Goal: Task Accomplishment & Management: Manage account settings

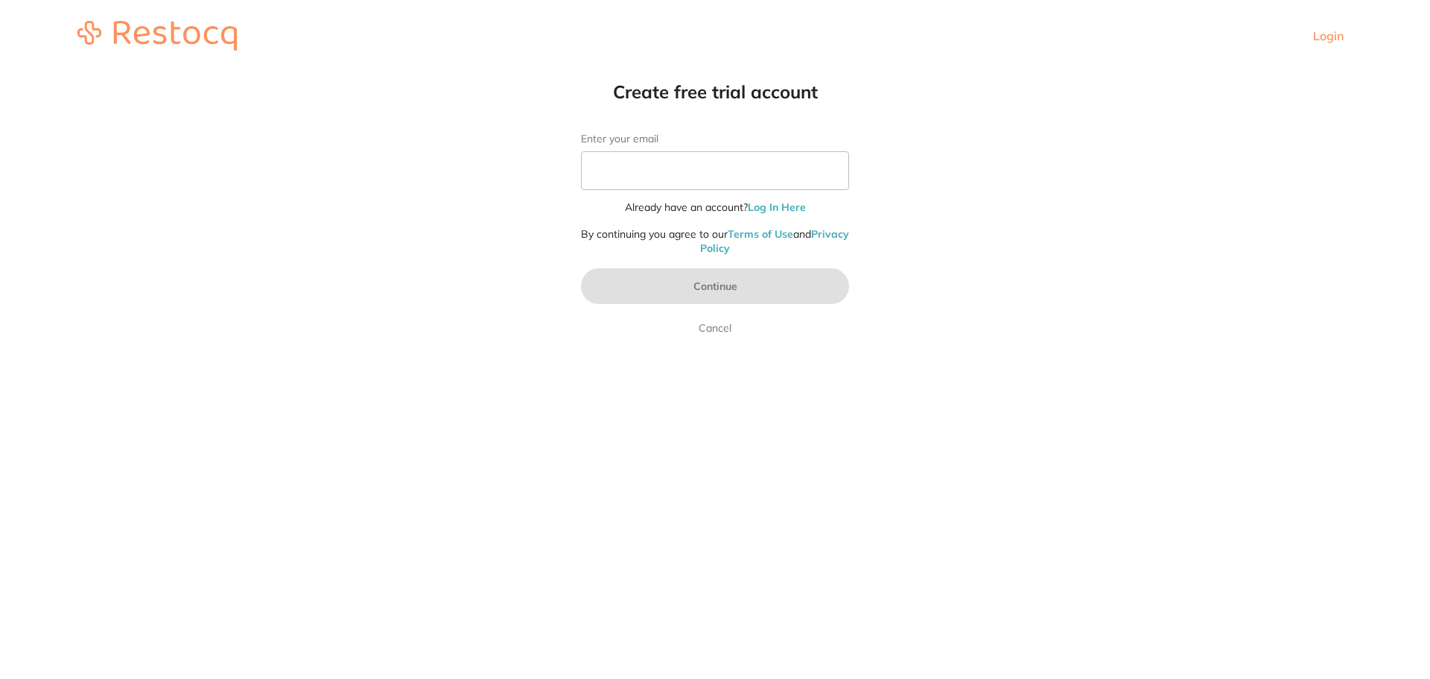
click at [1345, 36] on div "Login" at bounding box center [1332, 35] width 39 height 13
click at [1336, 37] on link "Login" at bounding box center [1328, 35] width 31 height 15
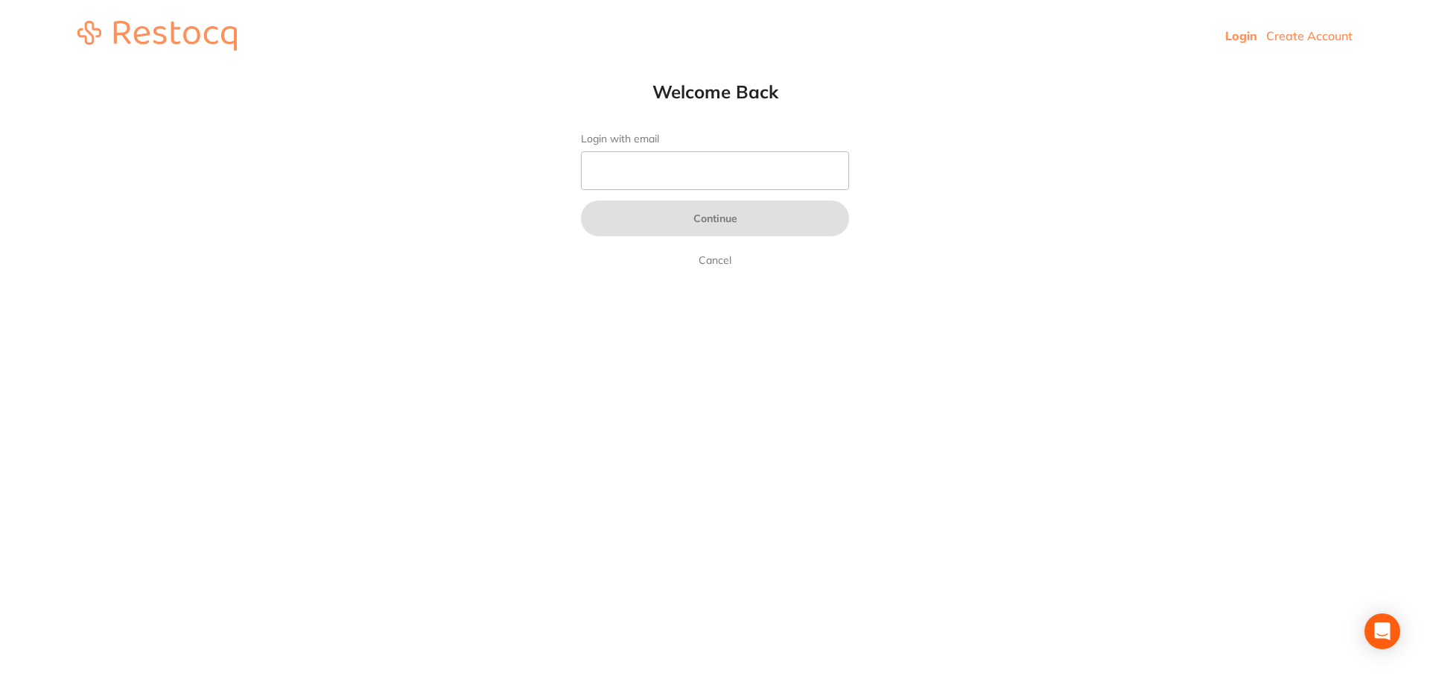
click at [1239, 35] on link "Login" at bounding box center [1242, 35] width 32 height 15
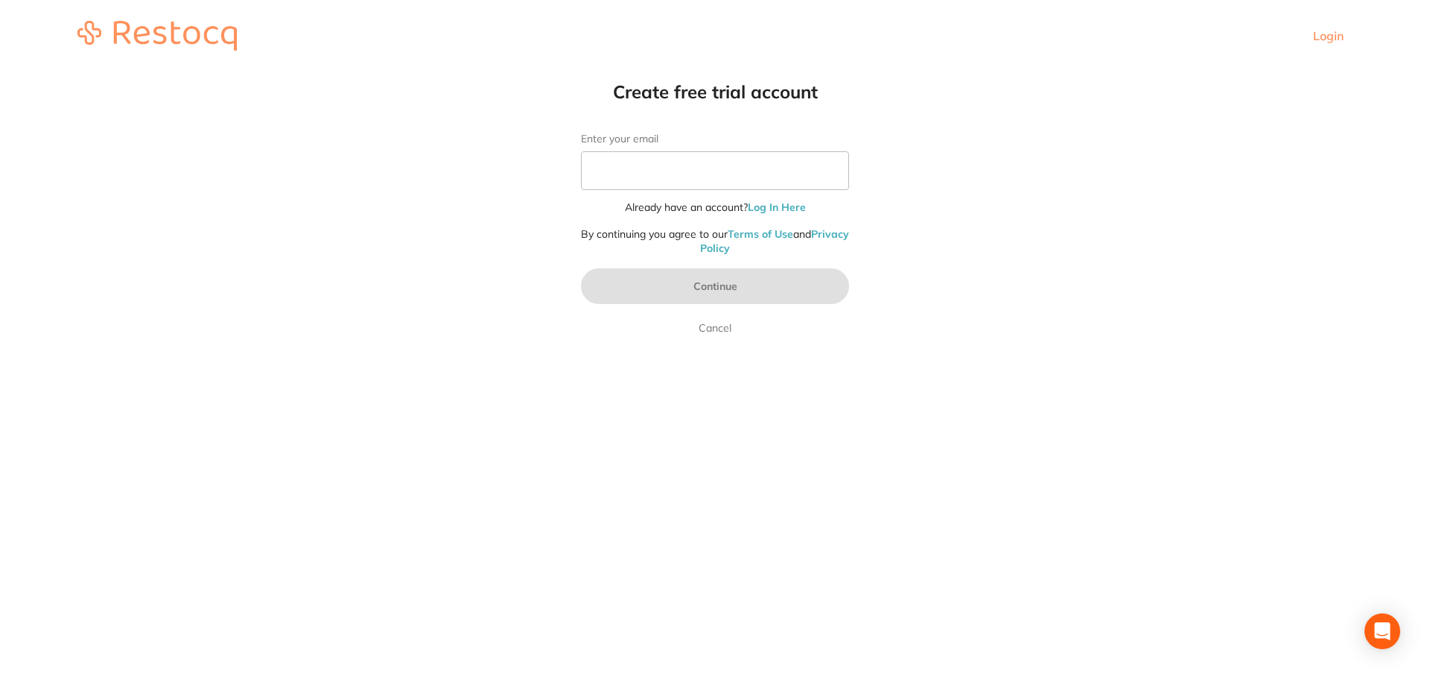
click at [1340, 29] on link "Login" at bounding box center [1328, 35] width 31 height 15
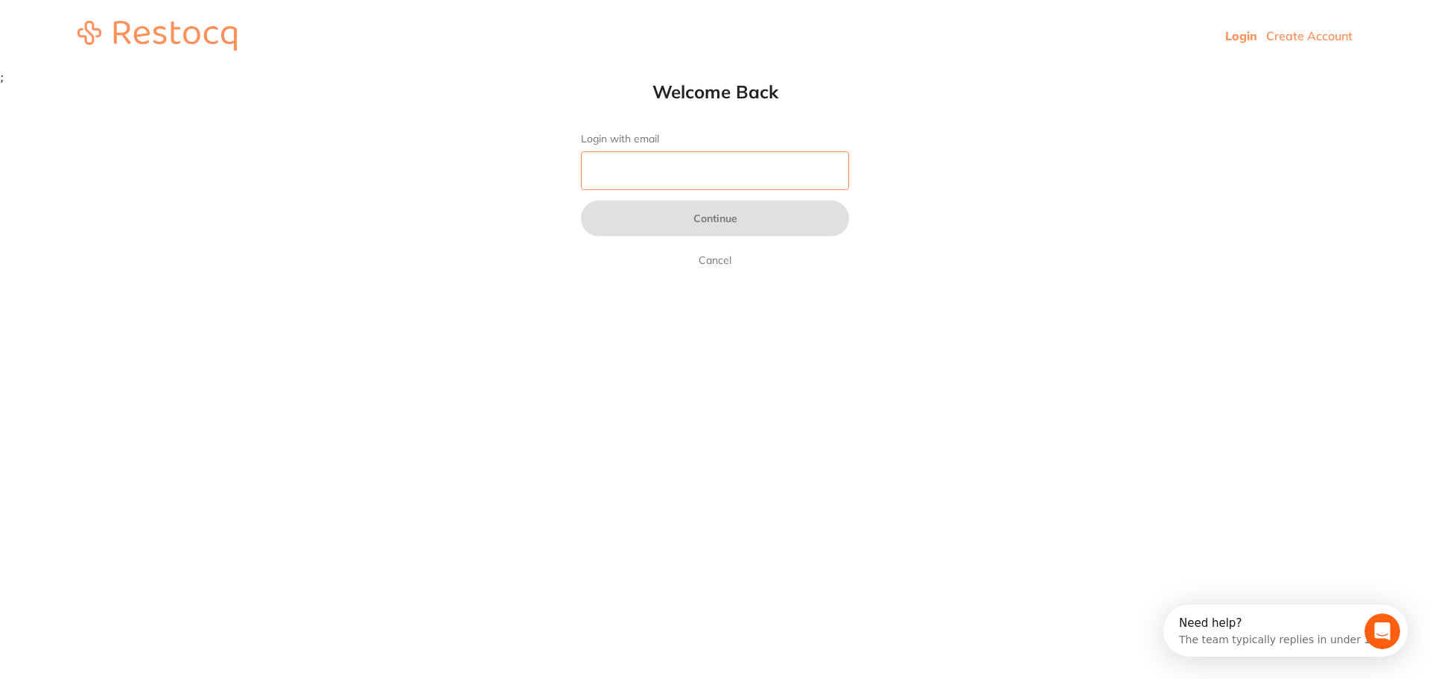
click at [716, 162] on input "Login with email" at bounding box center [715, 170] width 268 height 39
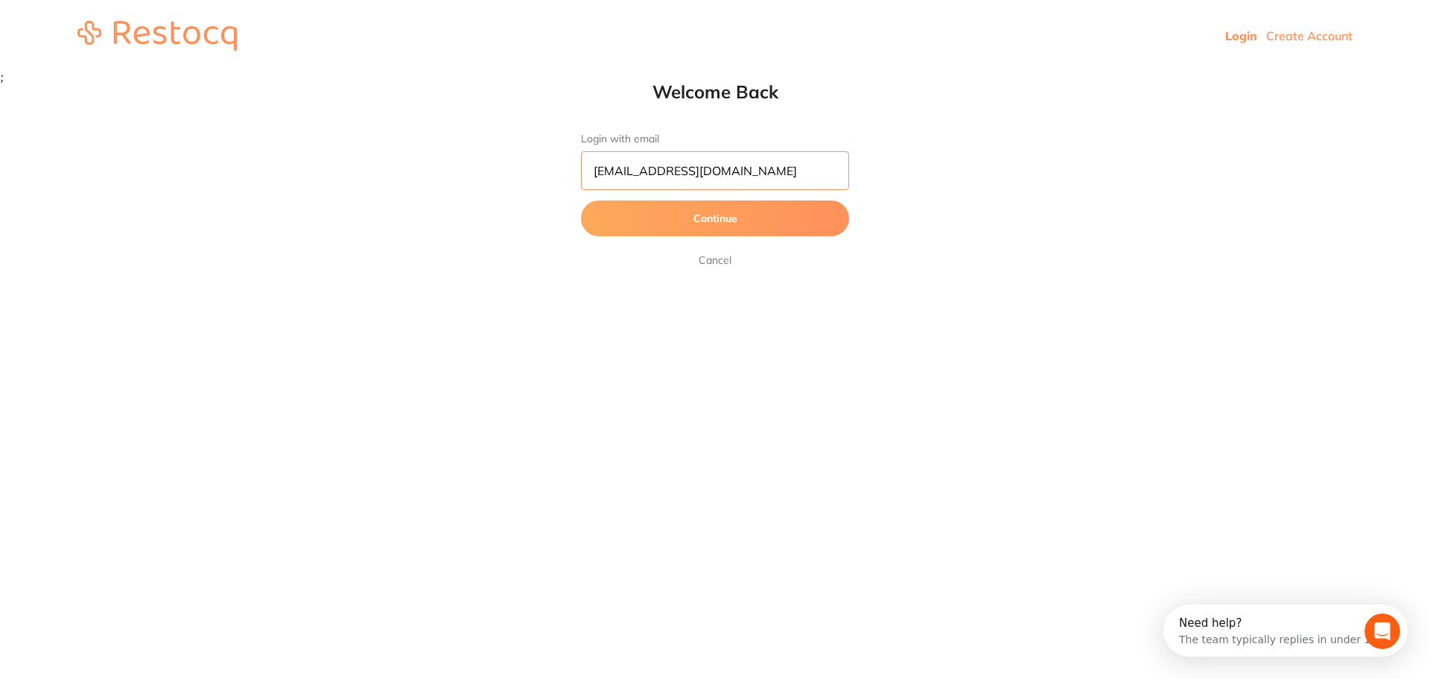
drag, startPoint x: 752, startPoint y: 168, endPoint x: 502, endPoint y: 168, distance: 250.3
click at [503, 83] on html "Login Create Account Welcome Back Login with email it@dentalinnovations.com.au …" at bounding box center [715, 41] width 1430 height 83
type input "[EMAIL_ADDRESS][DOMAIN_NAME]"
click at [697, 233] on button "Continue" at bounding box center [715, 218] width 268 height 36
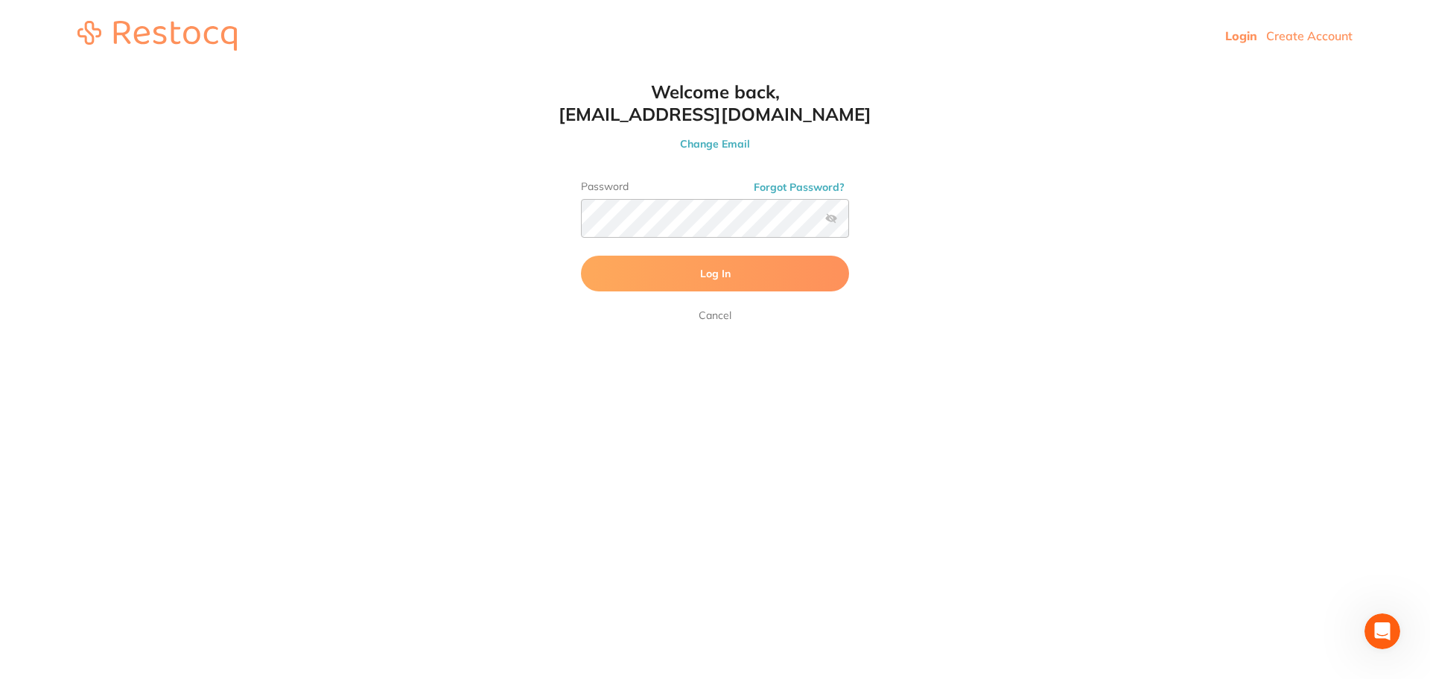
click at [755, 270] on button "Log In" at bounding box center [715, 274] width 268 height 36
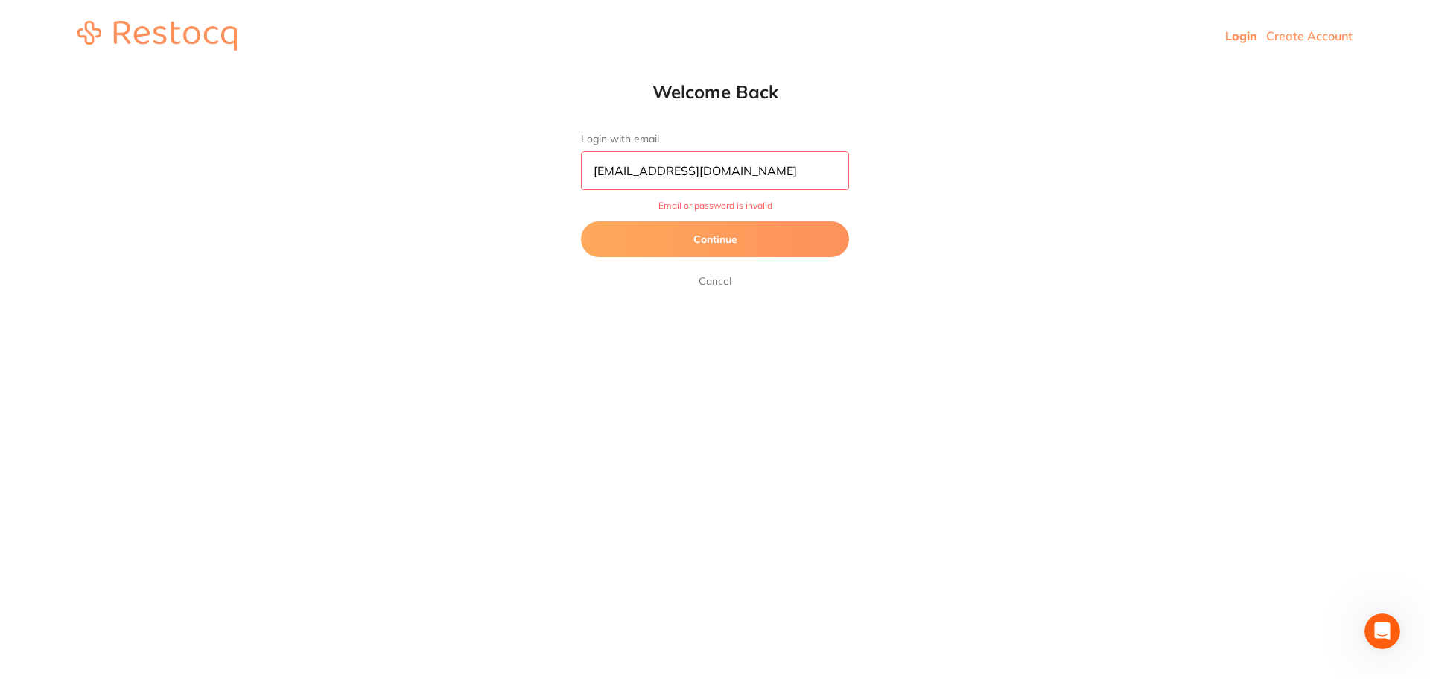
click at [717, 231] on button "Continue" at bounding box center [715, 239] width 268 height 36
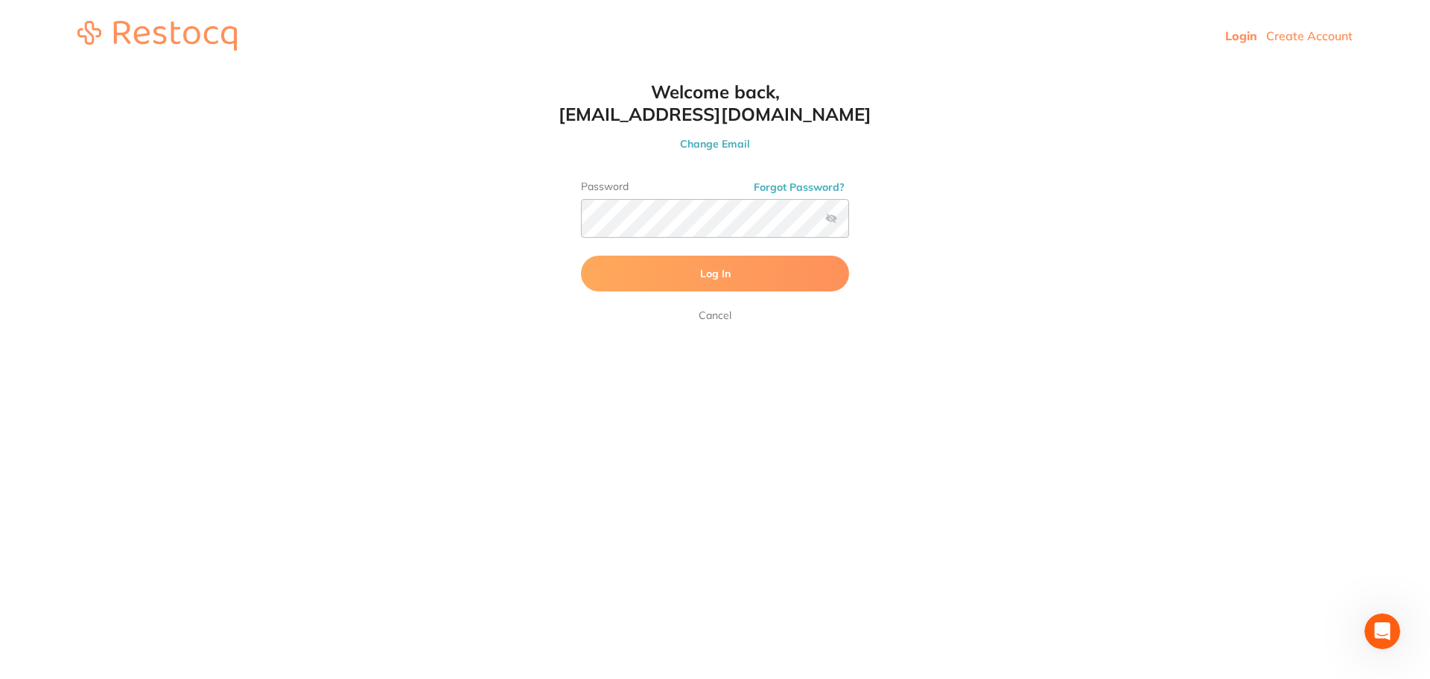
click at [833, 218] on label at bounding box center [831, 218] width 12 height 12
click at [849, 223] on input "checkbox" at bounding box center [849, 223] width 0 height 0
click at [759, 275] on button "Log In" at bounding box center [715, 274] width 268 height 36
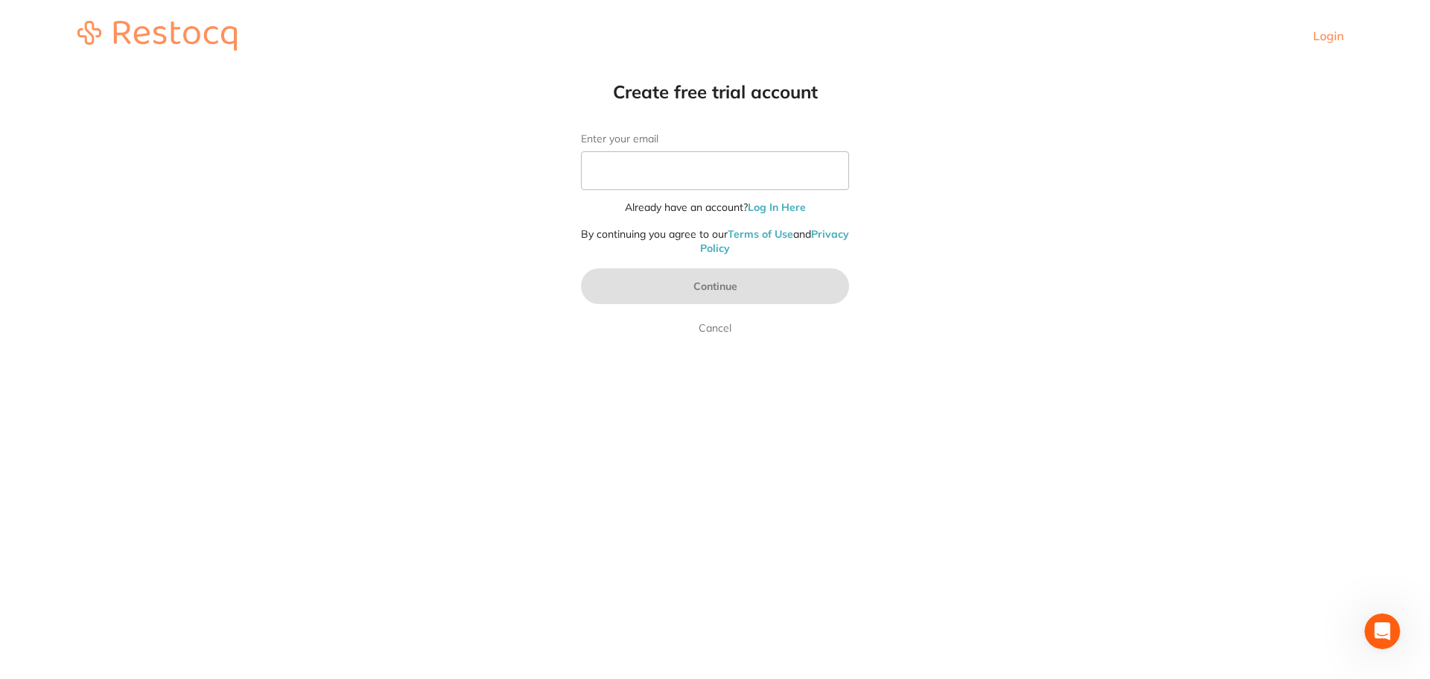
click at [773, 211] on link "Log In Here" at bounding box center [777, 206] width 58 height 13
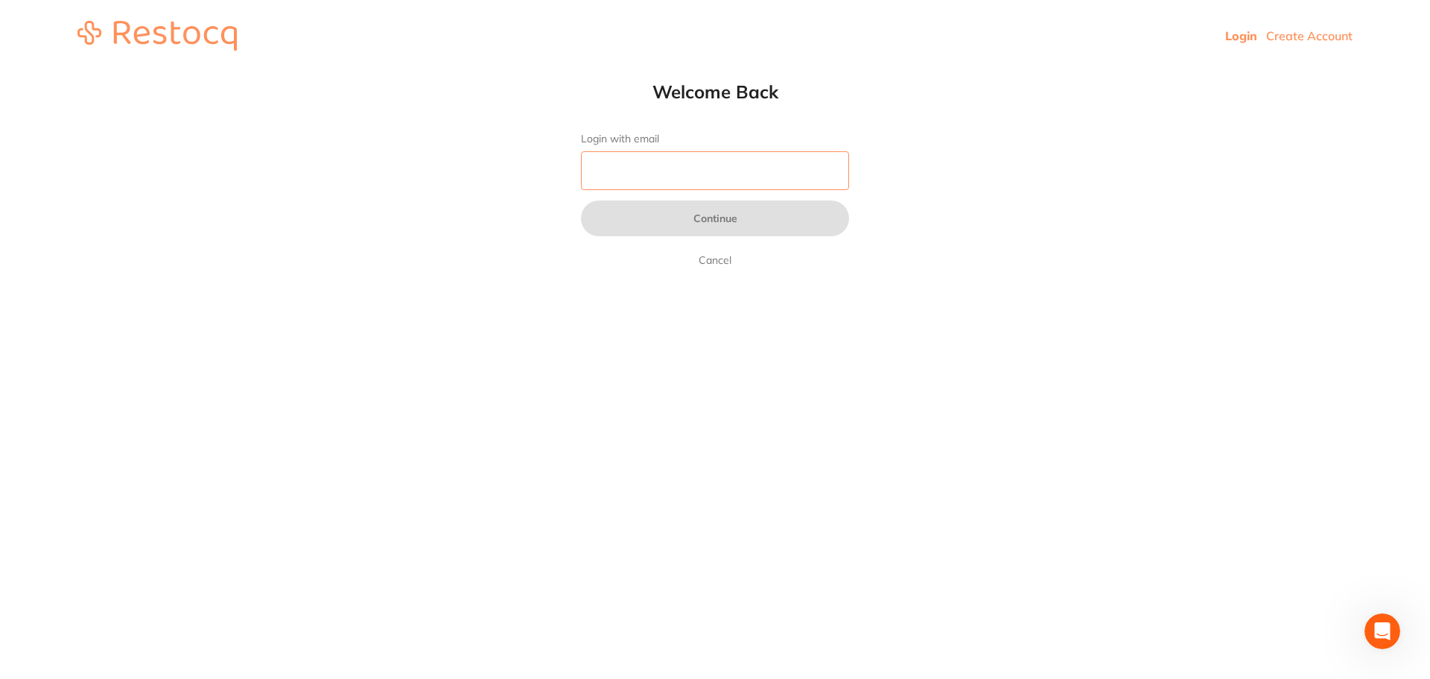
click at [691, 175] on input "Login with email" at bounding box center [715, 170] width 268 height 39
type input "[EMAIL_ADDRESS][DOMAIN_NAME]"
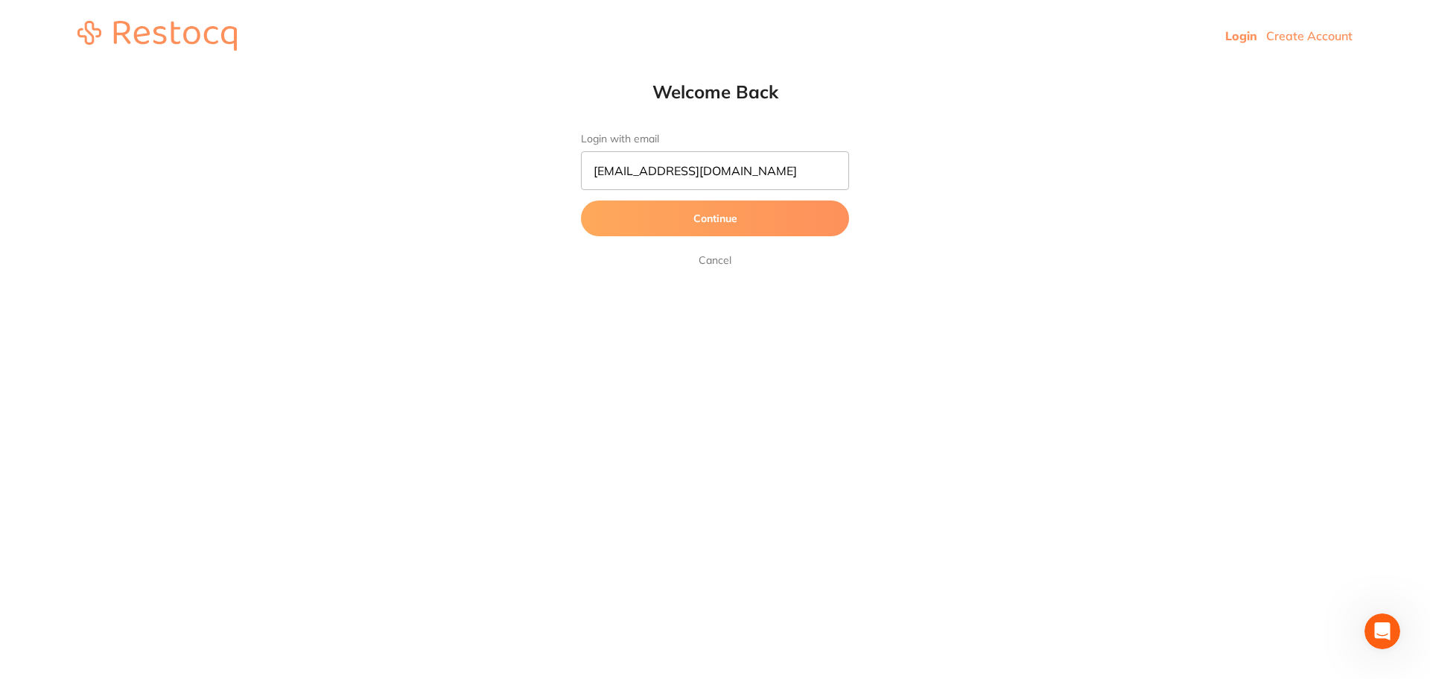
click at [711, 215] on button "Continue" at bounding box center [715, 218] width 268 height 36
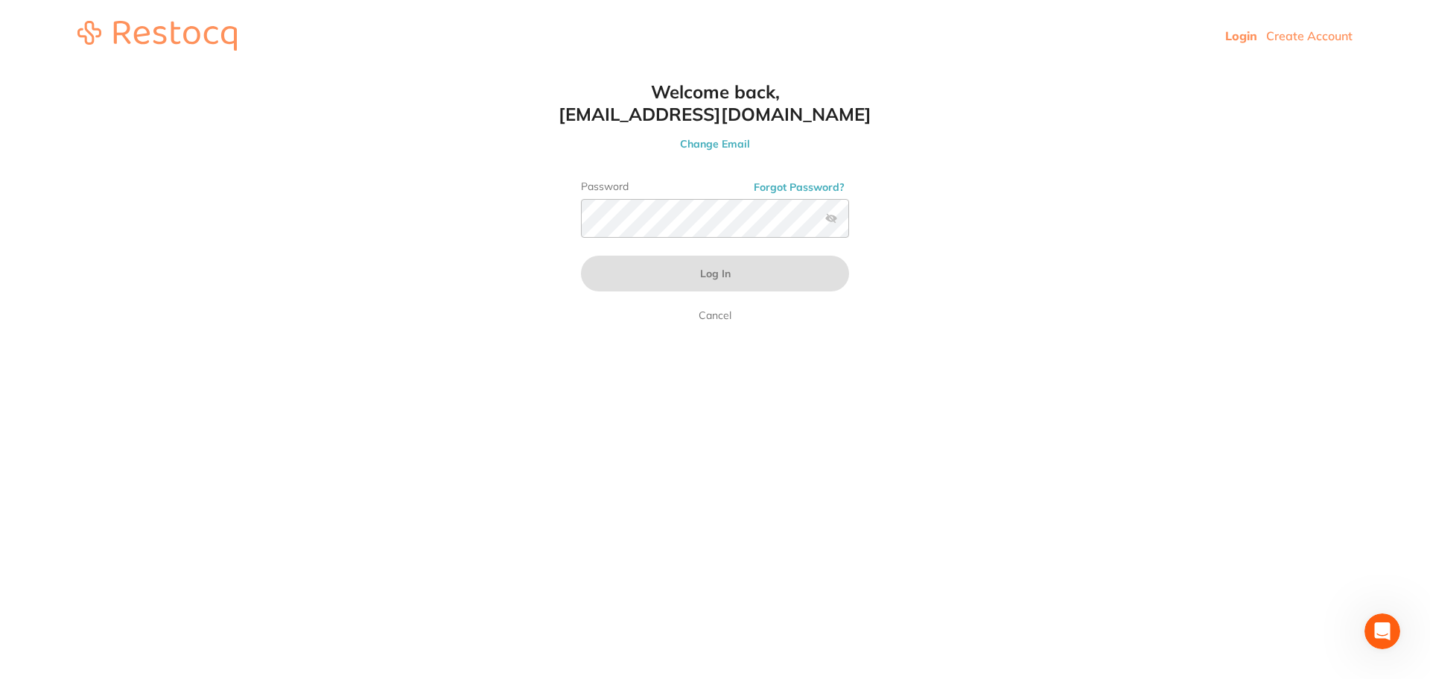
click at [805, 191] on button "Forgot Password?" at bounding box center [799, 186] width 100 height 13
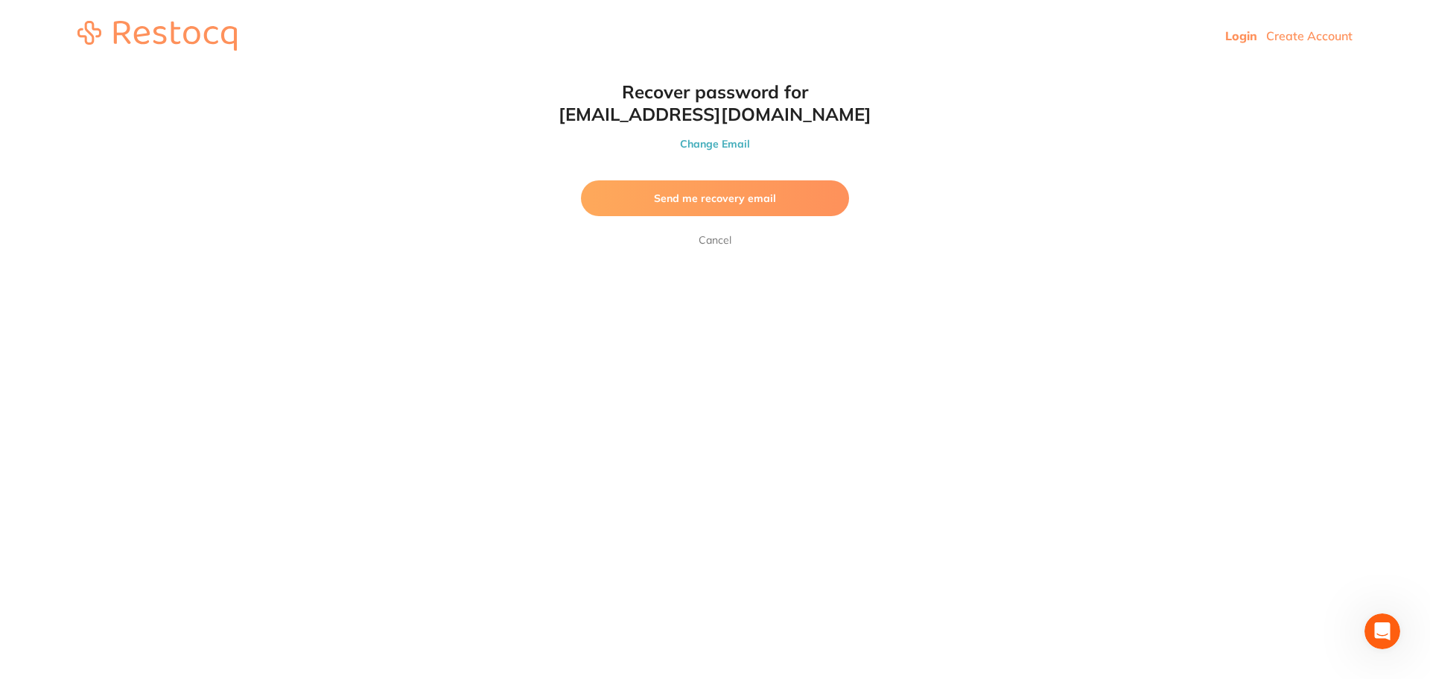
drag, startPoint x: 721, startPoint y: 200, endPoint x: 1008, endPoint y: 194, distance: 286.9
click at [1008, 72] on html "Login Create Account Welcome Back Login with email info@dentalstockcontrol.com.…" at bounding box center [715, 36] width 1430 height 72
drag, startPoint x: 858, startPoint y: 118, endPoint x: 564, endPoint y: 110, distance: 294.4
click at [564, 110] on h1 "Recover password for info@dentalstockcontrol.com.au" at bounding box center [715, 102] width 328 height 45
copy h1 "[EMAIL_ADDRESS][DOMAIN_NAME]"
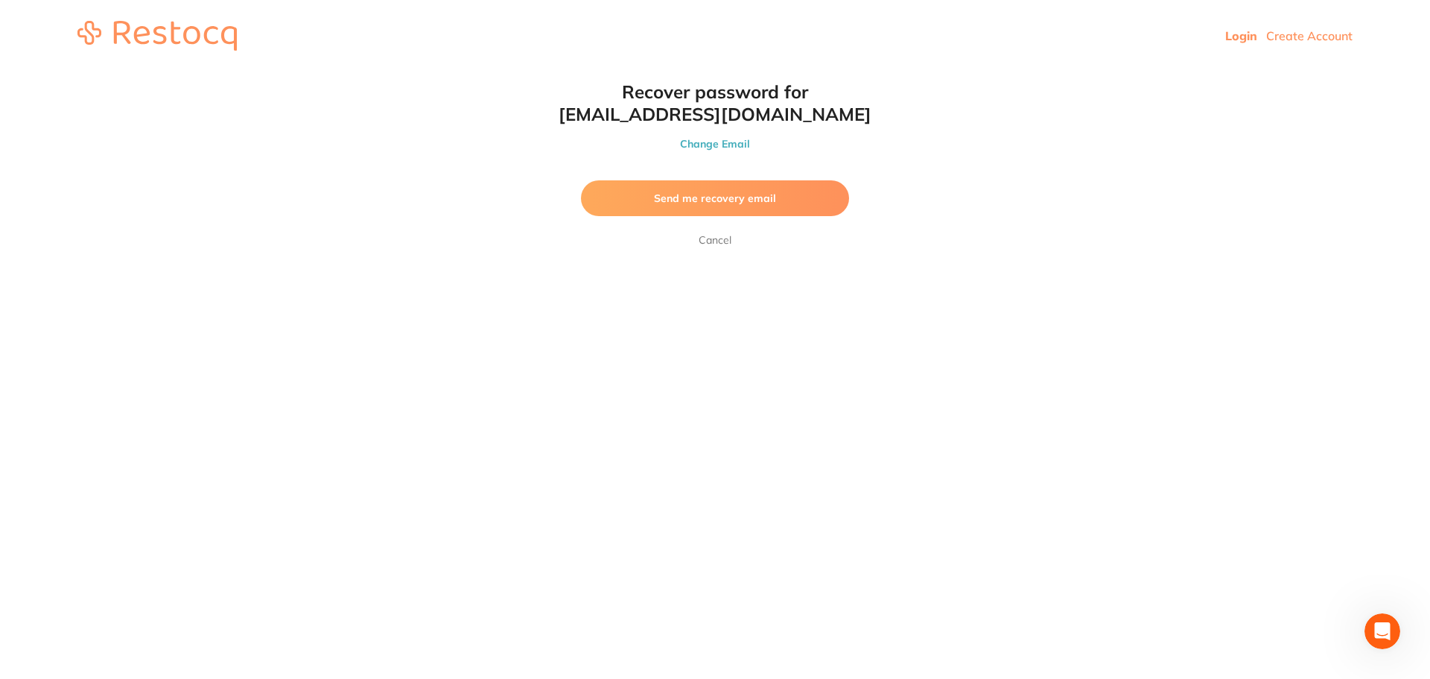
click at [690, 195] on span "Send me recovery email" at bounding box center [715, 197] width 122 height 13
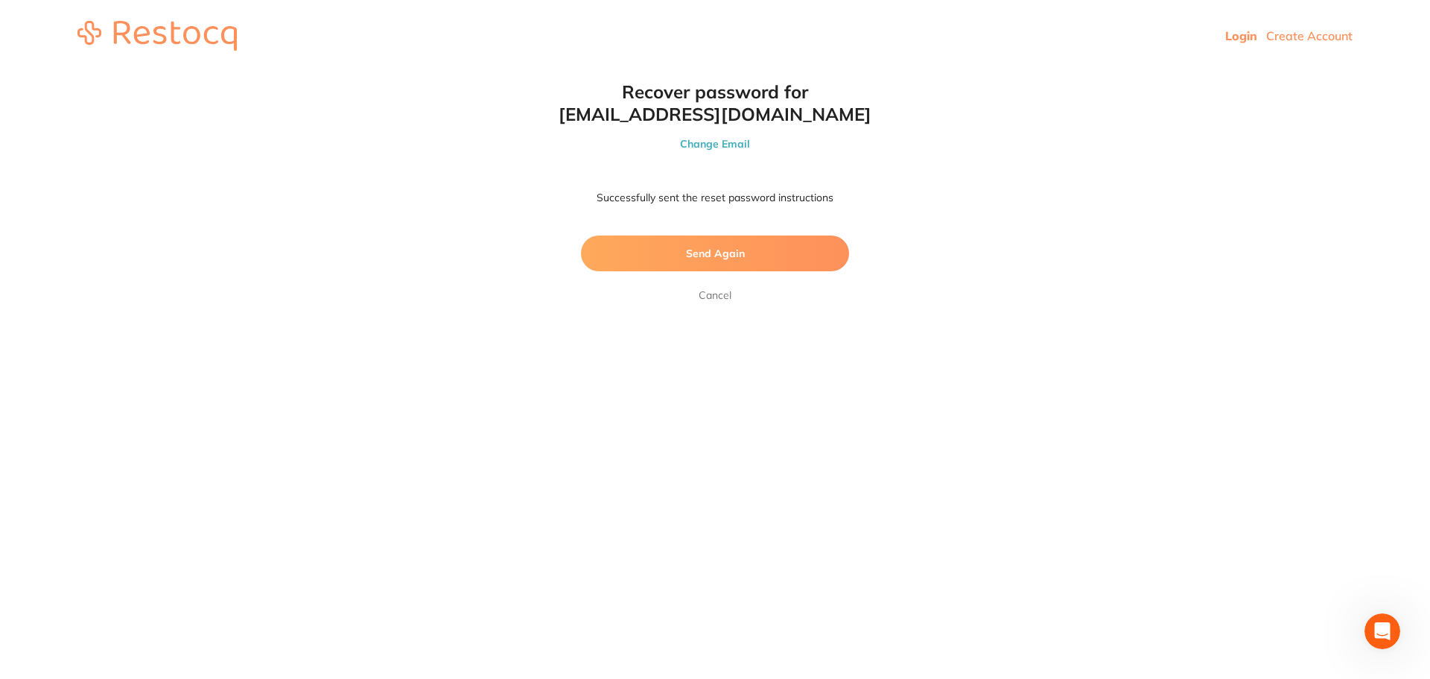
click at [719, 300] on link "Cancel" at bounding box center [715, 295] width 39 height 18
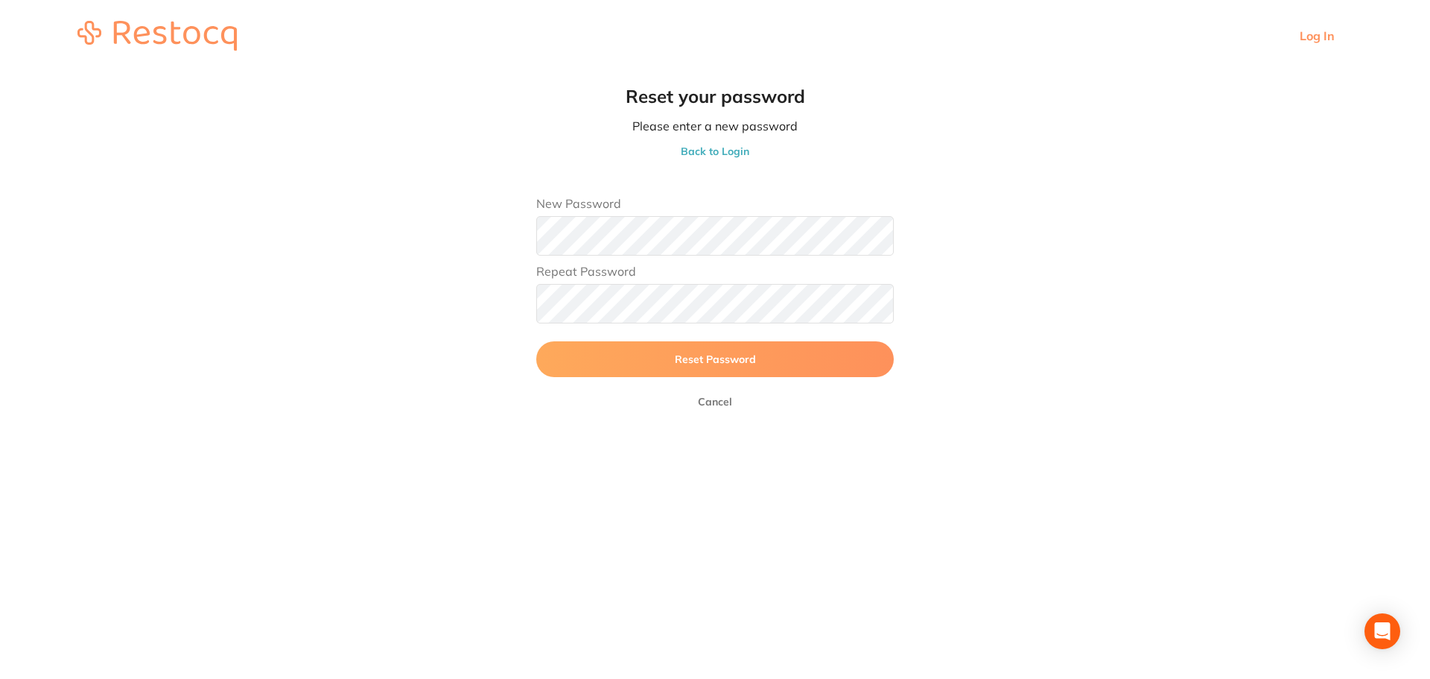
click at [502, 228] on main "Reset your password Please enter a new password Back to Login New Password Repe…" at bounding box center [715, 255] width 1430 height 367
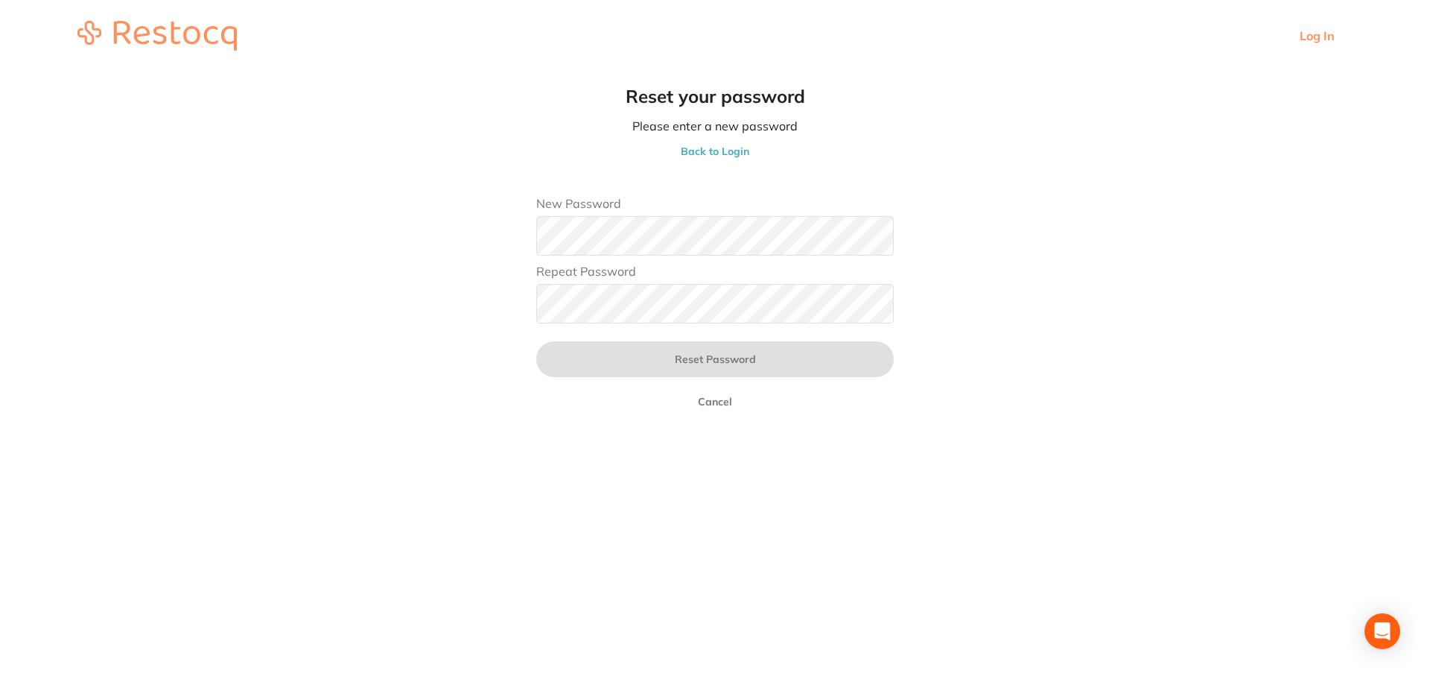
click at [545, 251] on form "New Password Repeat Password Reset Password Cancel" at bounding box center [715, 298] width 358 height 221
click at [511, 235] on main "Reset your password Please enter a new password Back to Login New Password Repe…" at bounding box center [715, 255] width 1430 height 367
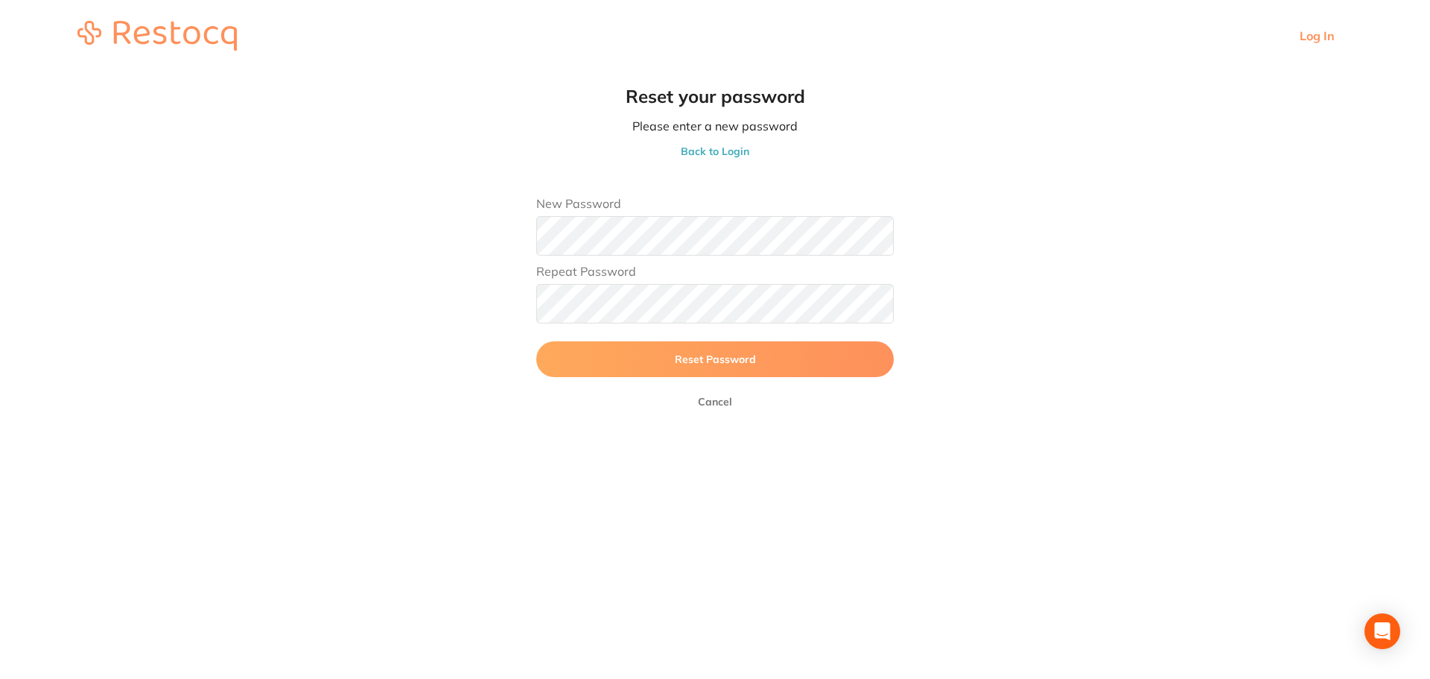
click at [661, 351] on button "Reset Password" at bounding box center [715, 359] width 358 height 36
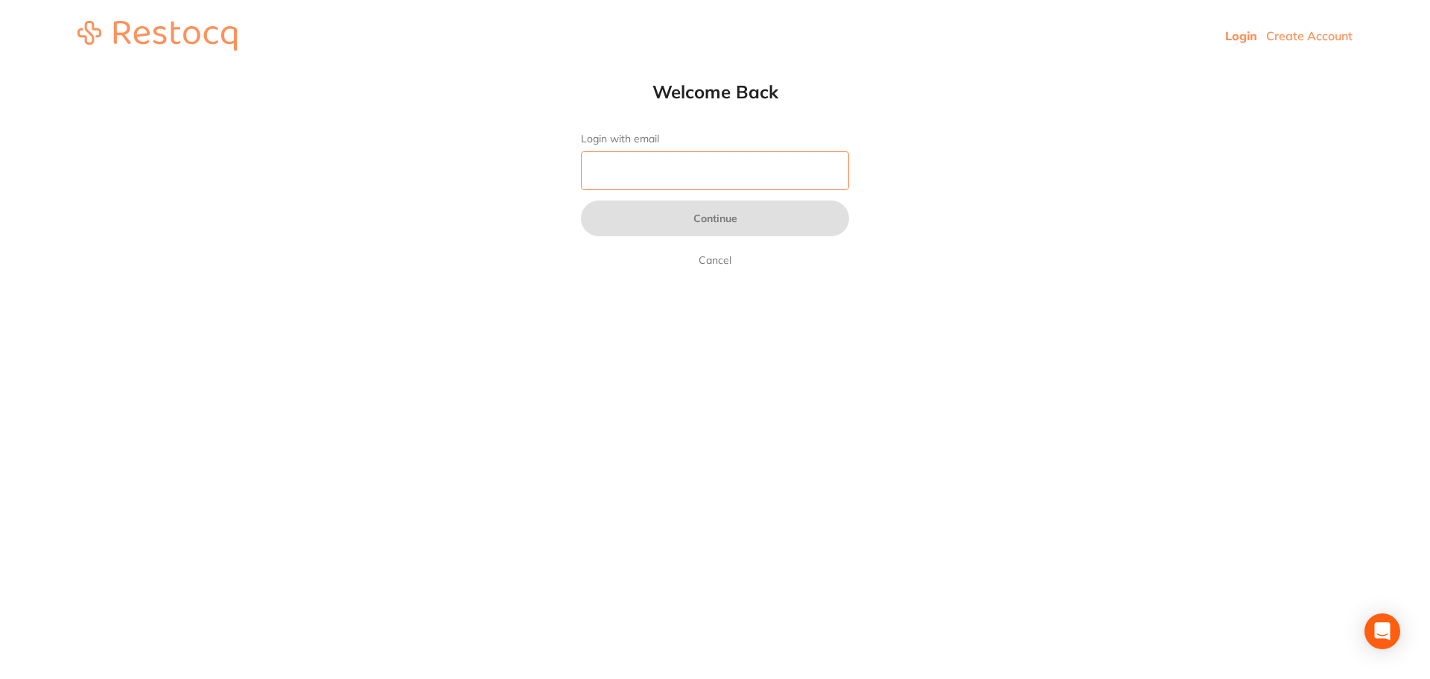
click at [688, 169] on input "Login with email" at bounding box center [715, 170] width 268 height 39
type input "[EMAIL_ADDRESS][DOMAIN_NAME]"
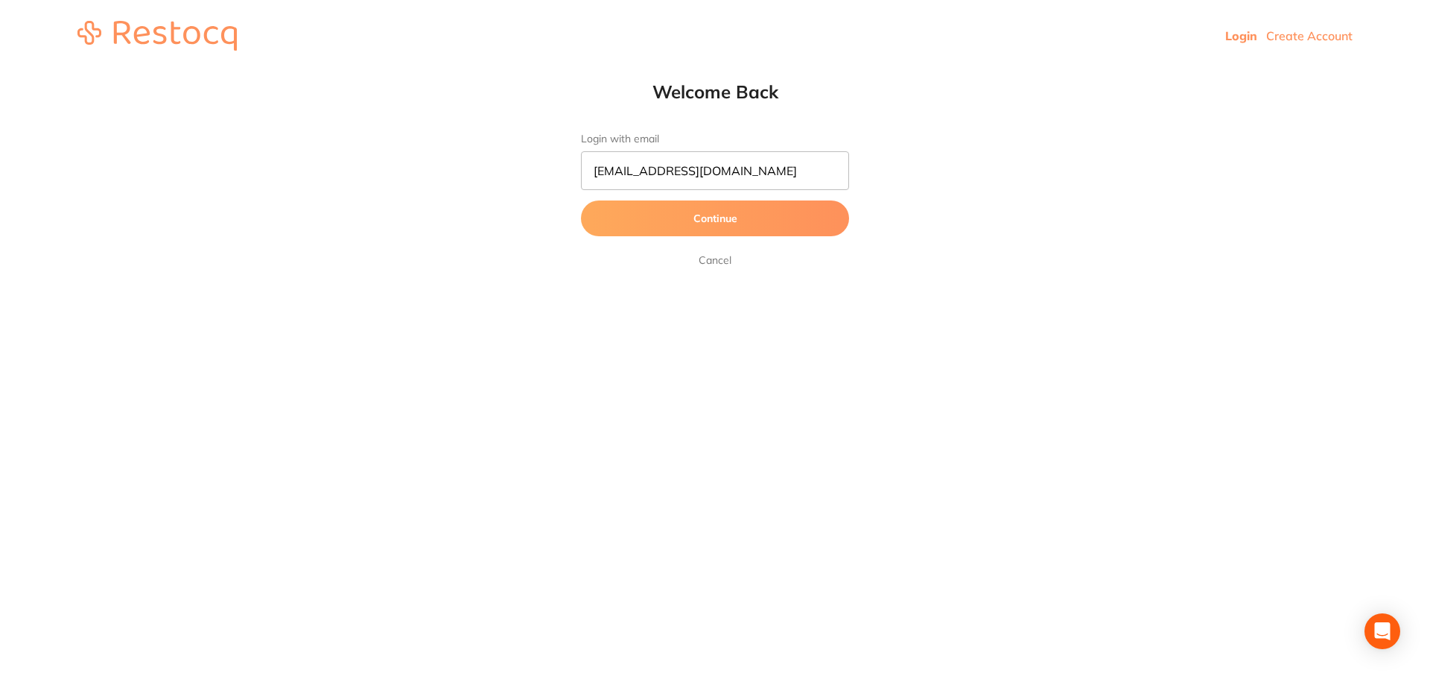
click at [701, 219] on button "Continue" at bounding box center [715, 218] width 268 height 36
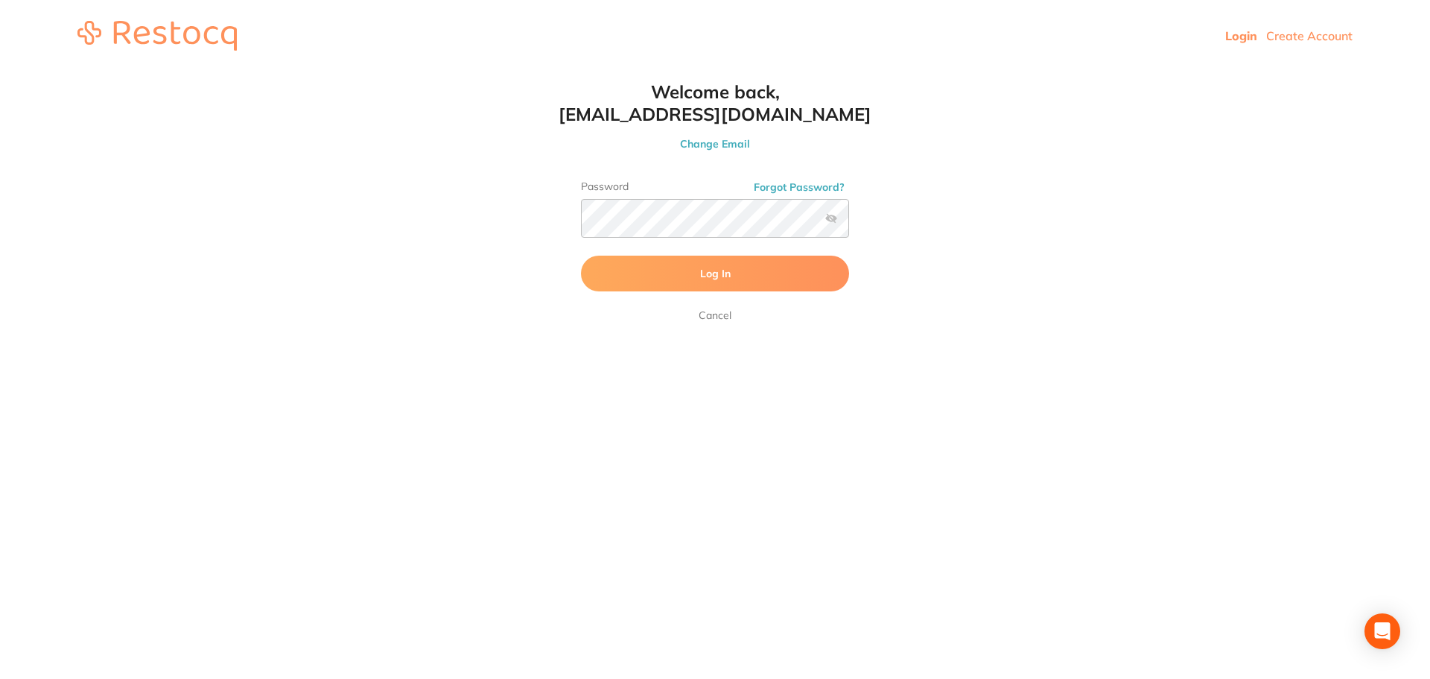
click at [679, 267] on button "Log In" at bounding box center [715, 274] width 268 height 36
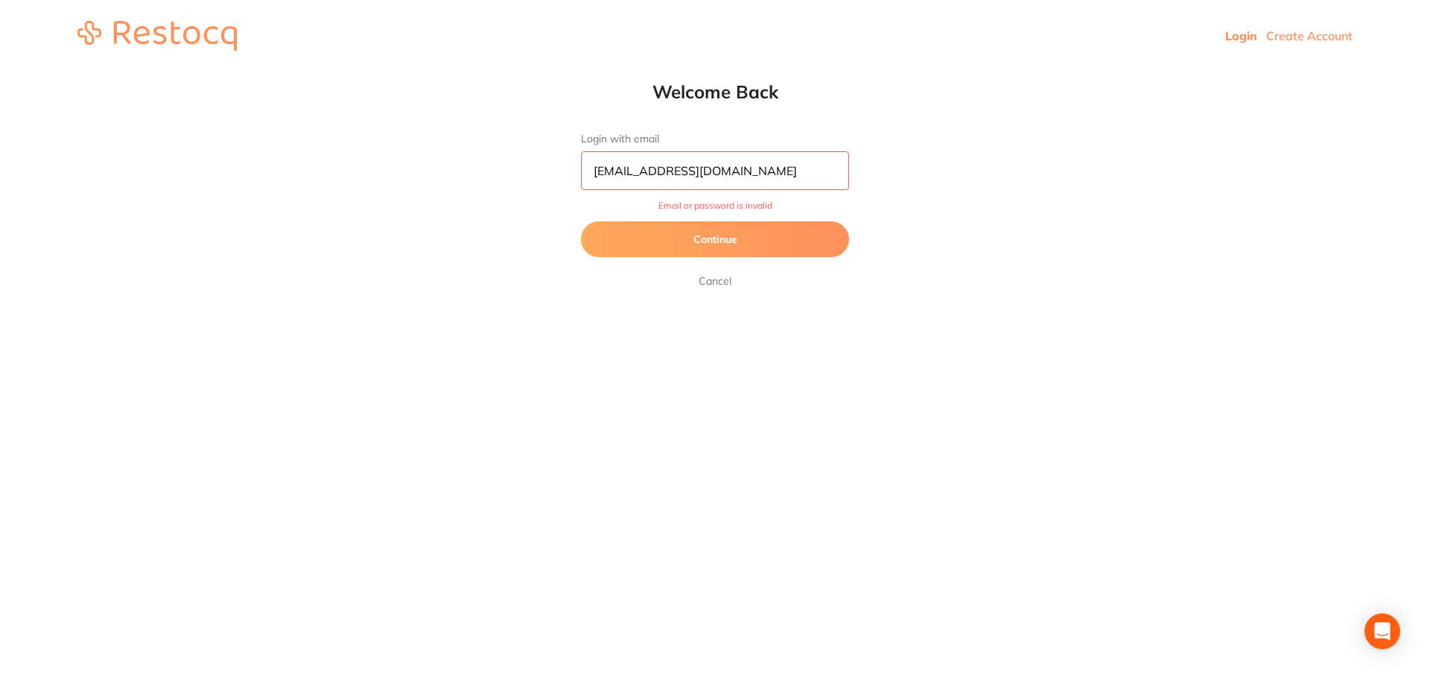
click at [711, 238] on button "Continue" at bounding box center [715, 239] width 268 height 36
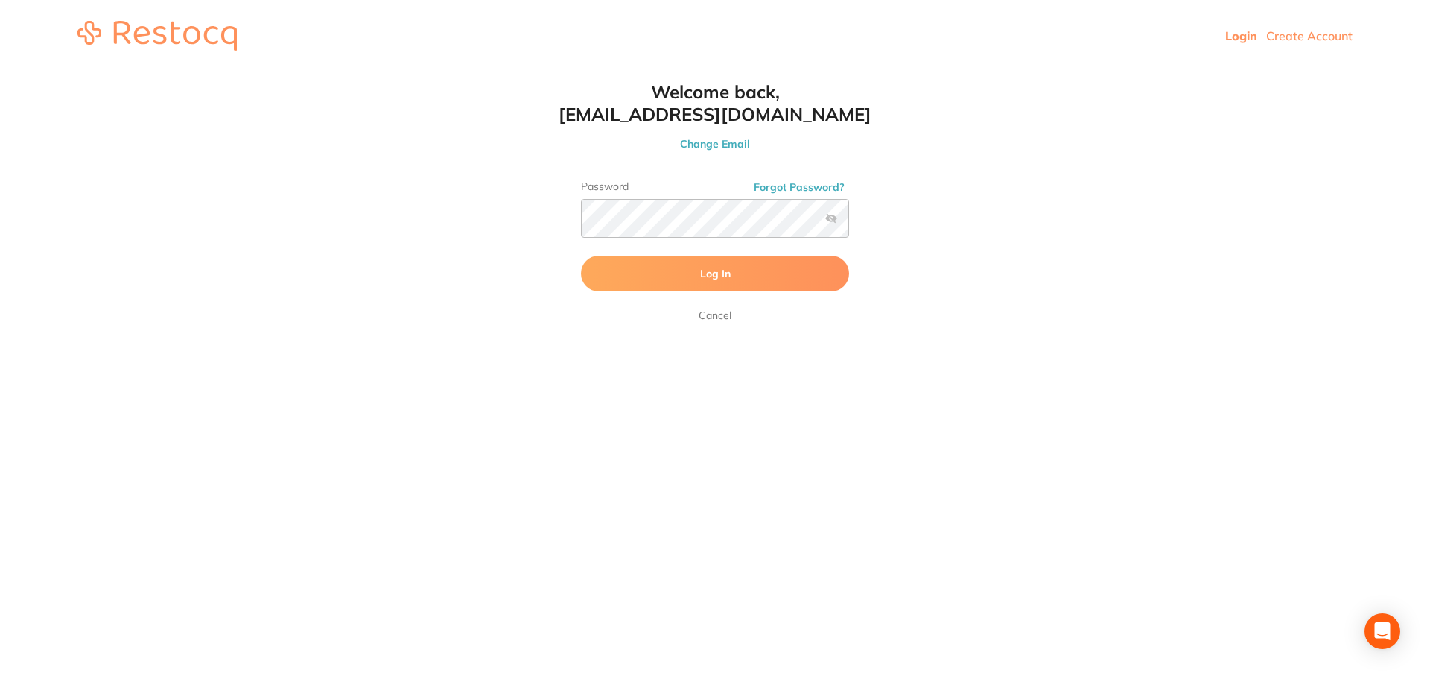
click at [831, 222] on label at bounding box center [831, 218] width 12 height 12
click at [849, 223] on input "checkbox" at bounding box center [849, 223] width 0 height 0
click at [715, 278] on span "Log In" at bounding box center [715, 273] width 31 height 13
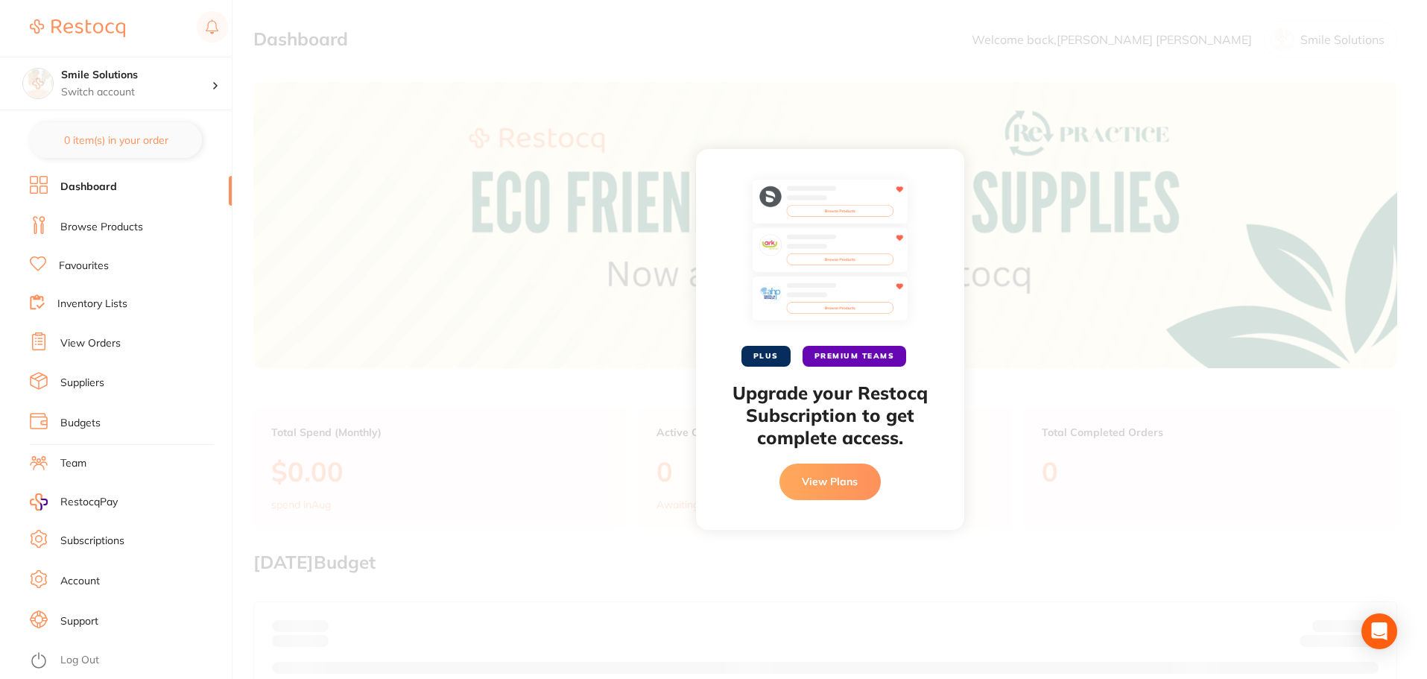
scroll to position [75, 0]
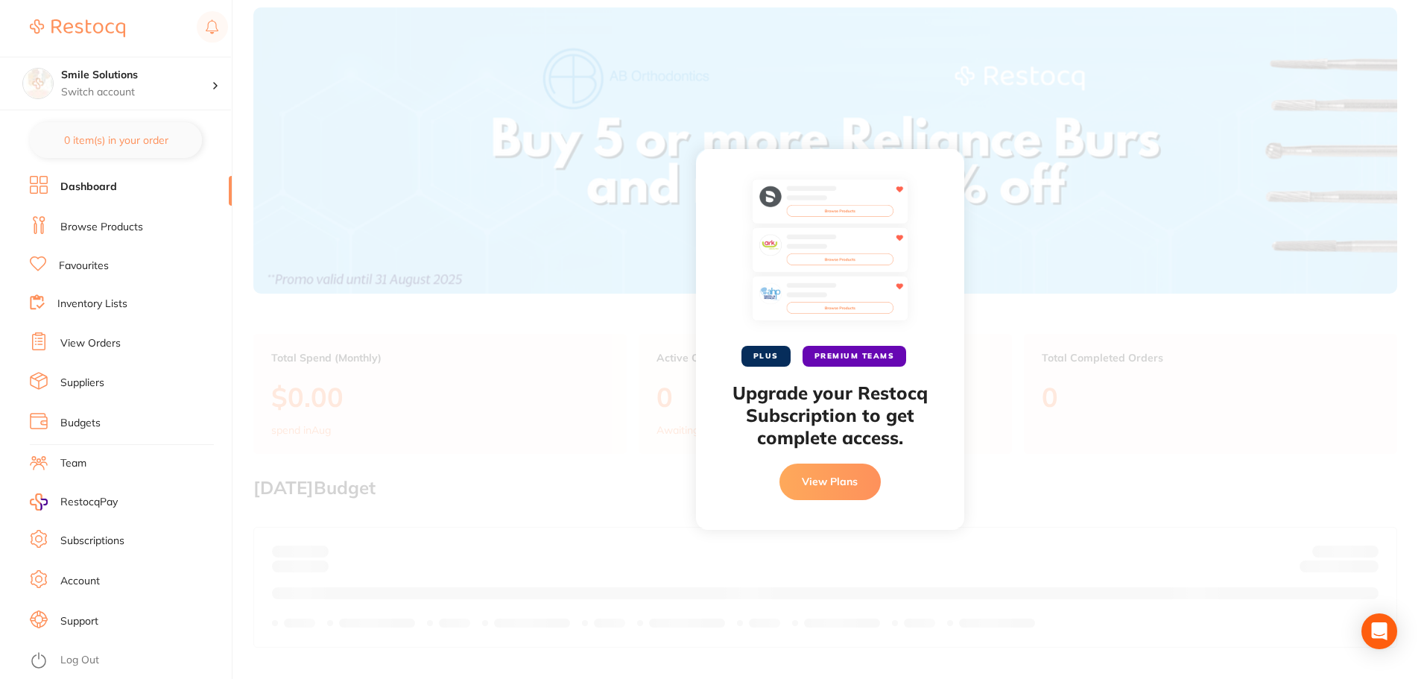
click at [846, 484] on button "View Plans" at bounding box center [829, 481] width 101 height 36
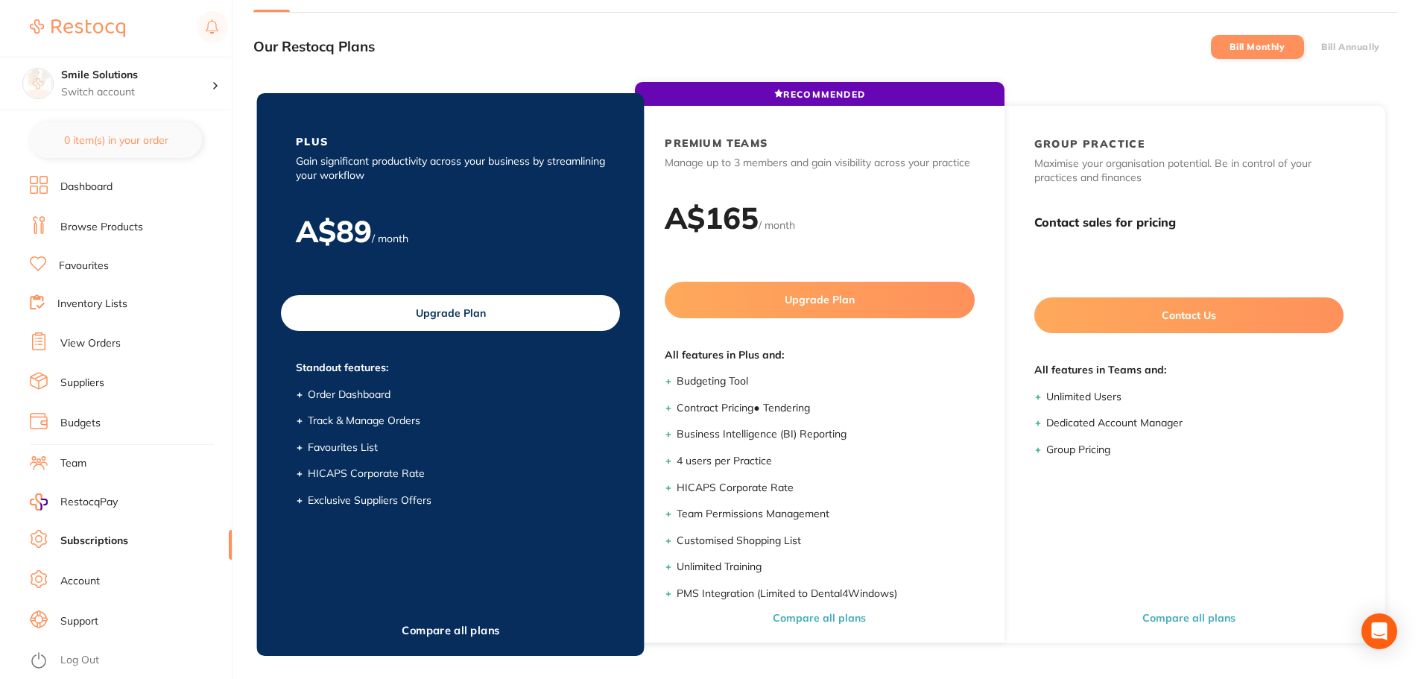
scroll to position [75, 0]
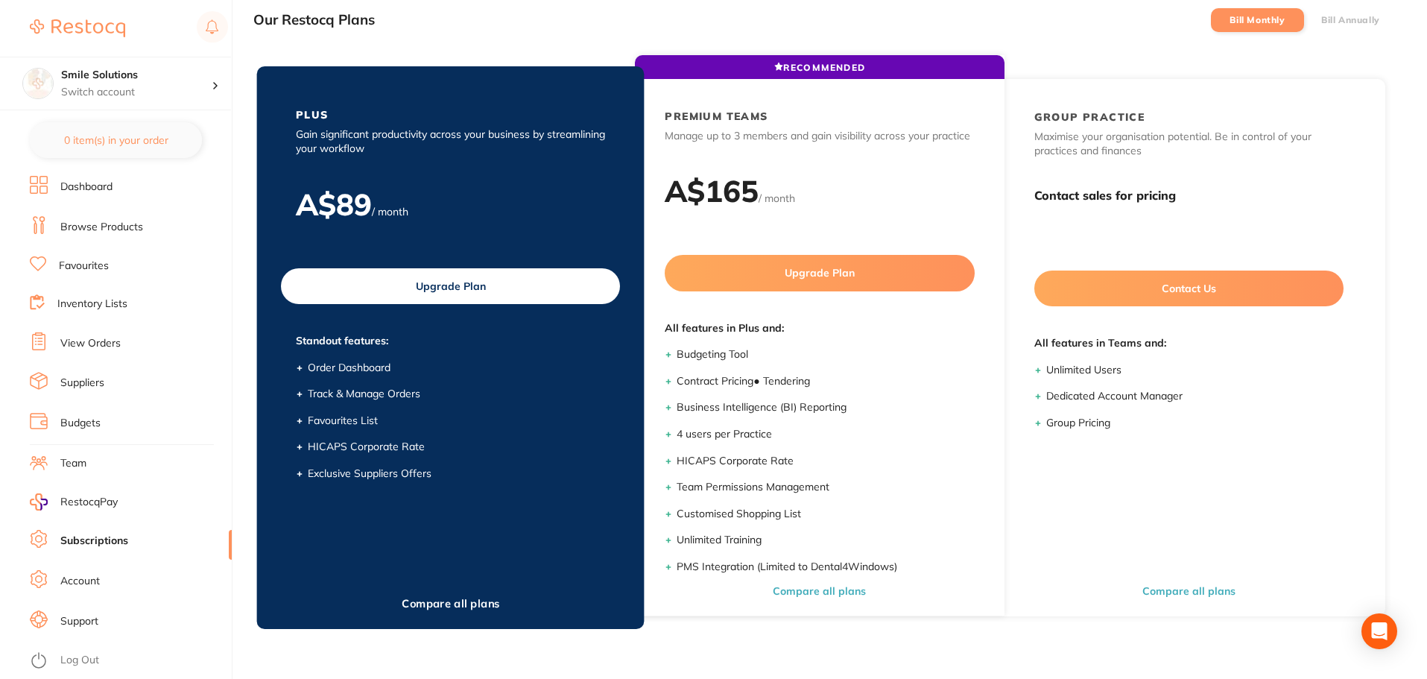
click at [469, 600] on button "Compare all plans" at bounding box center [450, 603] width 107 height 14
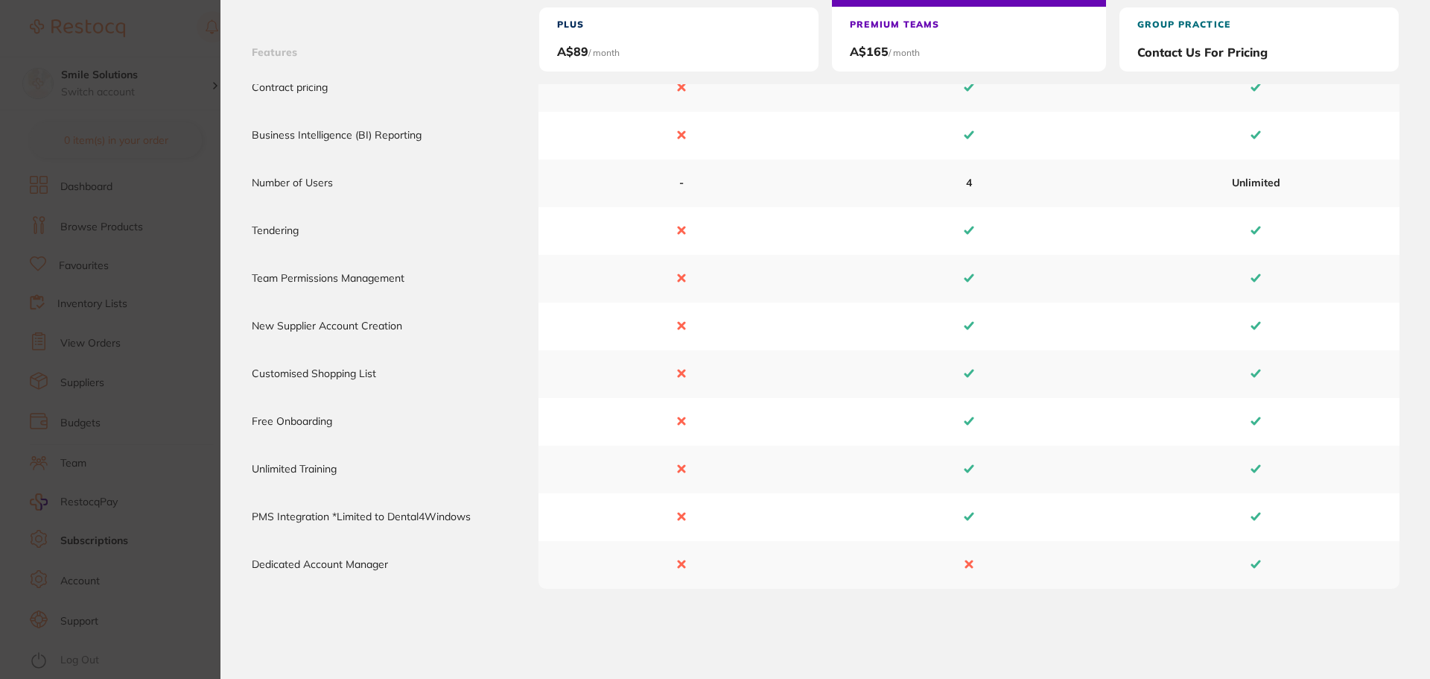
scroll to position [462, 0]
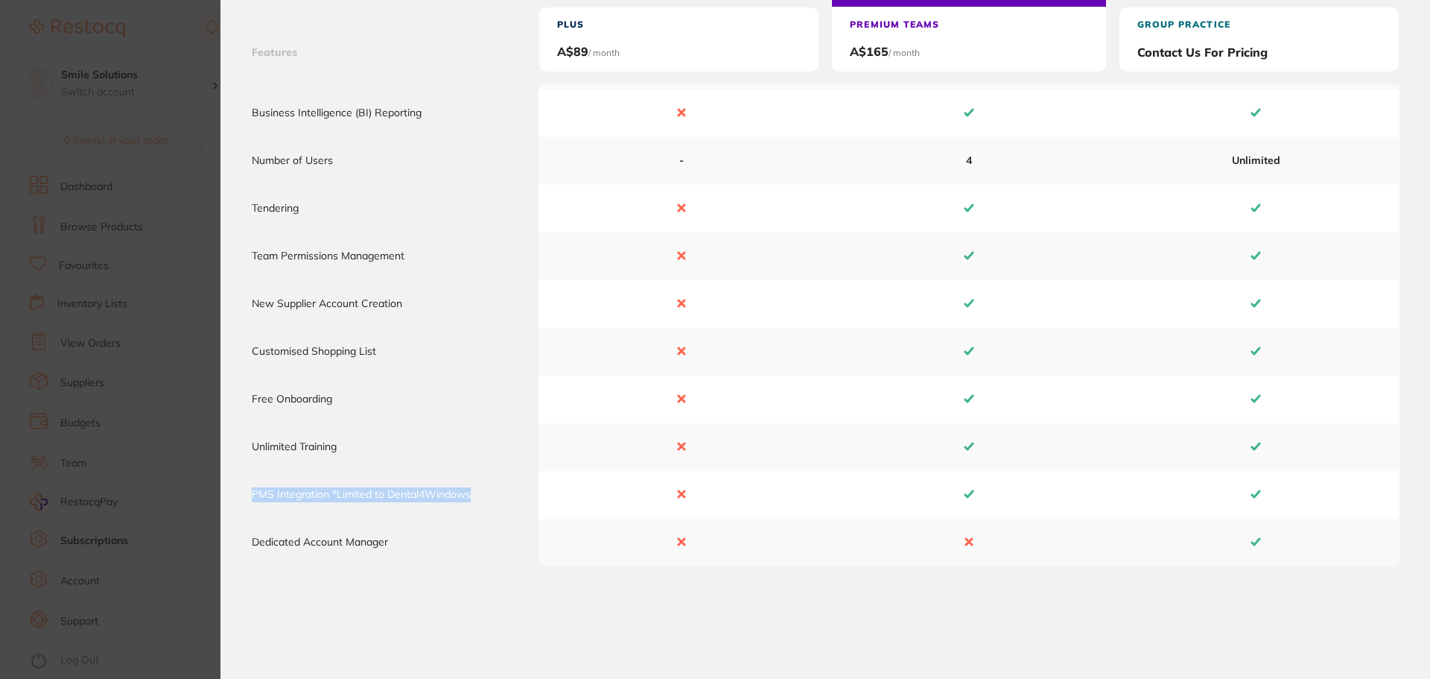
drag, startPoint x: 260, startPoint y: 494, endPoint x: 472, endPoint y: 504, distance: 211.8
click at [472, 504] on td "PMS Integration *Limited to Dental4Windows" at bounding box center [395, 495] width 288 height 48
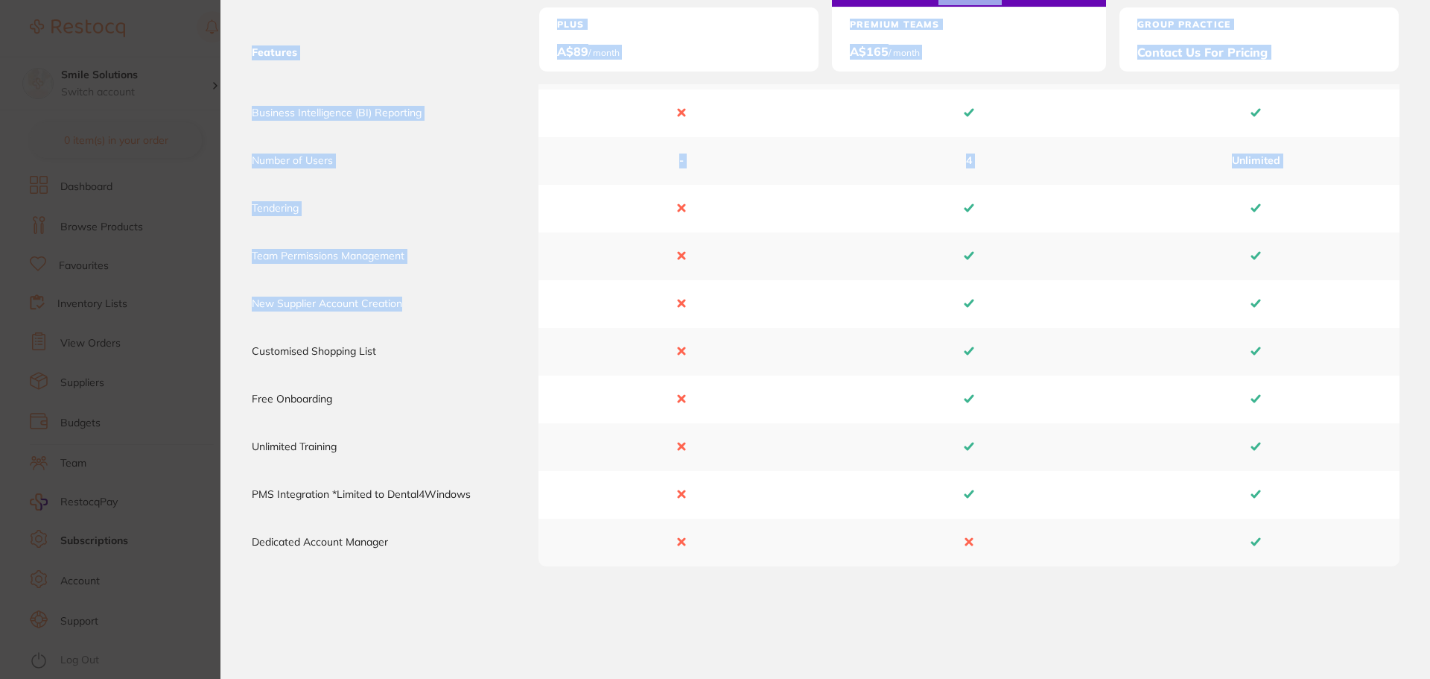
drag, startPoint x: 405, startPoint y: 307, endPoint x: 246, endPoint y: 318, distance: 159.1
click at [246, 318] on div "Features Plus A$ 89 / month RECOMMENDED Premium Teams A$ 165 / month GROUP PRAC…" at bounding box center [826, 160] width 1210 height 1038
click at [387, 278] on td "Team Permissions Management" at bounding box center [395, 256] width 288 height 48
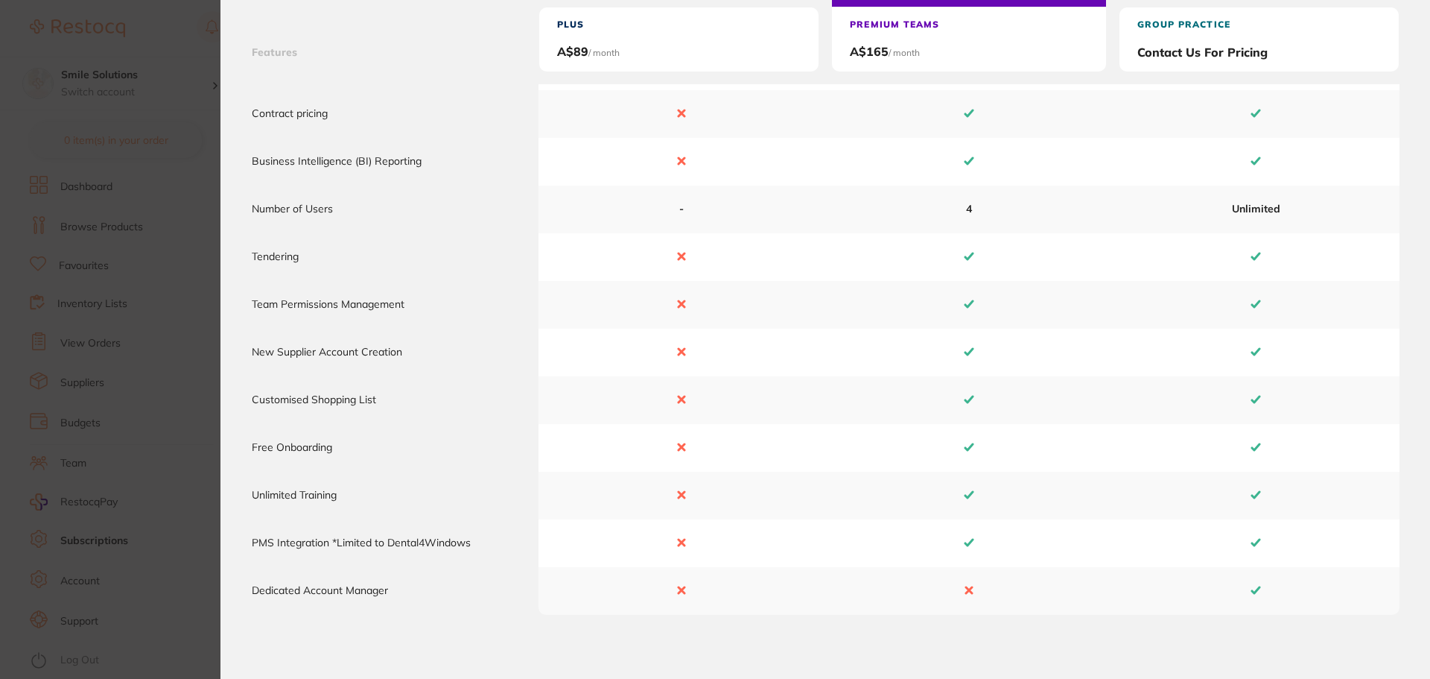
scroll to position [387, 0]
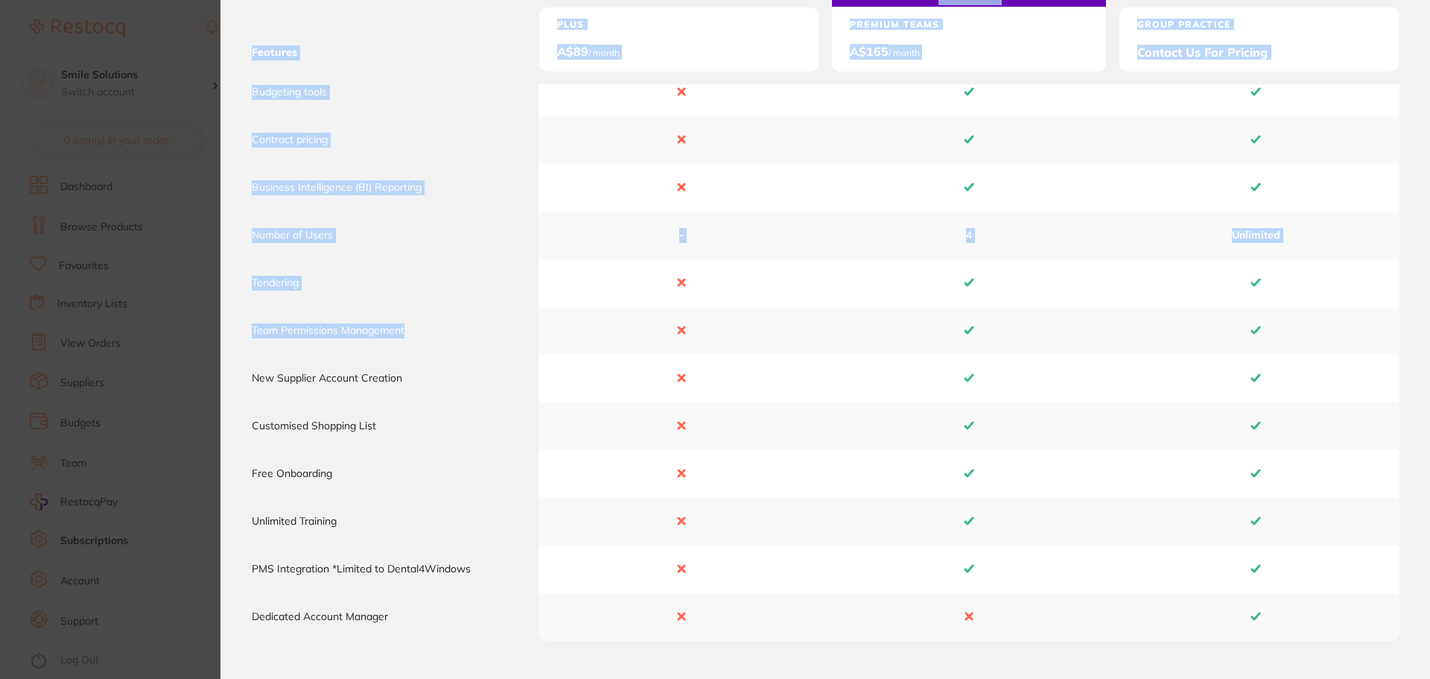
drag, startPoint x: 369, startPoint y: 330, endPoint x: 238, endPoint y: 317, distance: 131.1
click at [238, 317] on div "Features Plus A$ 89 / month RECOMMENDED Premium Teams A$ 165 / month GROUP PRAC…" at bounding box center [826, 234] width 1210 height 1038
click at [314, 317] on td "Team Permissions Management" at bounding box center [395, 331] width 288 height 48
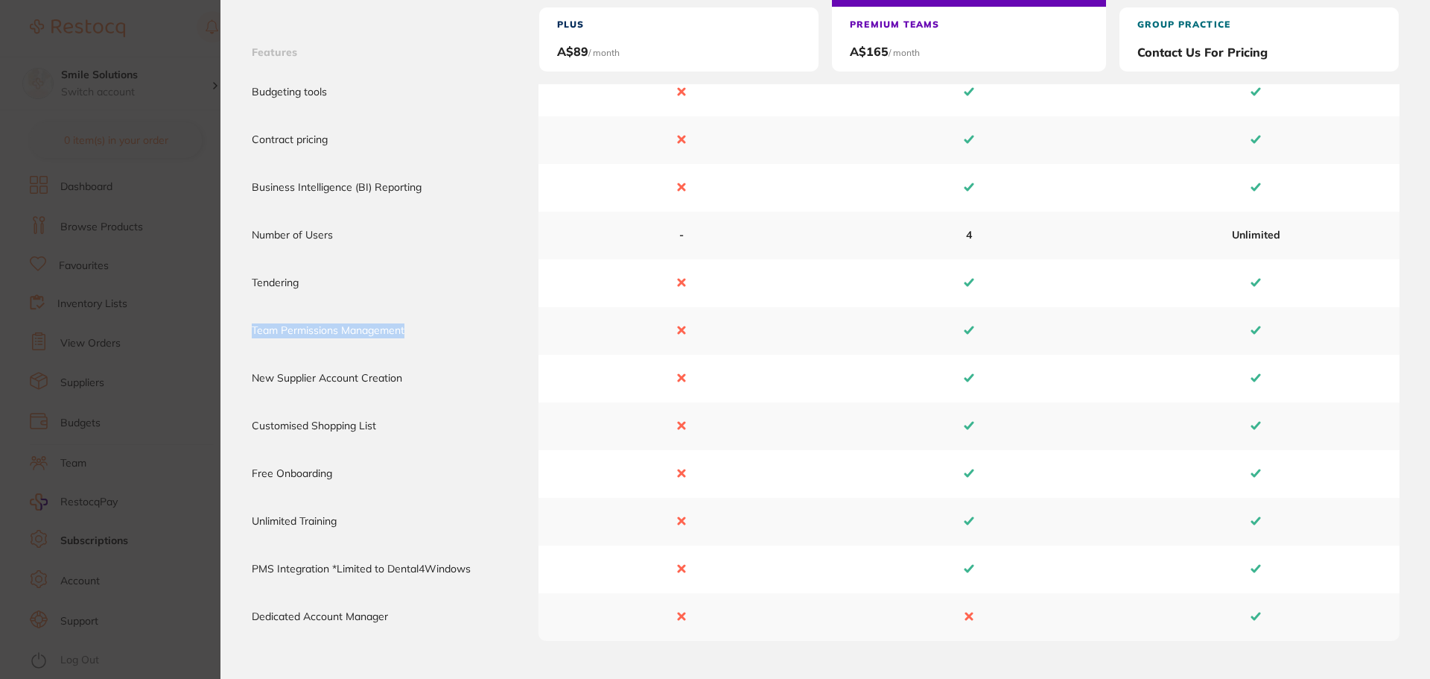
drag, startPoint x: 406, startPoint y: 340, endPoint x: 253, endPoint y: 332, distance: 152.9
click at [253, 332] on td "Team Permissions Management" at bounding box center [395, 331] width 288 height 48
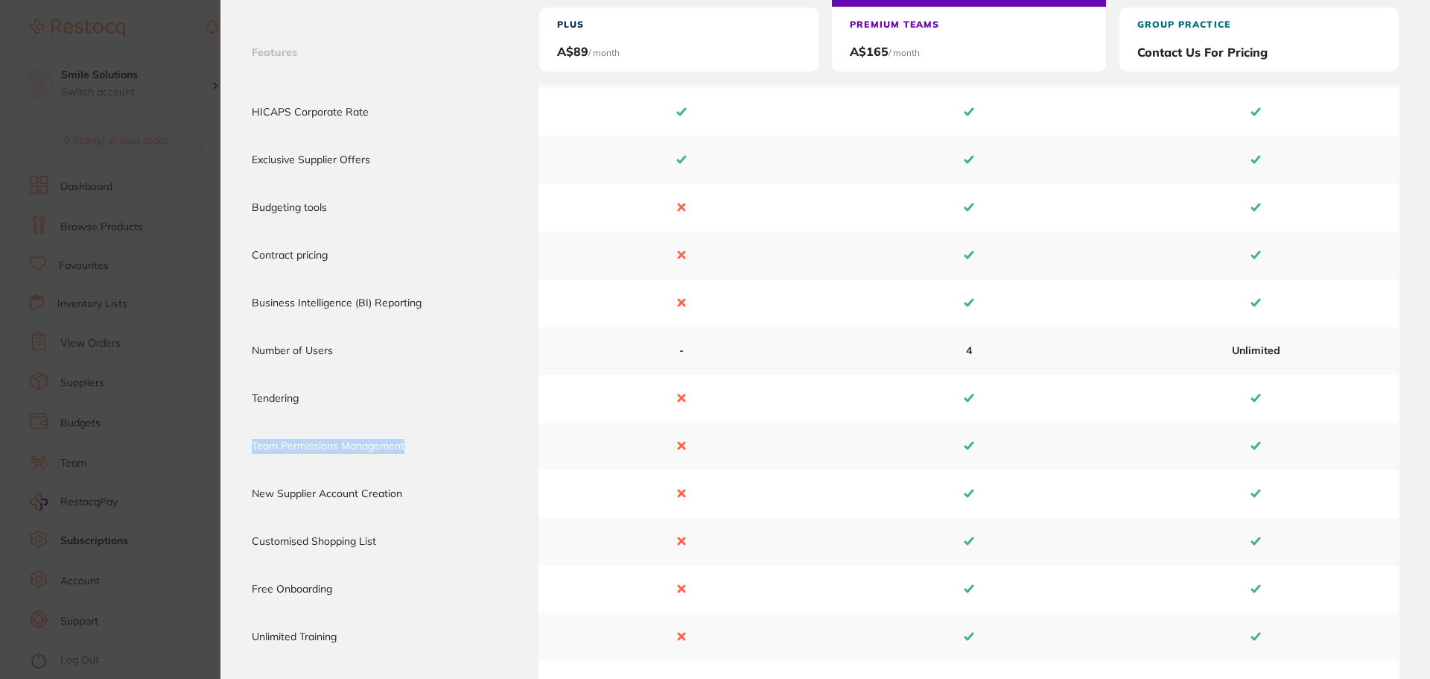
scroll to position [238, 0]
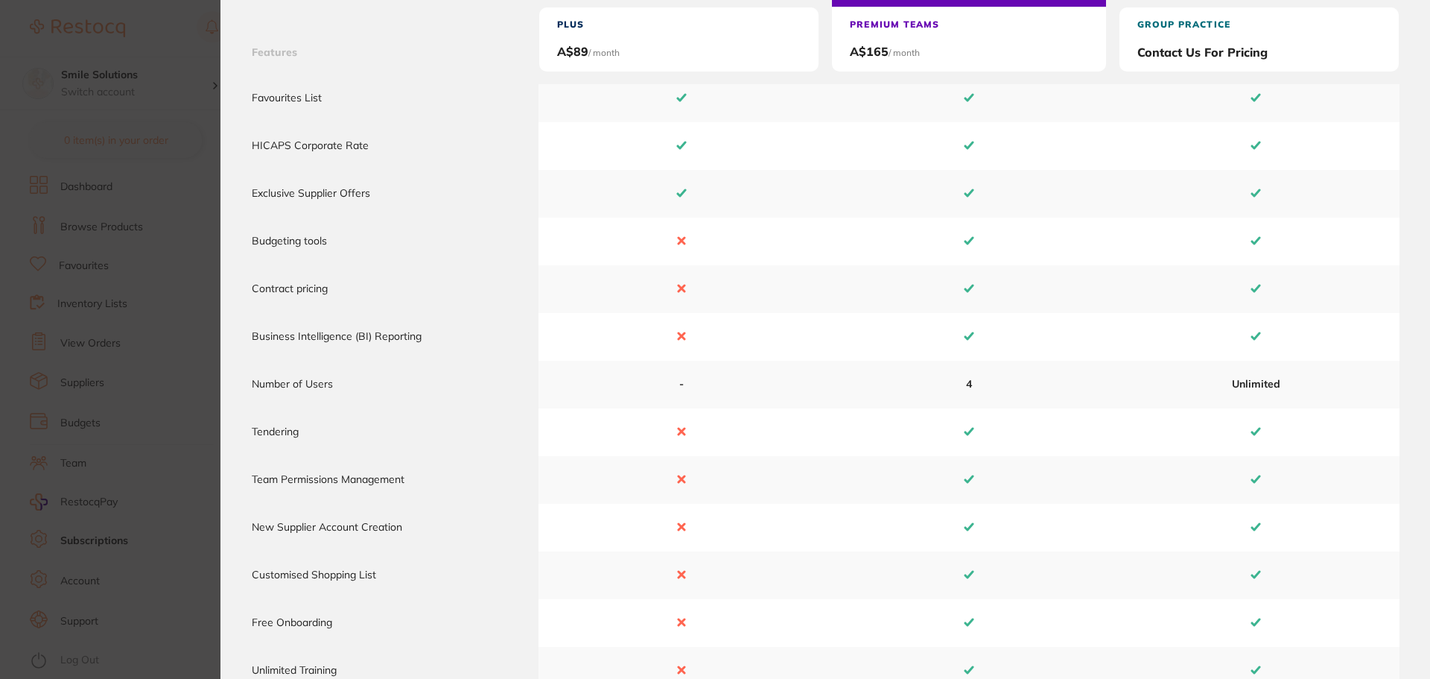
click at [299, 434] on td "Tendering" at bounding box center [395, 432] width 288 height 48
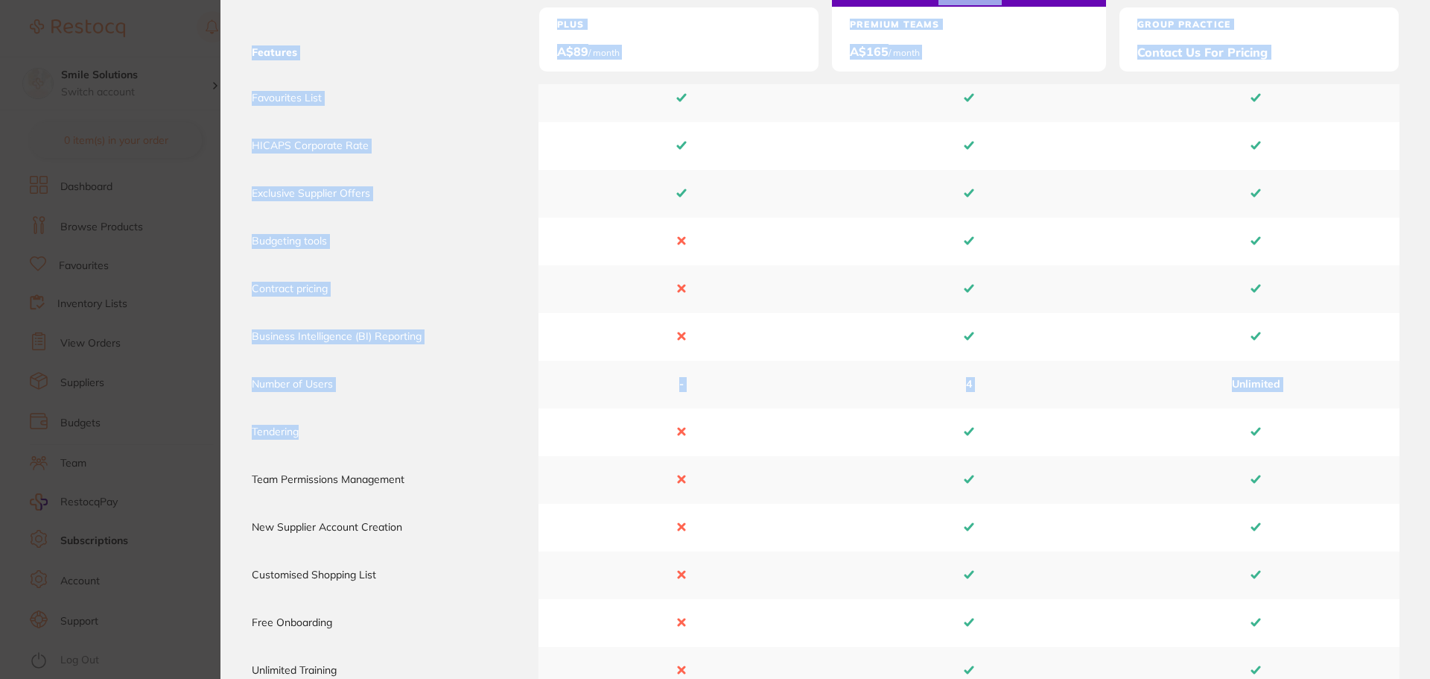
drag, startPoint x: 299, startPoint y: 434, endPoint x: 243, endPoint y: 434, distance: 55.9
click at [243, 434] on div "Features Plus A$ 89 / month RECOMMENDED Premium Teams A$ 165 / month GROUP PRAC…" at bounding box center [826, 383] width 1210 height 1038
click at [285, 422] on td "Tendering" at bounding box center [395, 432] width 288 height 48
click at [337, 409] on td "Tendering" at bounding box center [395, 432] width 288 height 48
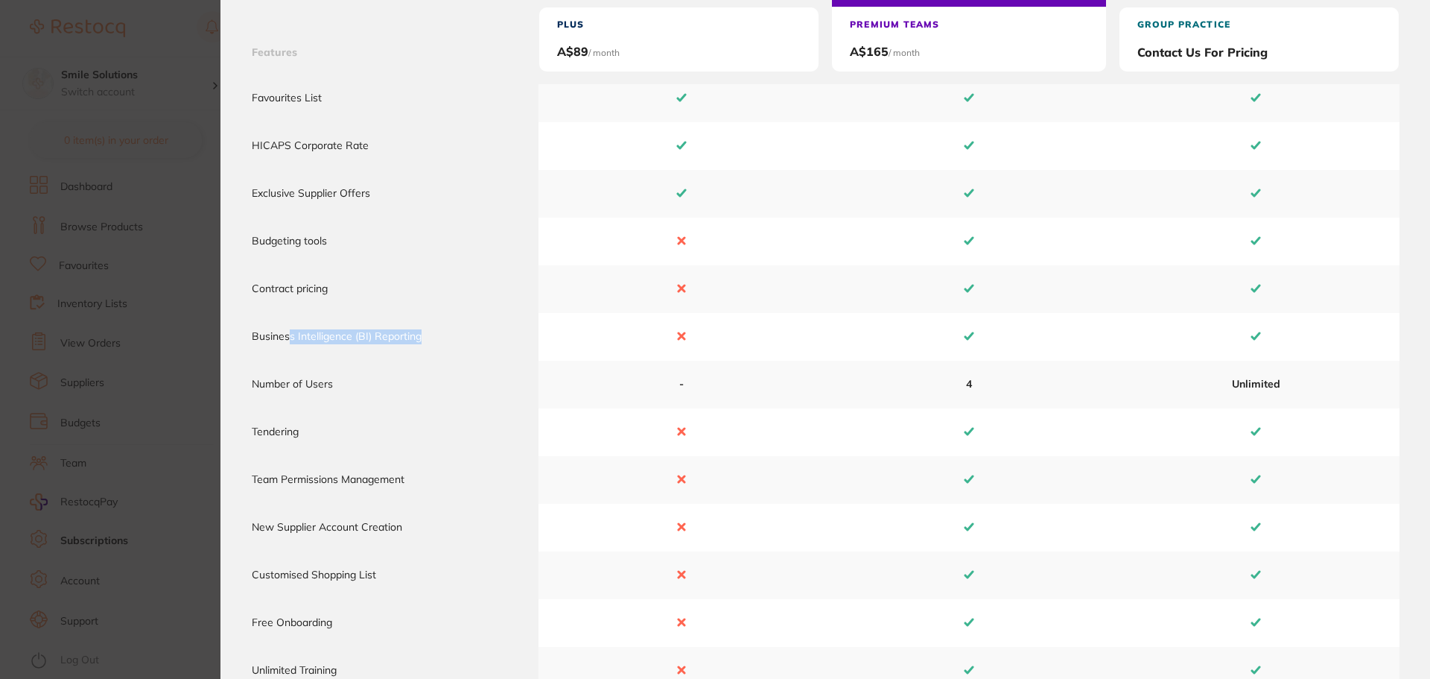
drag, startPoint x: 437, startPoint y: 337, endPoint x: 290, endPoint y: 340, distance: 146.8
click at [290, 340] on td "Business Intelligence (BI) Reporting" at bounding box center [395, 337] width 288 height 48
click at [354, 384] on td "Number of Users" at bounding box center [395, 385] width 288 height 48
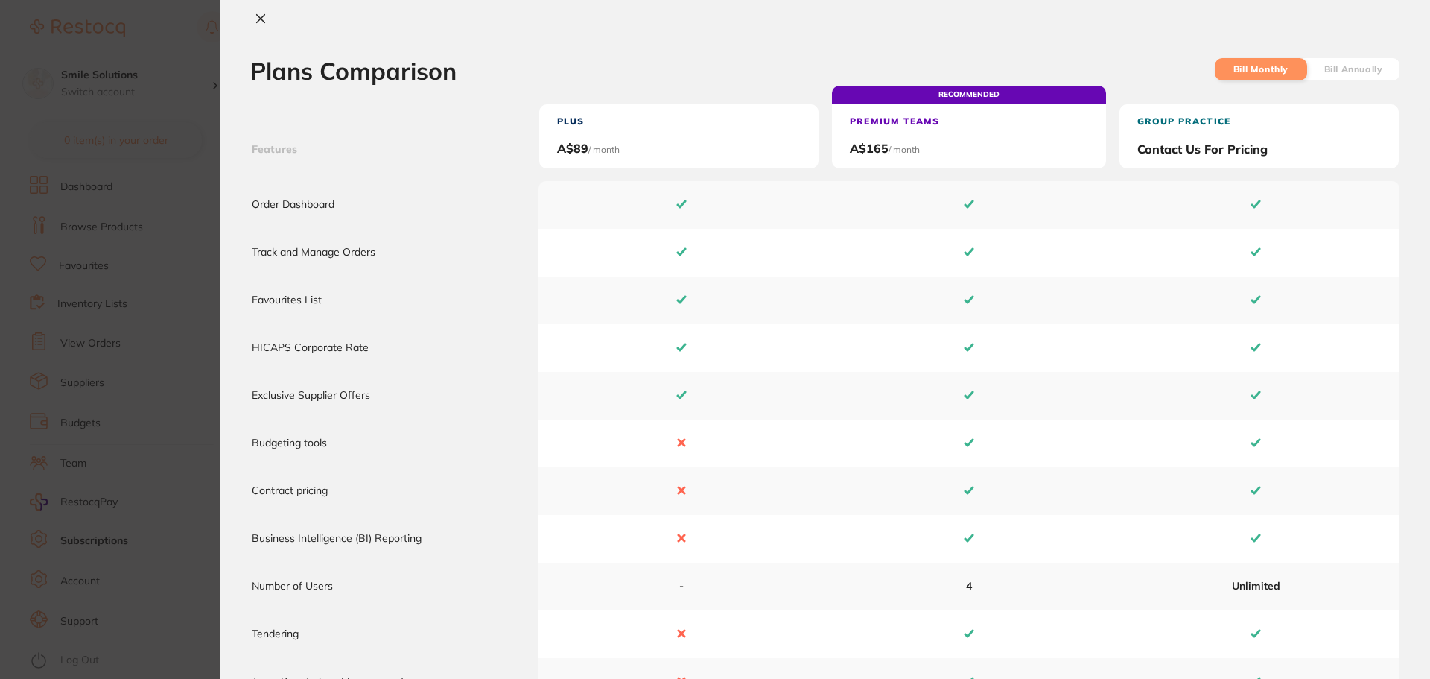
click at [264, 22] on icon at bounding box center [261, 19] width 8 height 8
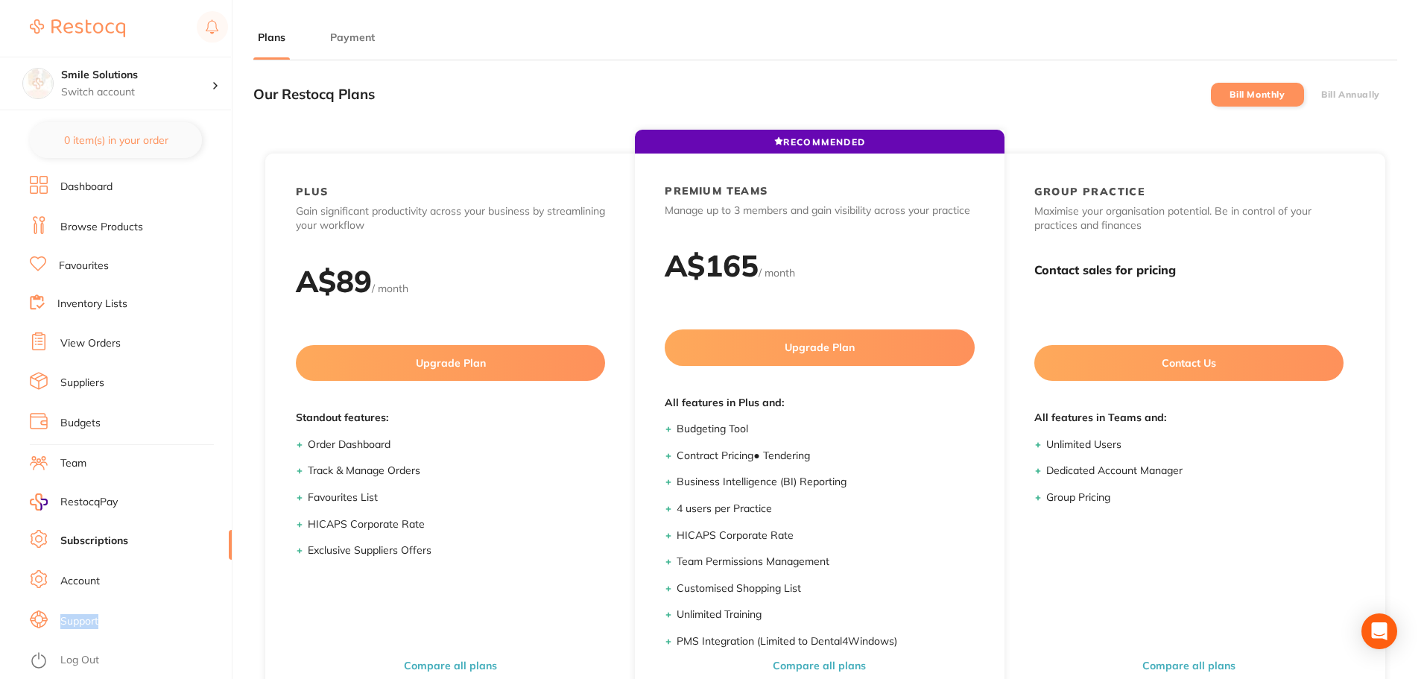
drag, startPoint x: 144, startPoint y: 574, endPoint x: 194, endPoint y: 603, distance: 57.8
click at [194, 603] on ul "Dashboard Browse Products Favourites Inventory Lists View Orders Suppliers Budg…" at bounding box center [131, 433] width 202 height 514
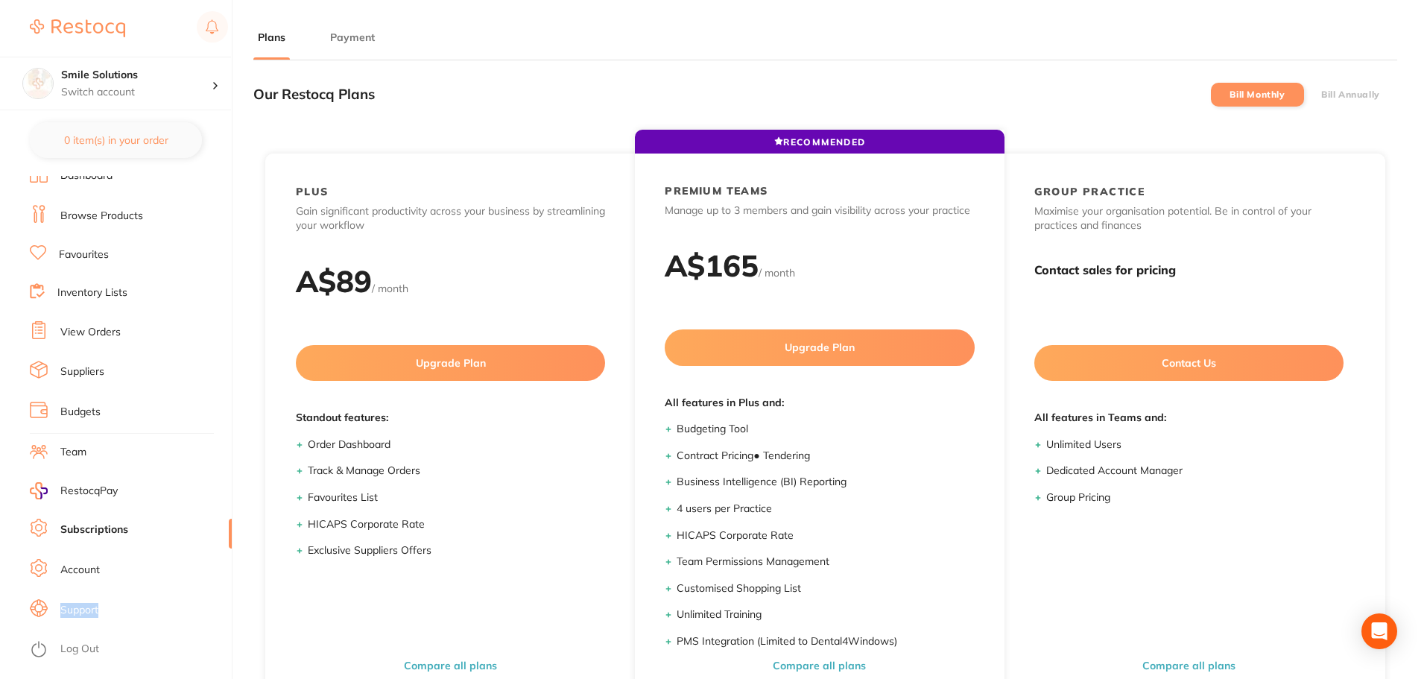
scroll to position [200, 0]
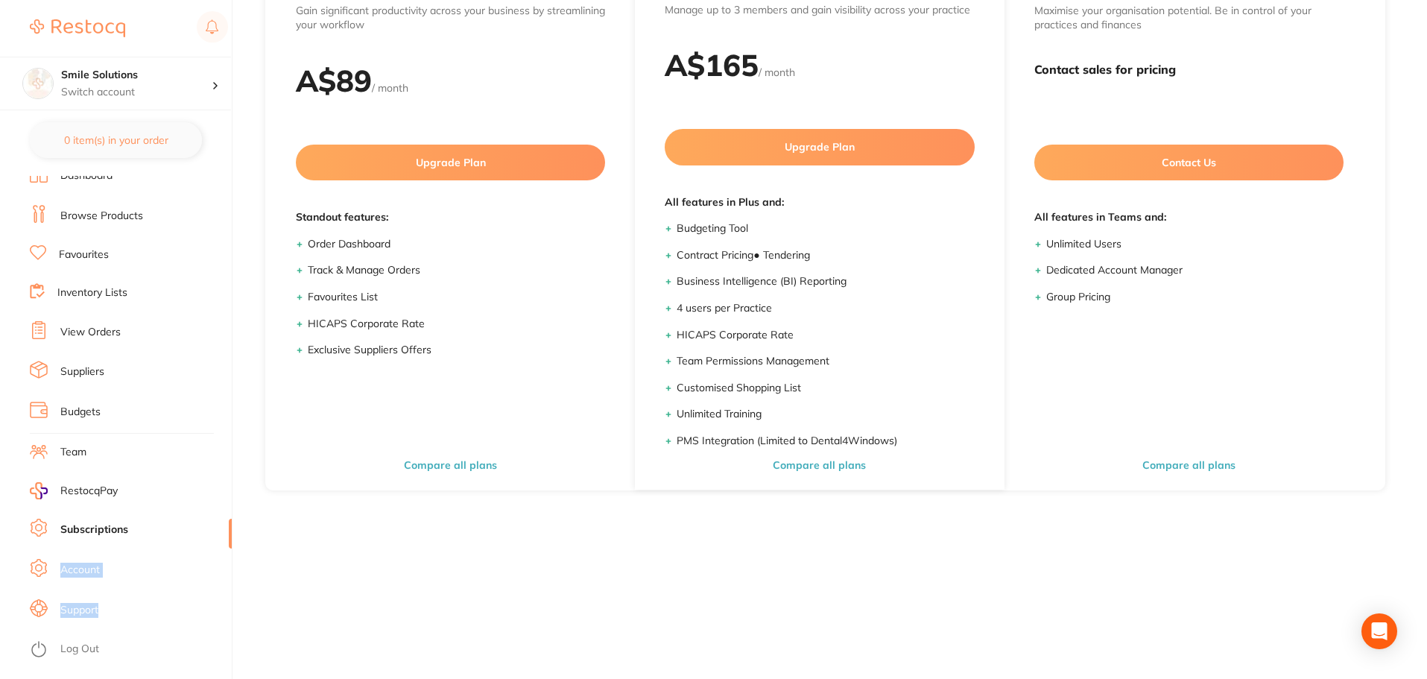
drag, startPoint x: 226, startPoint y: 542, endPoint x: 226, endPoint y: 595, distance: 53.6
click at [226, 597] on ul "Dashboard Browse Products Favourites Inventory Lists View Orders Suppliers Budg…" at bounding box center [131, 422] width 202 height 514
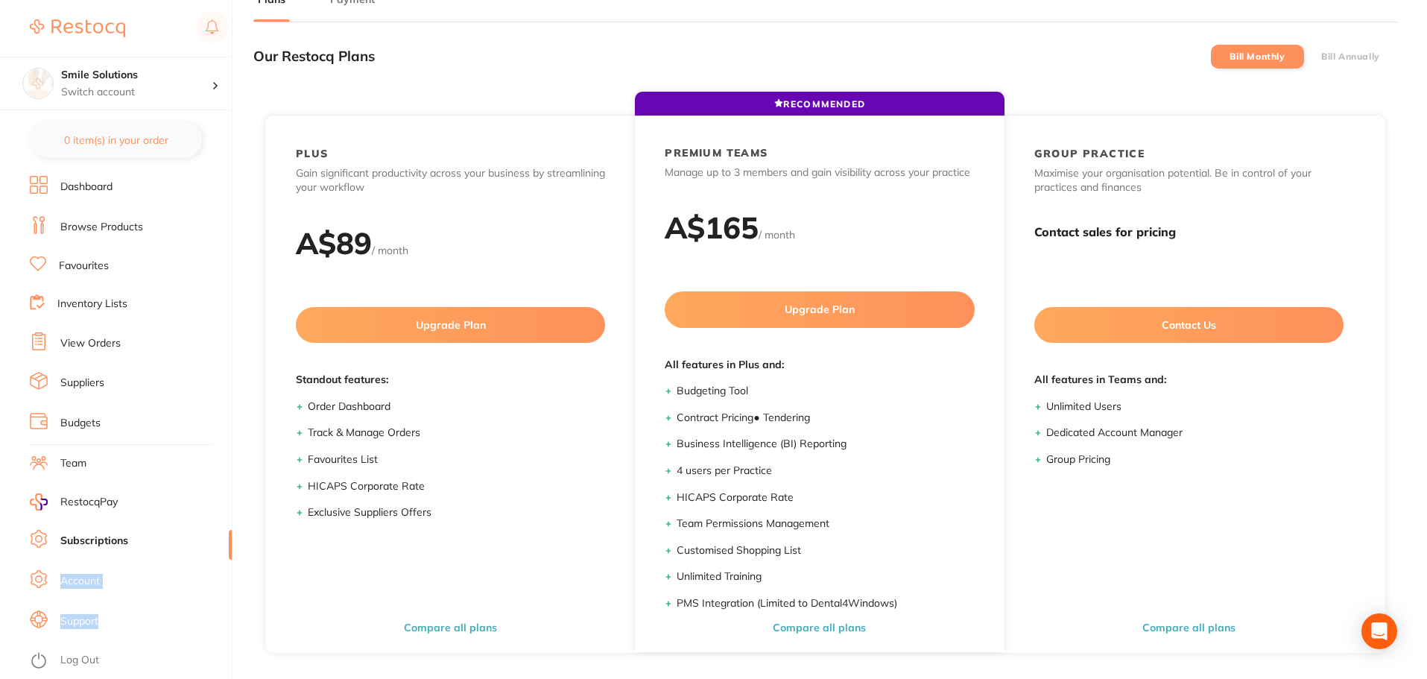
scroll to position [0, 0]
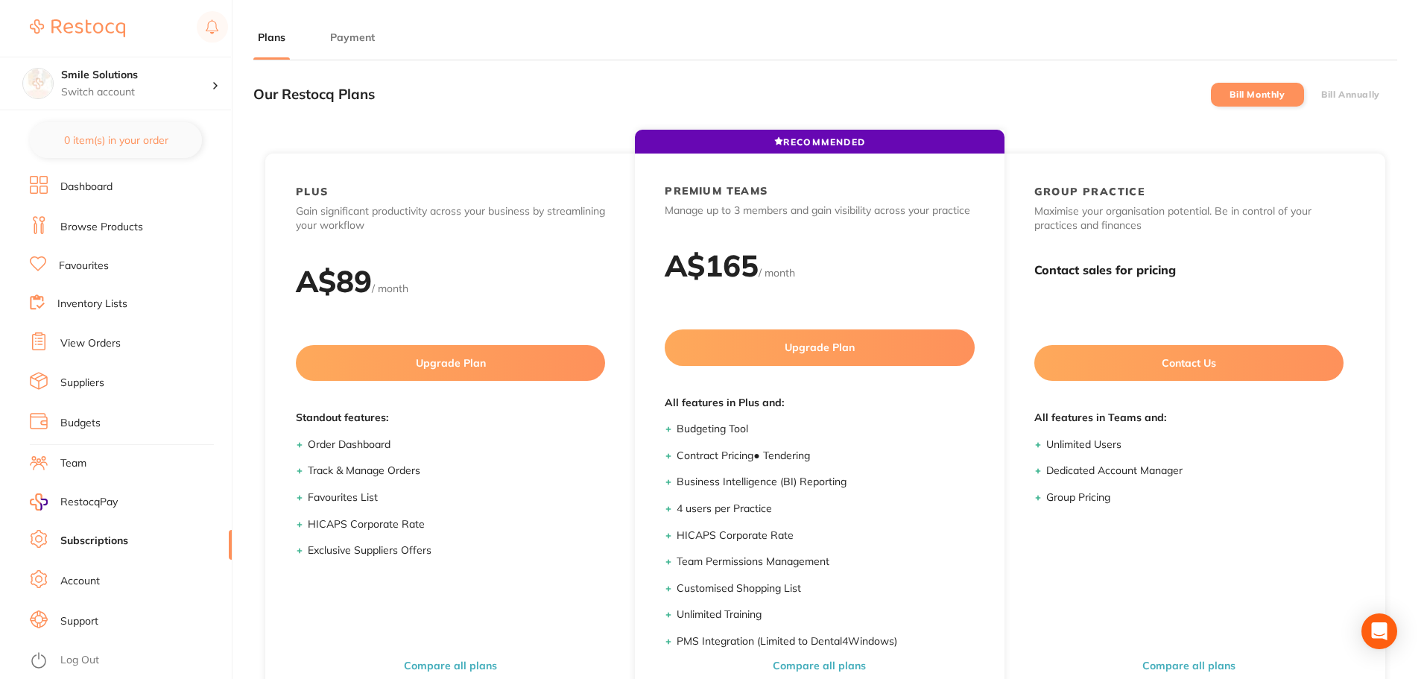
click at [106, 371] on ul "Dashboard Browse Products Favourites Inventory Lists View Orders Suppliers Budg…" at bounding box center [131, 433] width 202 height 514
click at [86, 377] on link "Suppliers" at bounding box center [82, 382] width 44 height 15
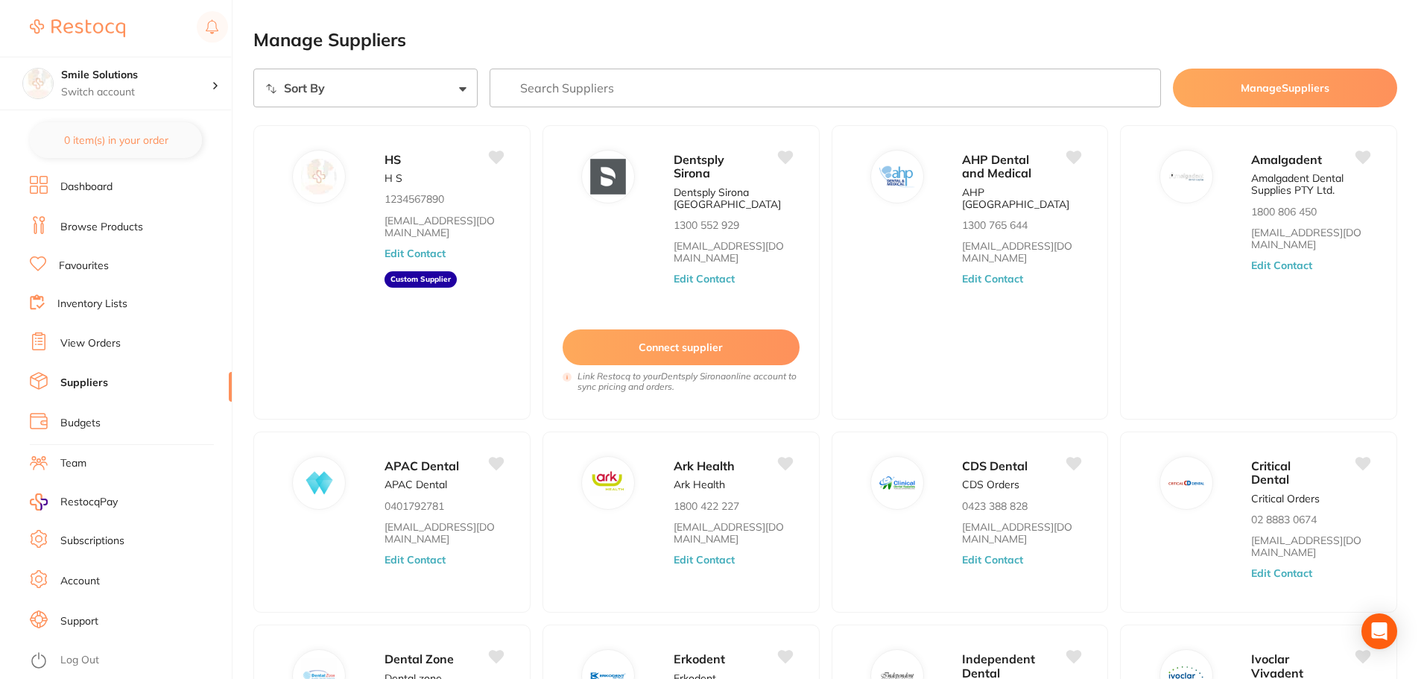
drag, startPoint x: 705, startPoint y: 350, endPoint x: 940, endPoint y: 45, distance: 385.1
click at [940, 45] on h2 "Manage Suppliers" at bounding box center [825, 40] width 1144 height 21
click at [716, 353] on button "Connect supplier" at bounding box center [680, 348] width 239 height 37
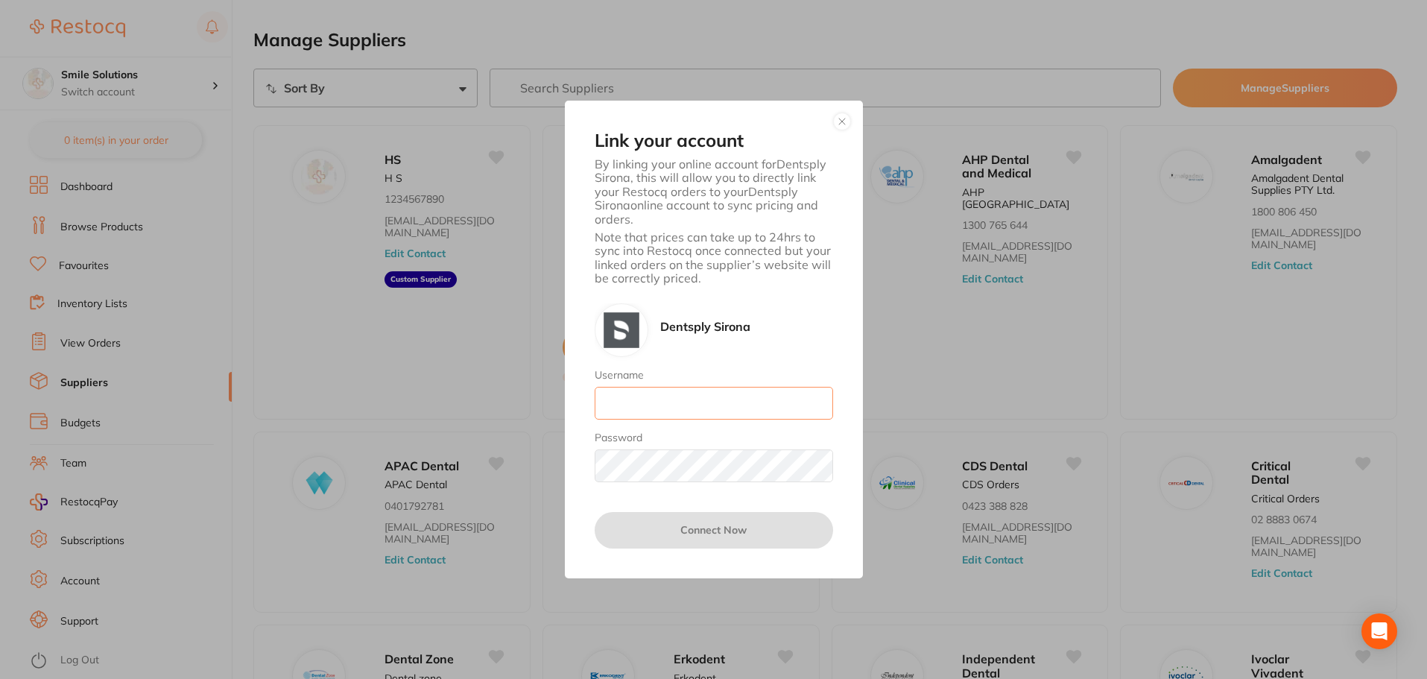
click at [670, 409] on input "Username" at bounding box center [714, 403] width 238 height 33
click at [843, 121] on button "button" at bounding box center [842, 121] width 18 height 18
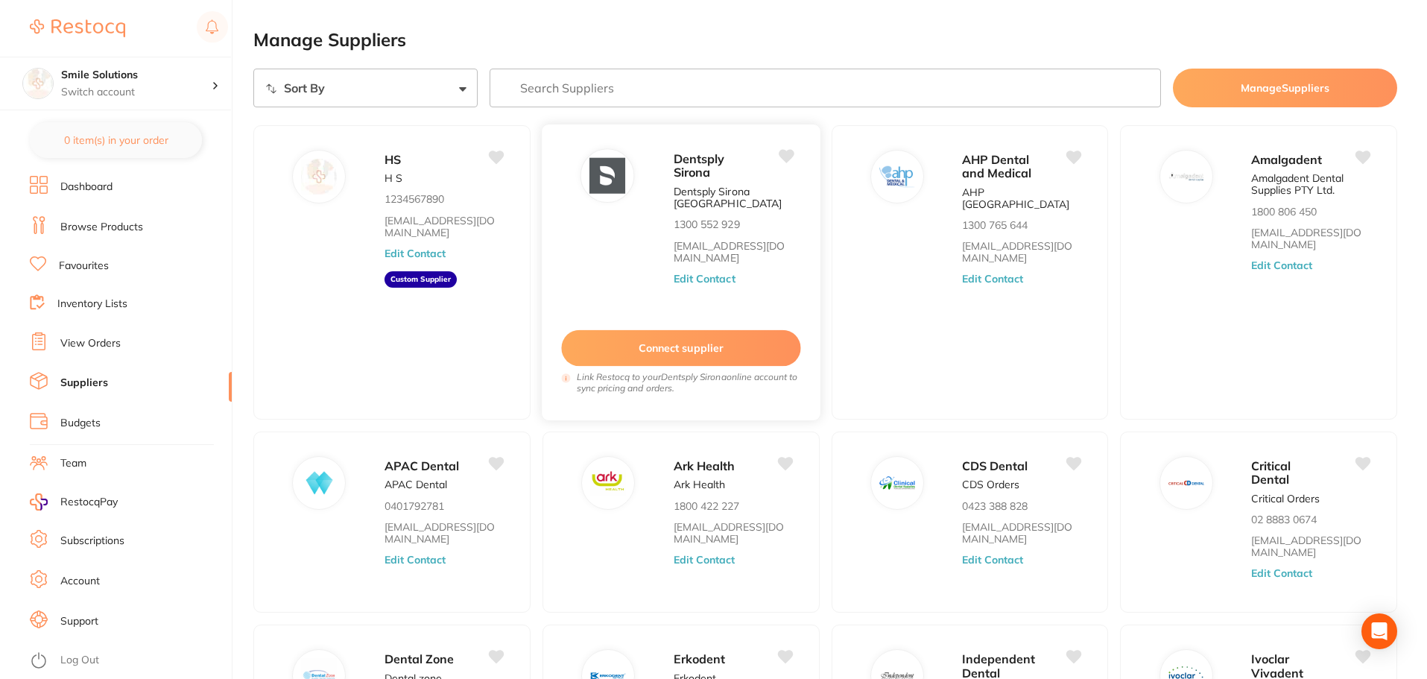
click at [730, 353] on button "Connect supplier" at bounding box center [680, 348] width 239 height 37
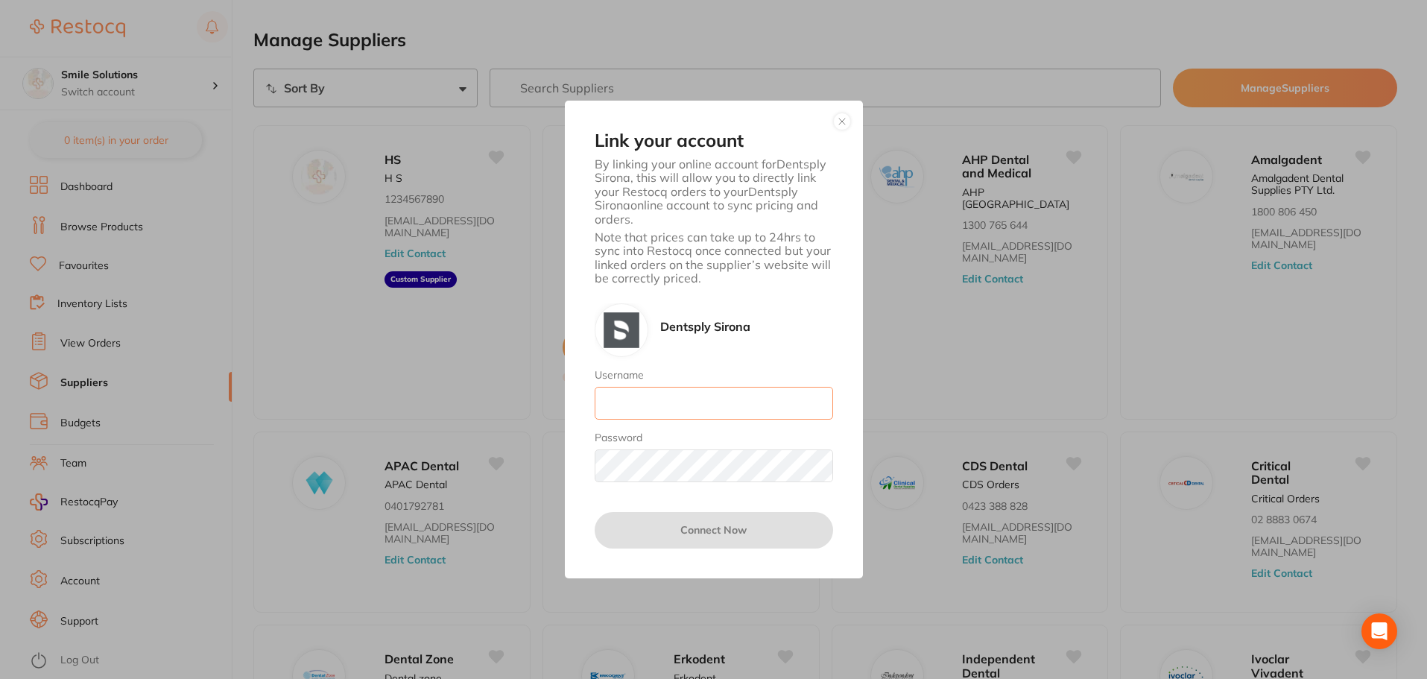
click at [716, 408] on input "Username" at bounding box center [714, 403] width 238 height 33
type input "sadsa"
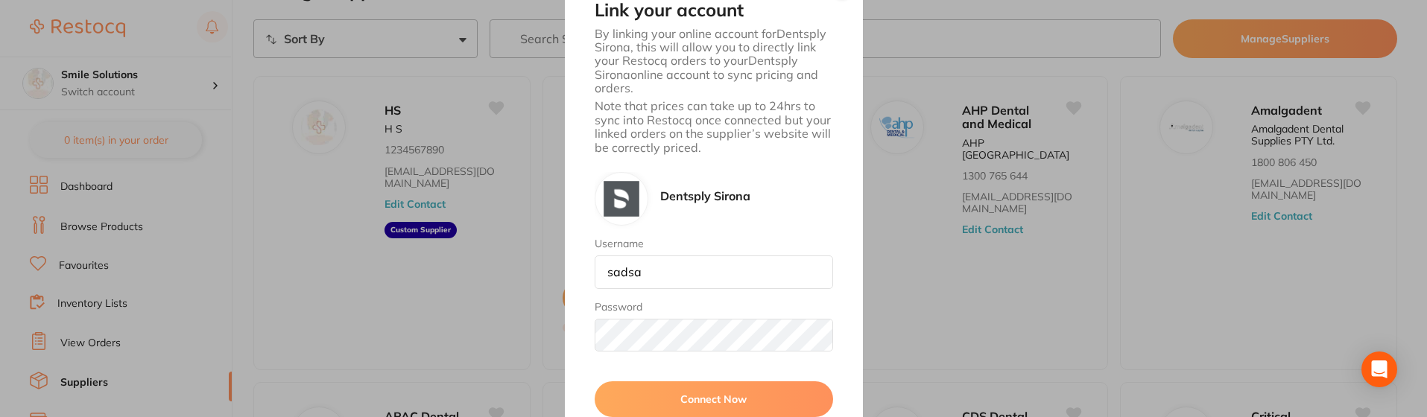
scroll to position [75, 0]
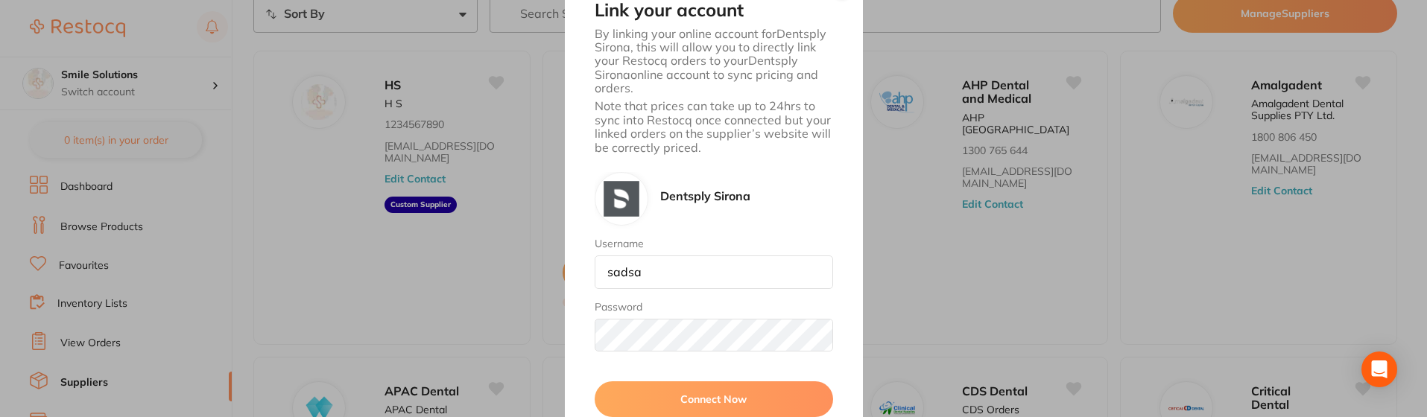
click at [708, 408] on button "Connect Now" at bounding box center [714, 399] width 238 height 36
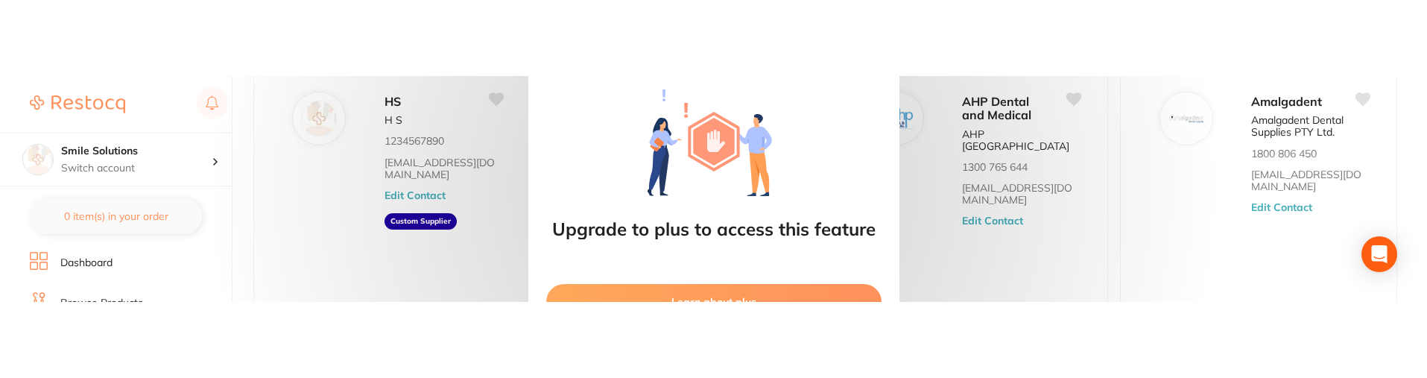
scroll to position [218, 0]
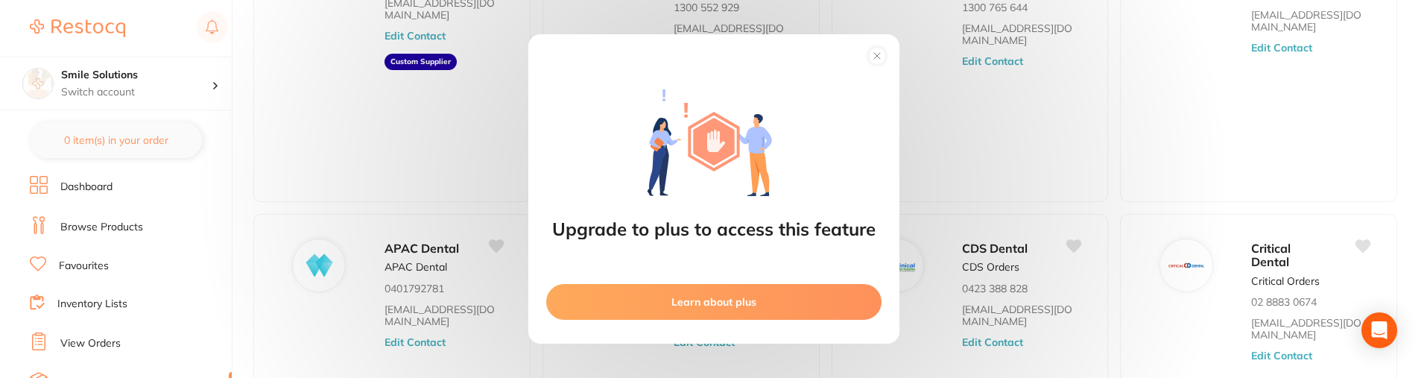
click at [881, 62] on circle at bounding box center [876, 55] width 17 height 17
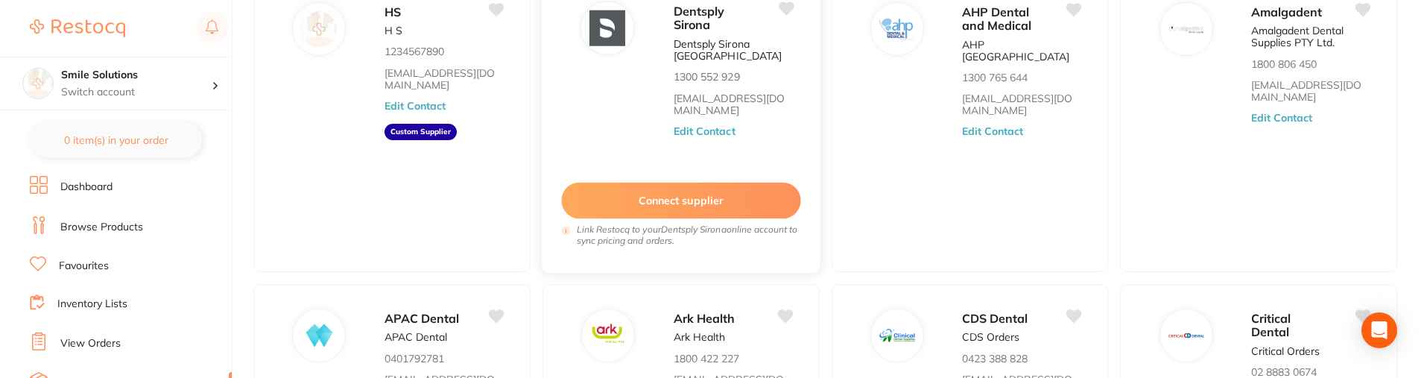
scroll to position [149, 0]
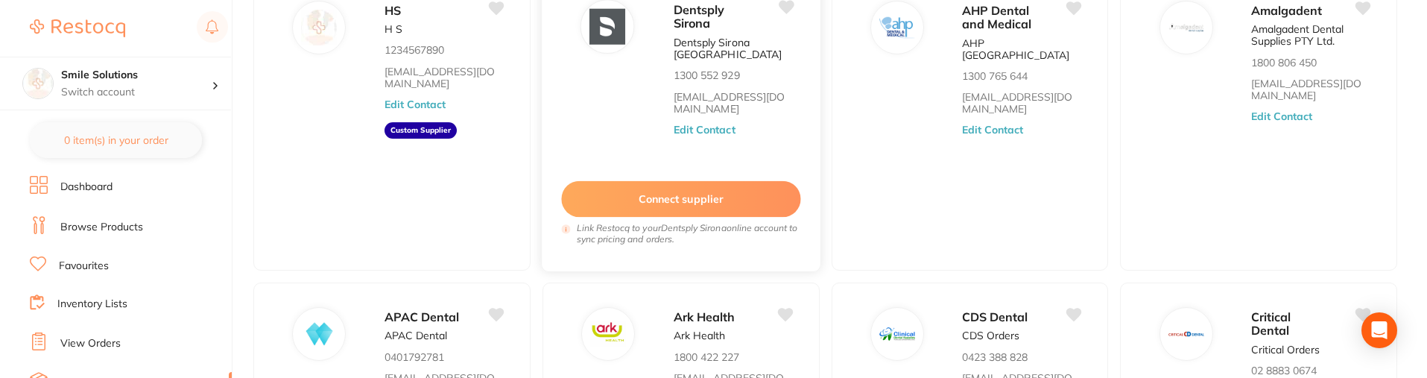
click at [721, 193] on button "Connect supplier" at bounding box center [680, 199] width 239 height 37
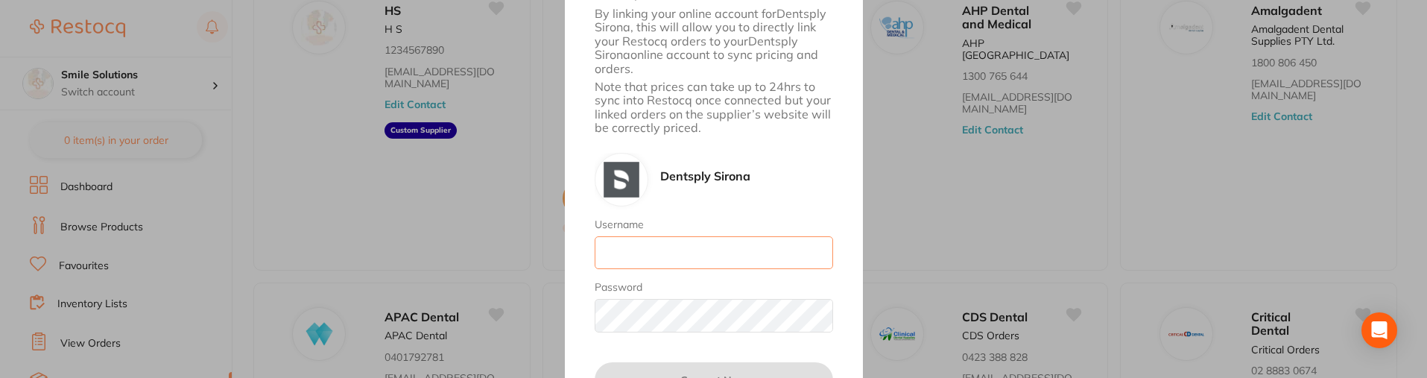
click at [700, 246] on input "Username" at bounding box center [714, 252] width 238 height 33
type input "ewe"
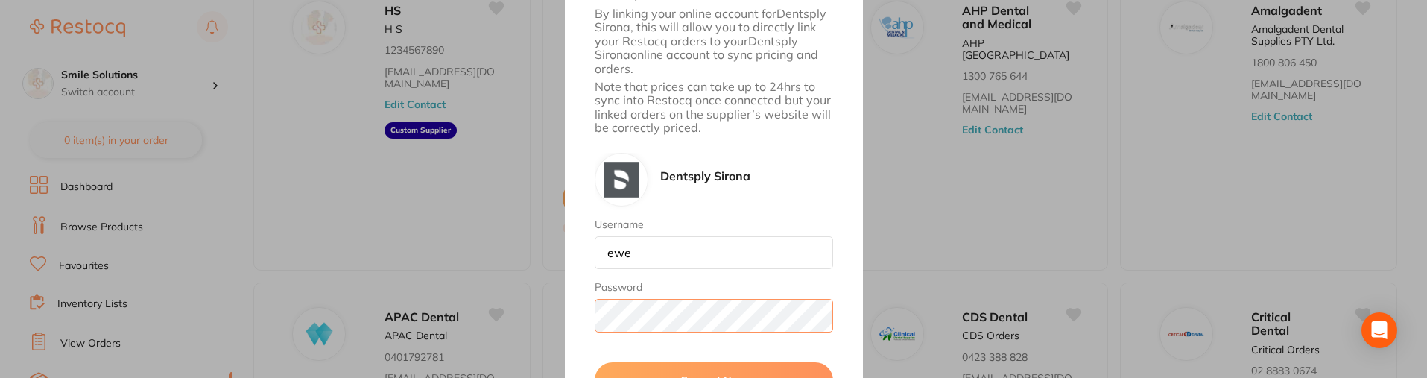
scroll to position [298, 0]
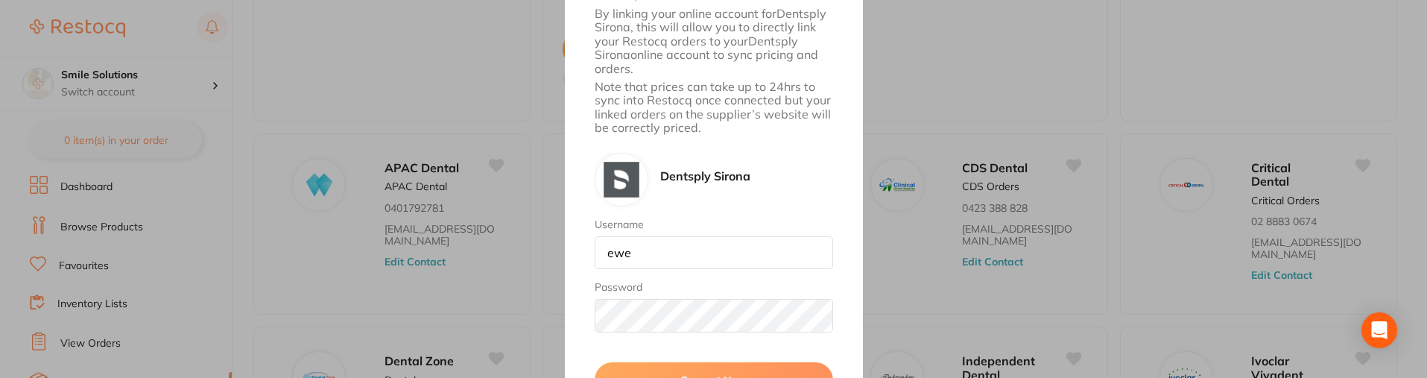
click at [689, 372] on button "Connect Now" at bounding box center [714, 380] width 238 height 36
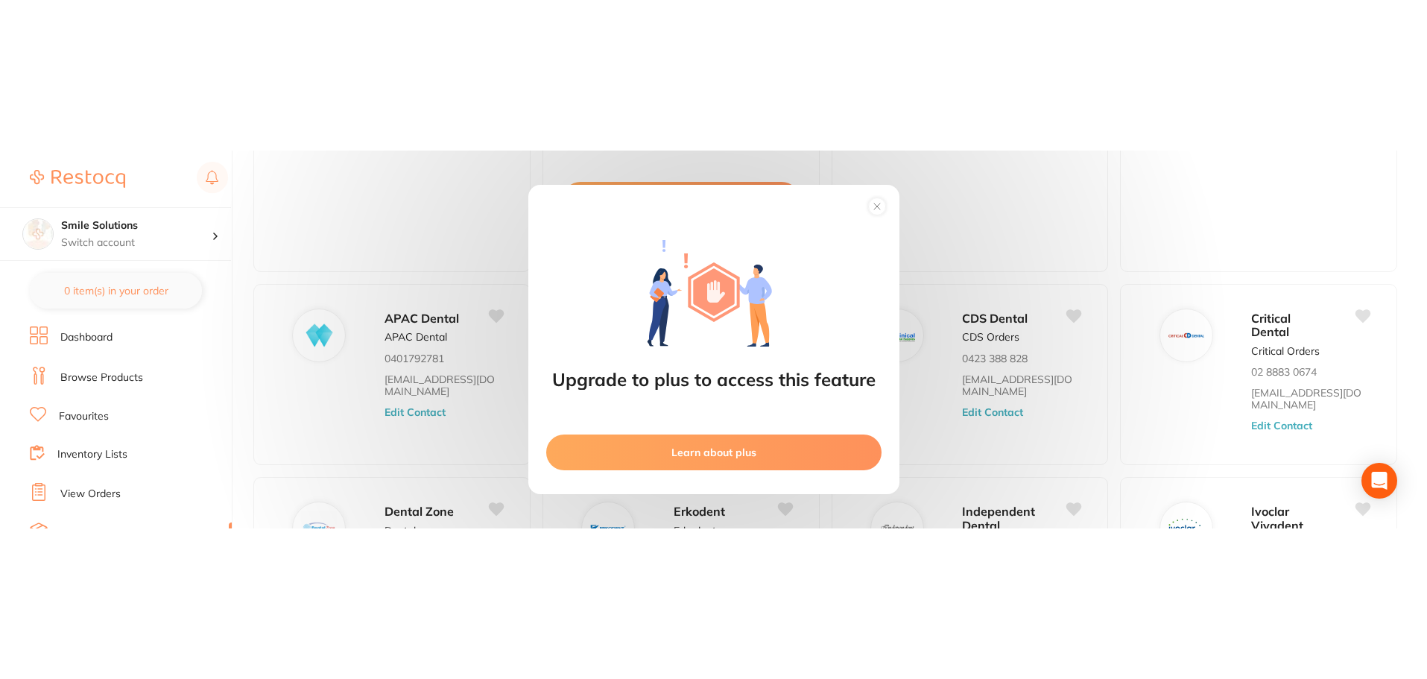
scroll to position [0, 0]
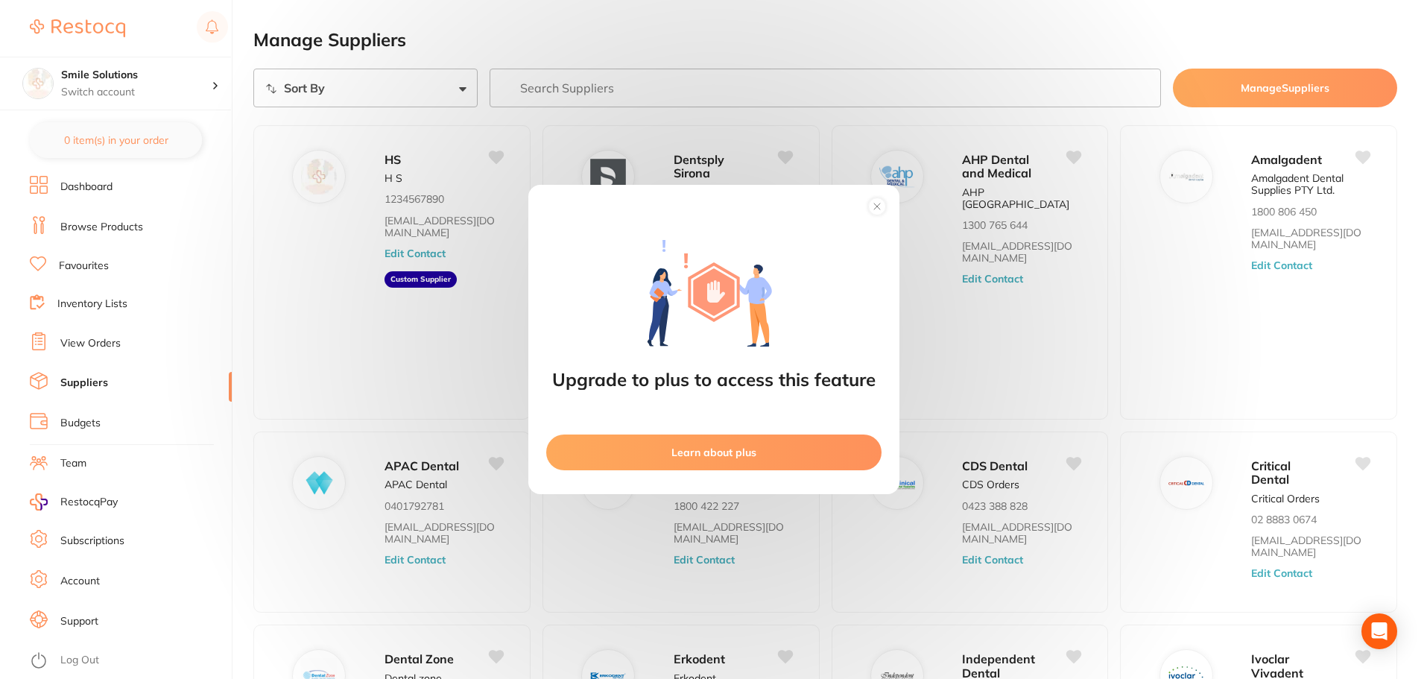
click at [869, 213] on icon at bounding box center [877, 206] width 24 height 24
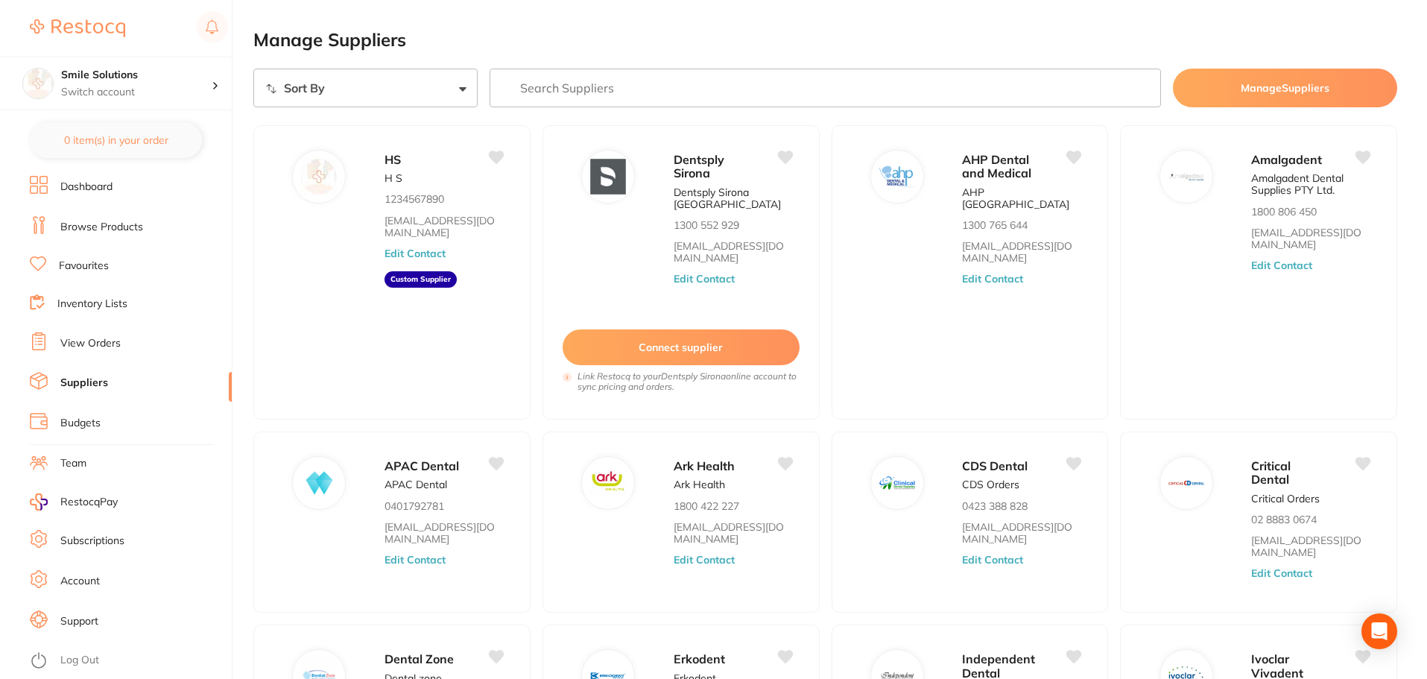
click at [1228, 78] on button "Manage Suppliers" at bounding box center [1285, 88] width 224 height 39
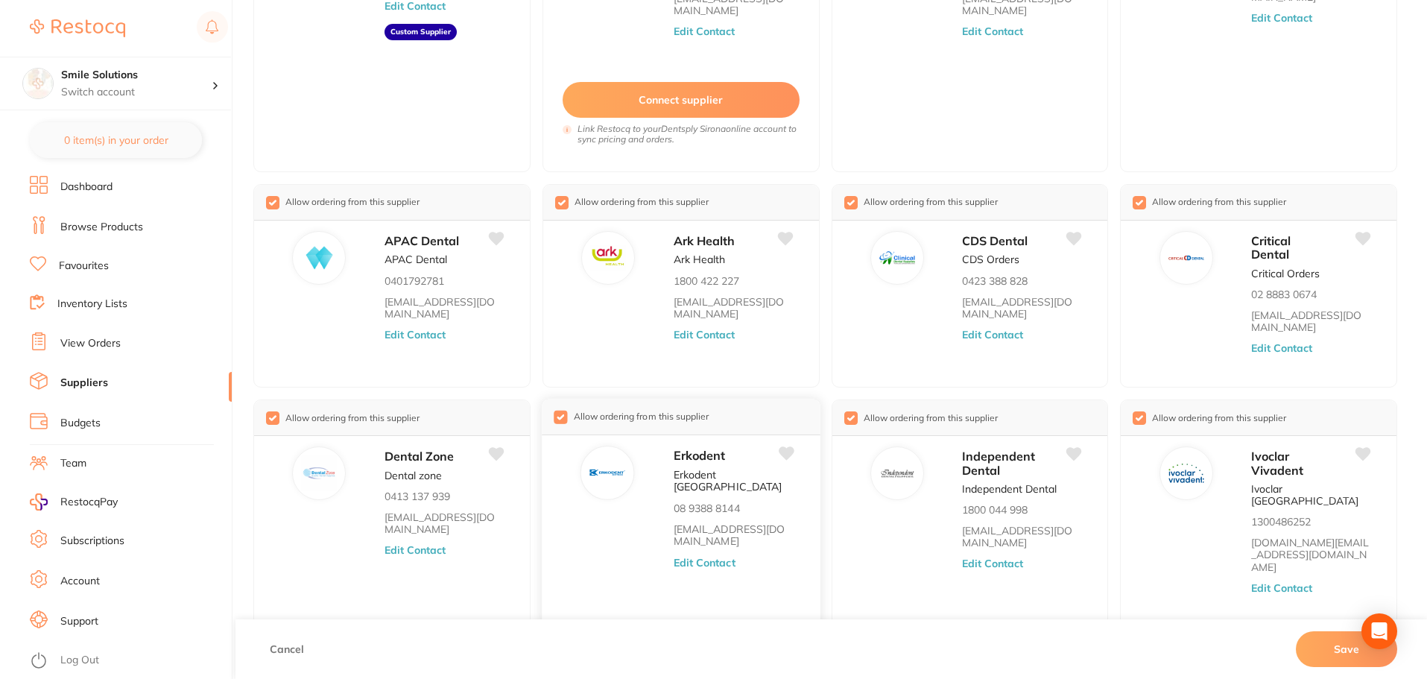
scroll to position [296, 0]
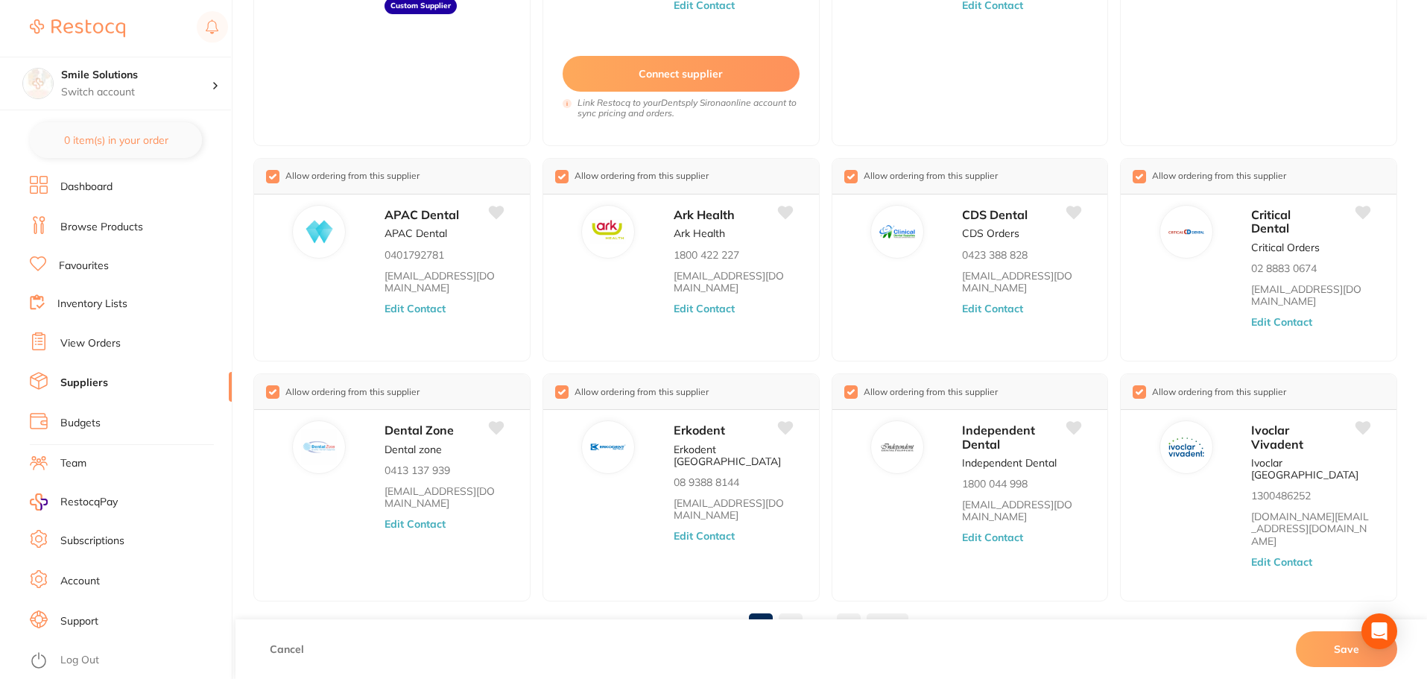
click at [790, 610] on link "2" at bounding box center [791, 625] width 24 height 30
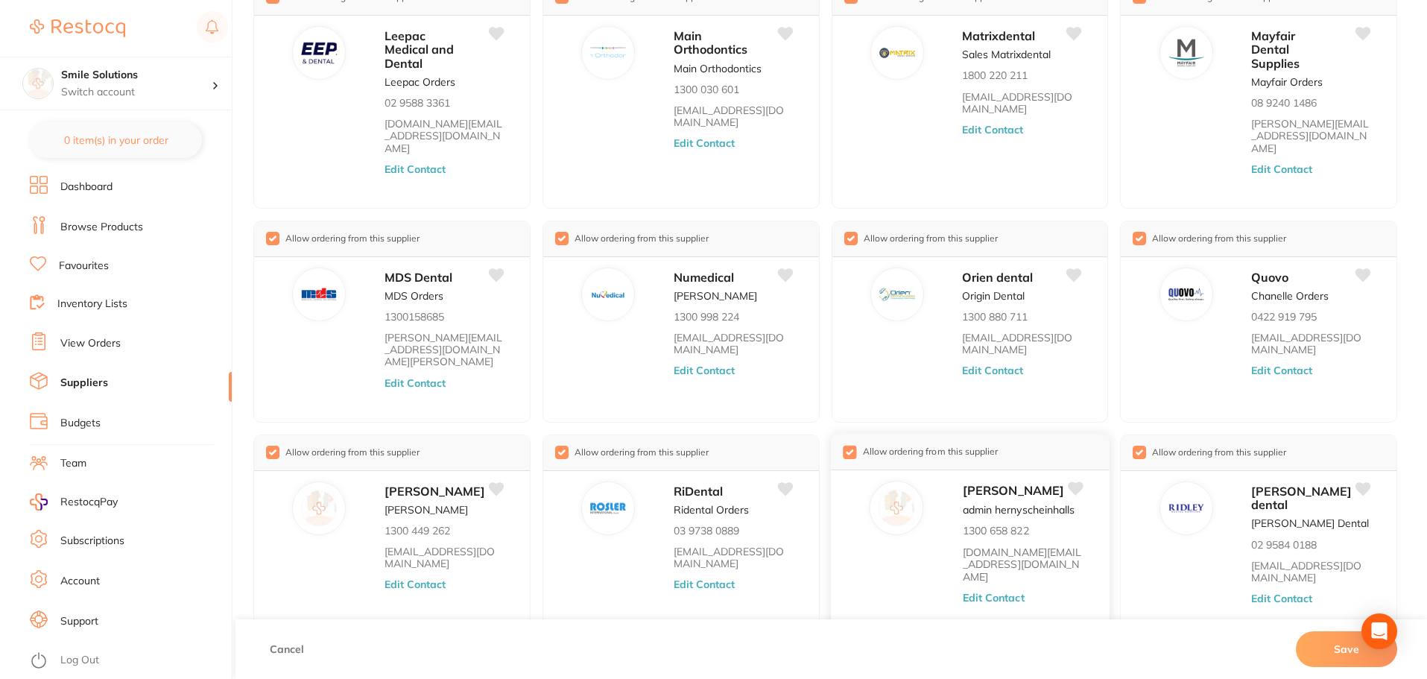
scroll to position [171, 0]
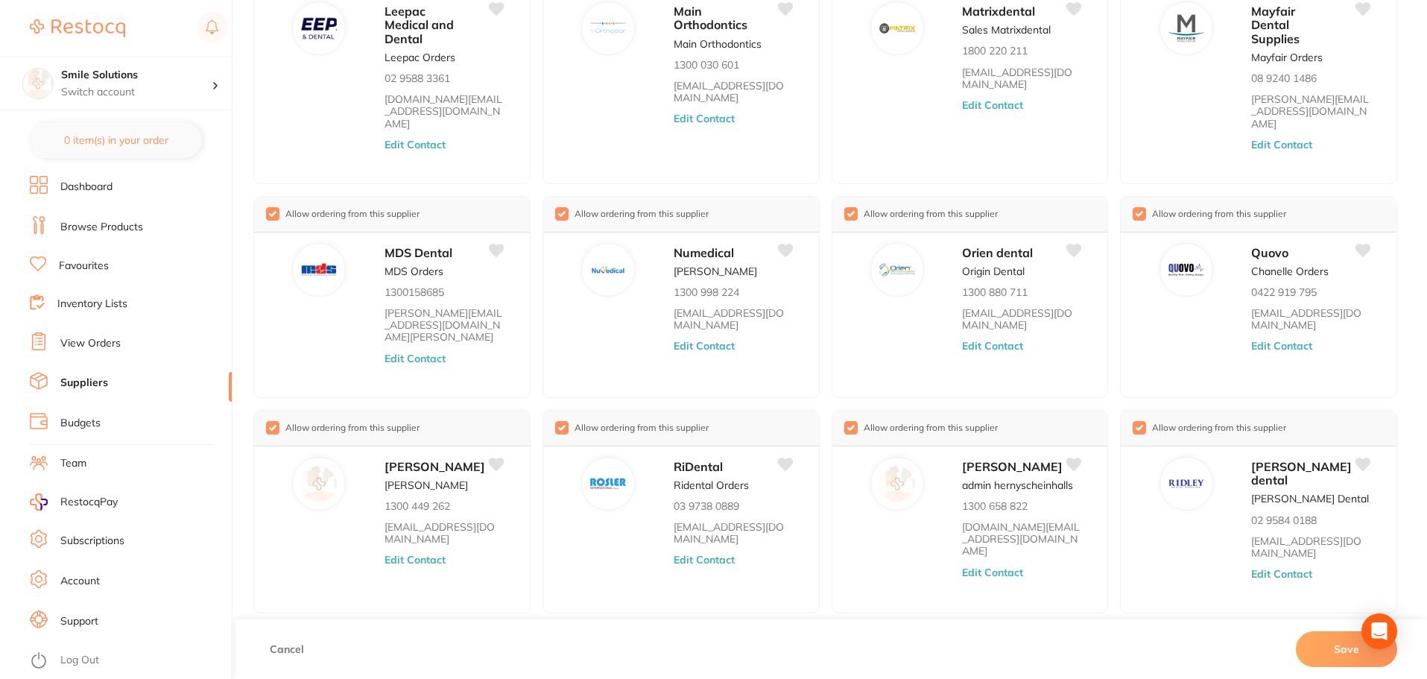
click at [853, 622] on link "3" at bounding box center [856, 637] width 24 height 30
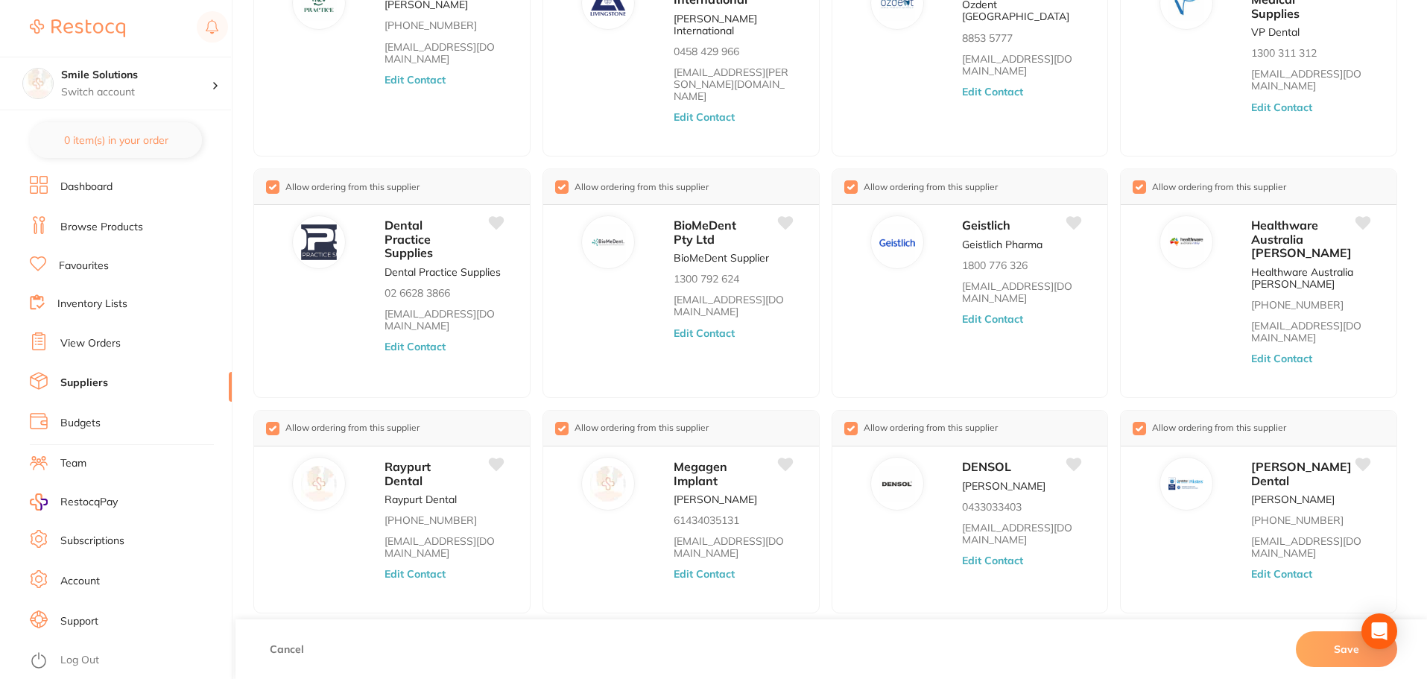
scroll to position [222, 0]
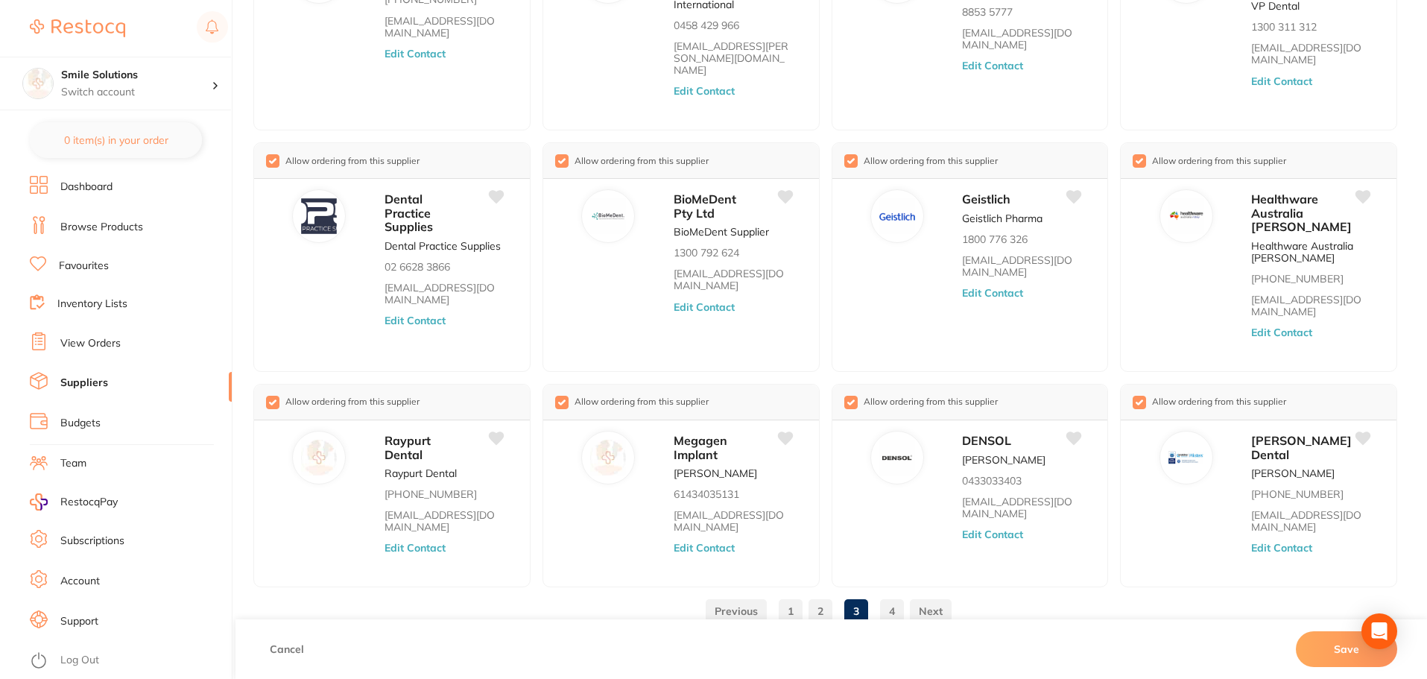
click at [895, 613] on link "4" at bounding box center [892, 611] width 24 height 30
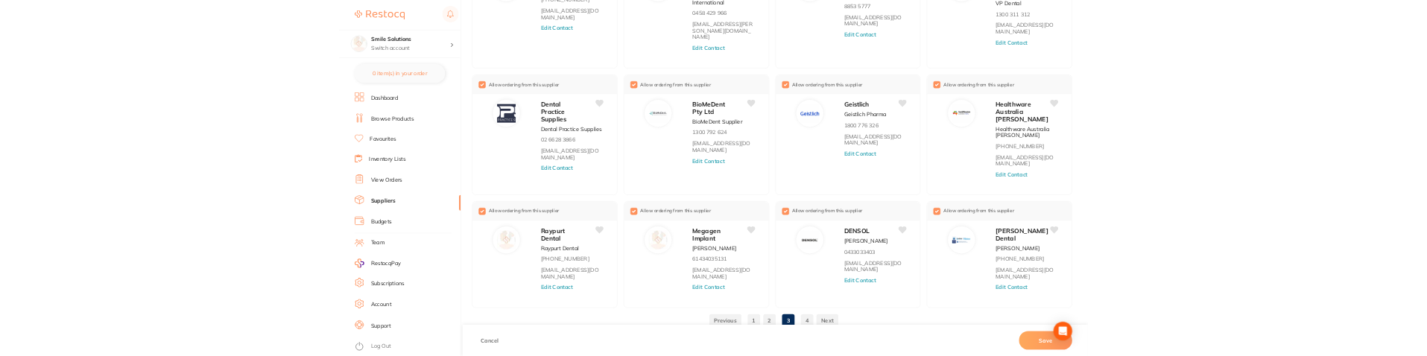
scroll to position [0, 0]
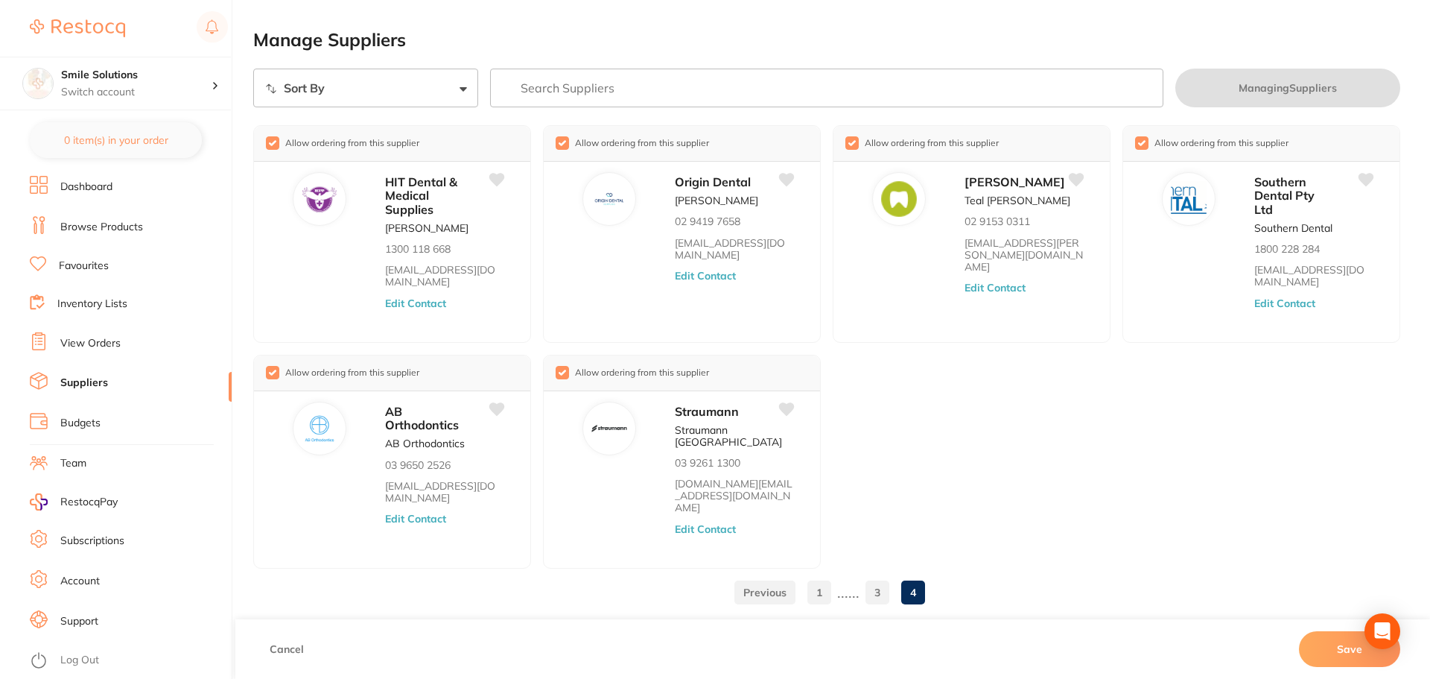
click at [825, 583] on link "1" at bounding box center [820, 592] width 24 height 30
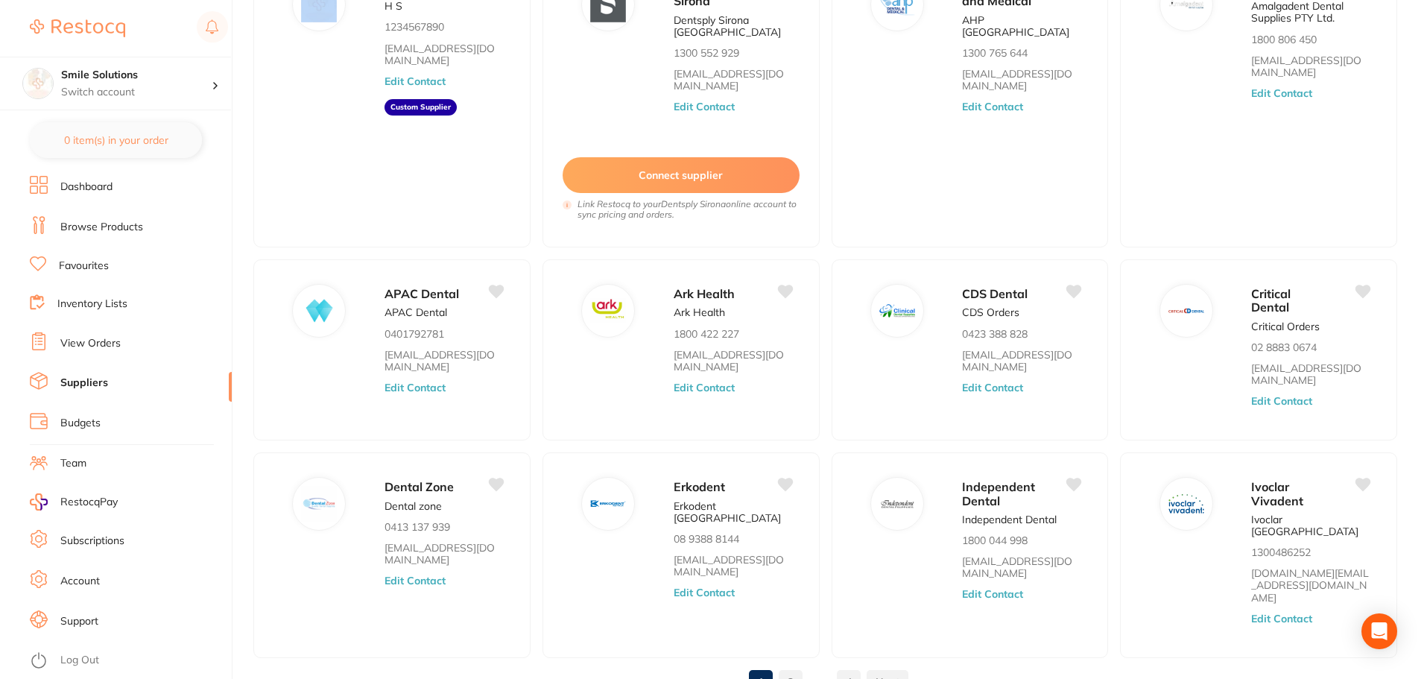
scroll to position [229, 0]
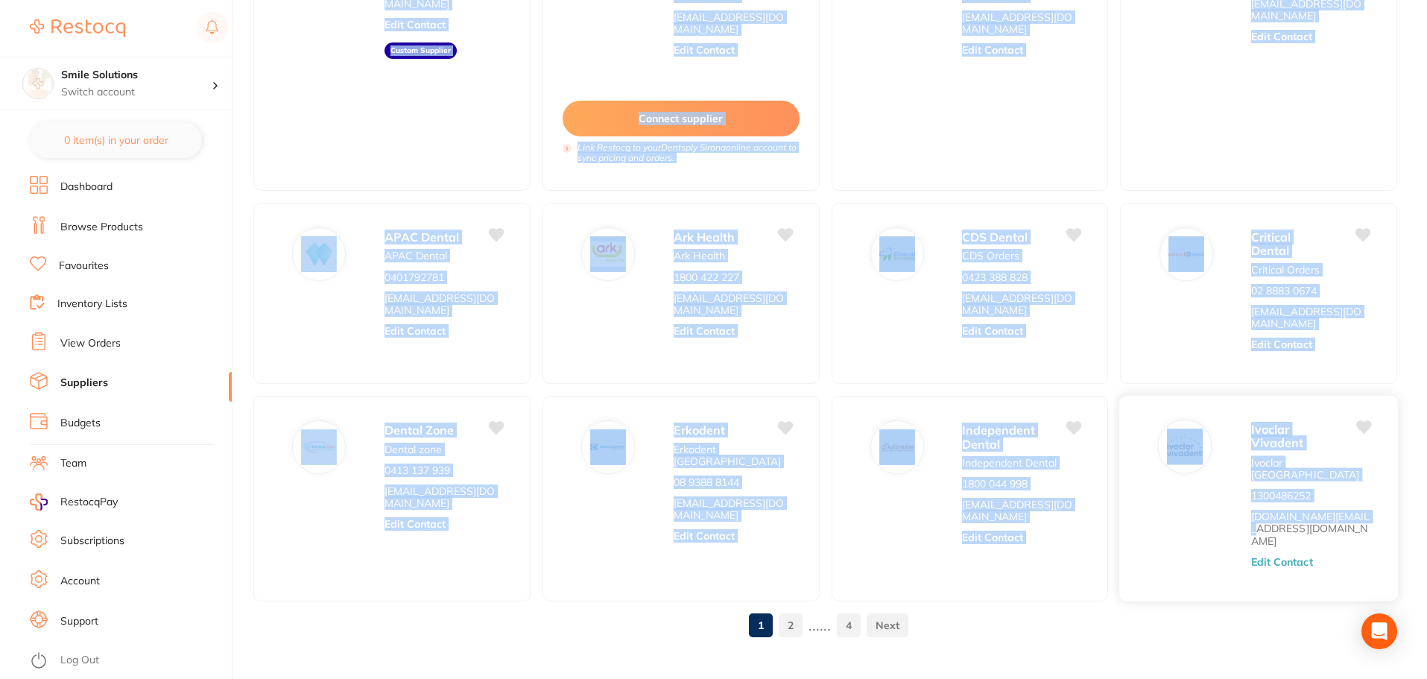
drag, startPoint x: 375, startPoint y: 138, endPoint x: 1352, endPoint y: 547, distance: 1058.9
click at [1352, 355] on ul "HS H S 1234567890 abc@abc.com Edit Contact Custom Supplier Dentsply Sirona Dent…" at bounding box center [825, 248] width 1144 height 705
copy ul "HS H S 1234567890 abc@abc.com Edit Contact Custom Supplier Dentsply Sirona Dent…"
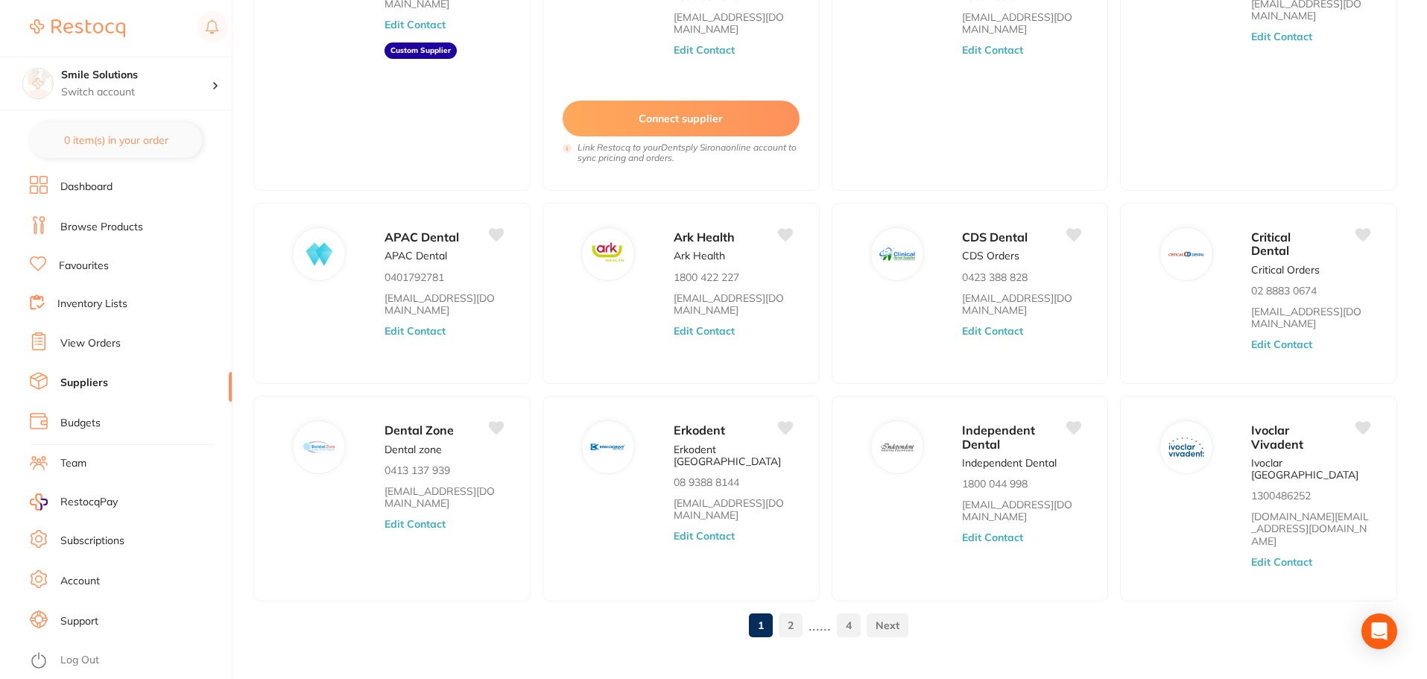
drag, startPoint x: 1025, startPoint y: 580, endPoint x: 1011, endPoint y: 609, distance: 33.0
click at [1025, 355] on div "1 2 ...... 4" at bounding box center [825, 625] width 1144 height 48
click at [793, 355] on link "2" at bounding box center [791, 625] width 24 height 30
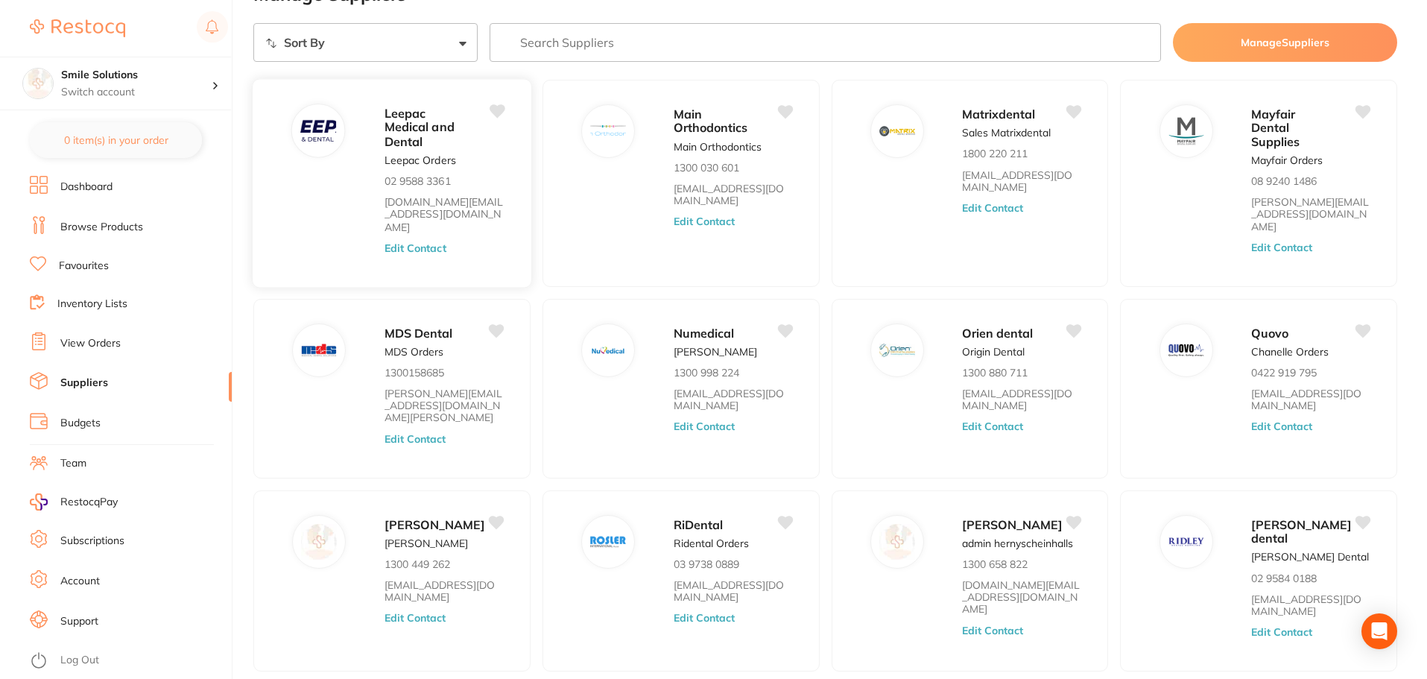
scroll to position [0, 0]
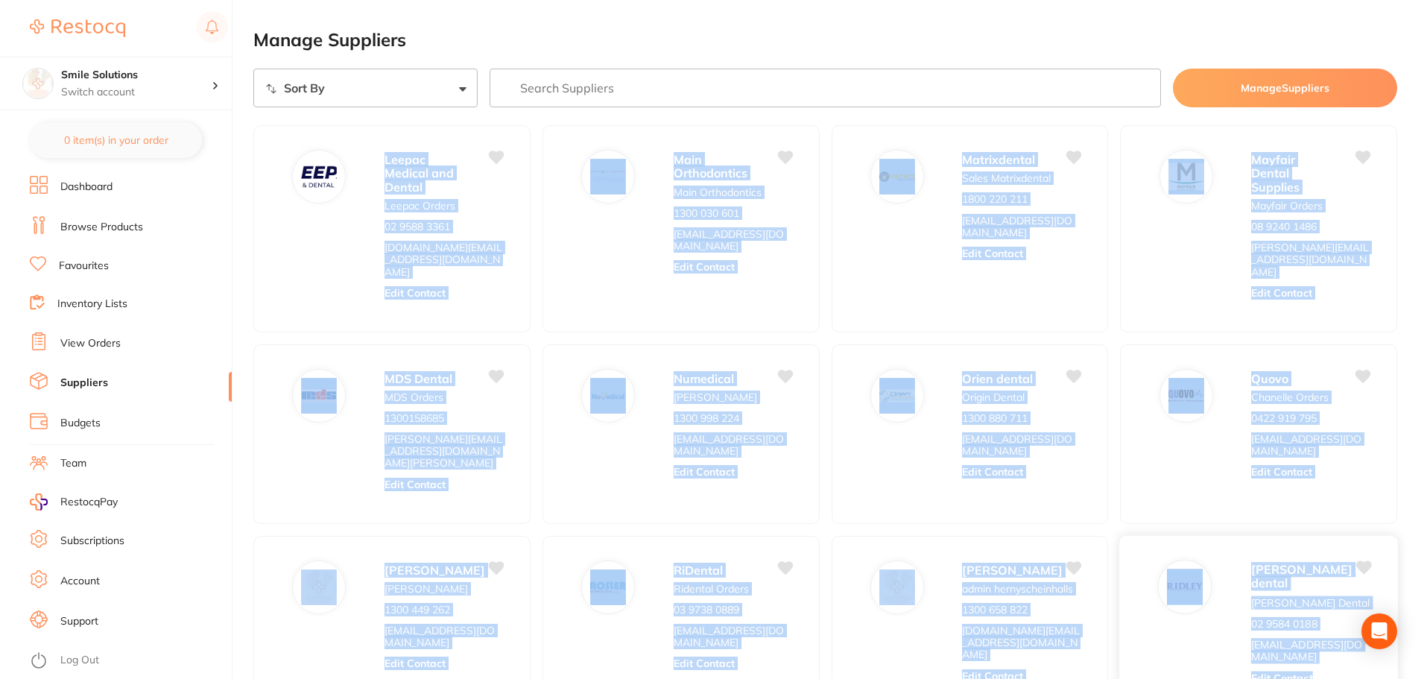
drag, startPoint x: 378, startPoint y: 159, endPoint x: 1335, endPoint y: 644, distance: 1073.2
click at [1335, 355] on ul "Leepac Medical and Dental Leepac Orders 02 9588 3361 leepac.shop@gmail.com Edit…" at bounding box center [825, 421] width 1144 height 592
copy ul "Leepac Medical and Dental Leepac Orders 02 9588 3361 leepac.shop@gmail.com Edit…"
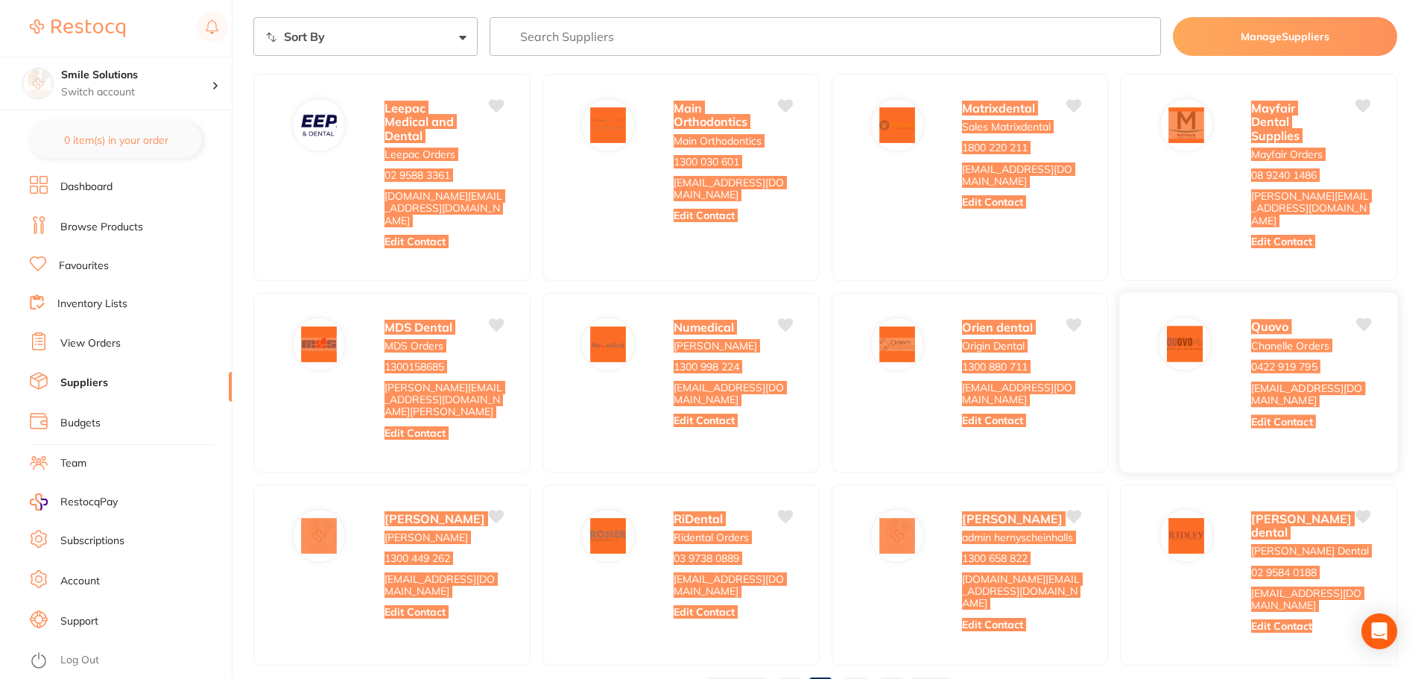
scroll to position [104, 0]
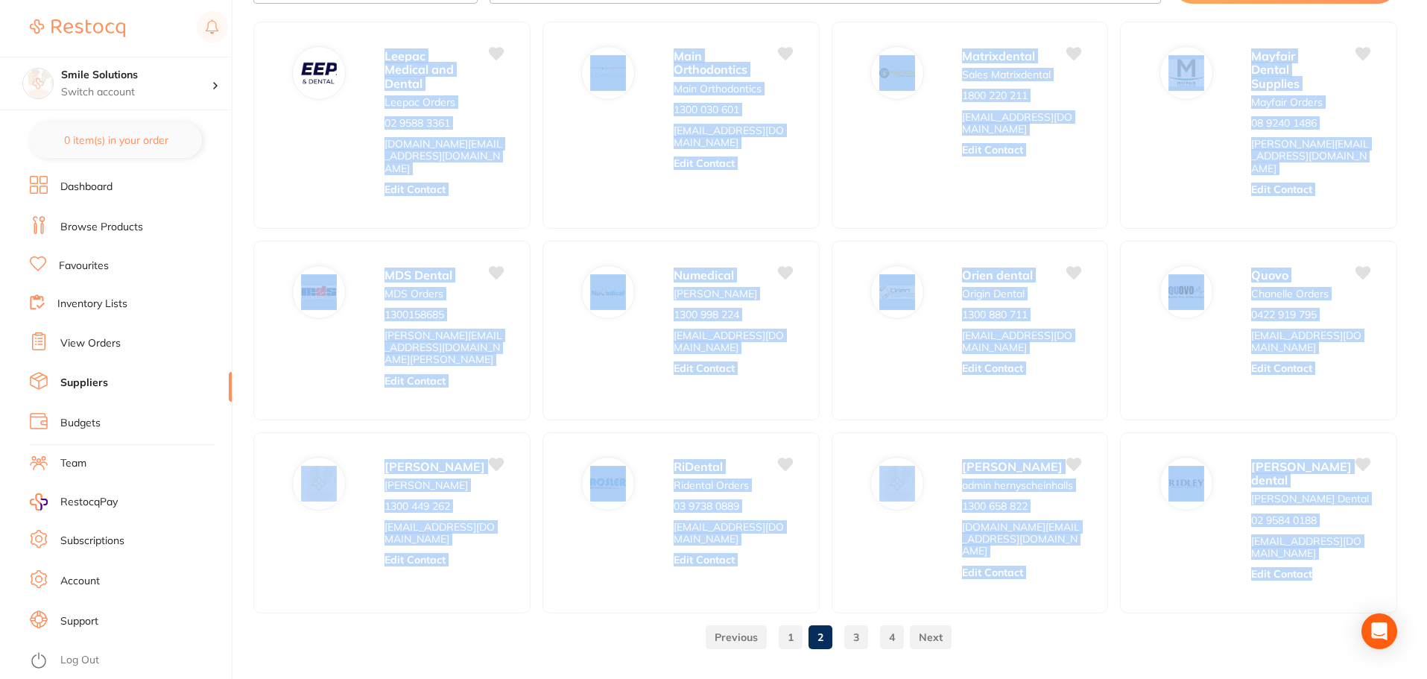
click at [849, 355] on link "3" at bounding box center [856, 637] width 24 height 30
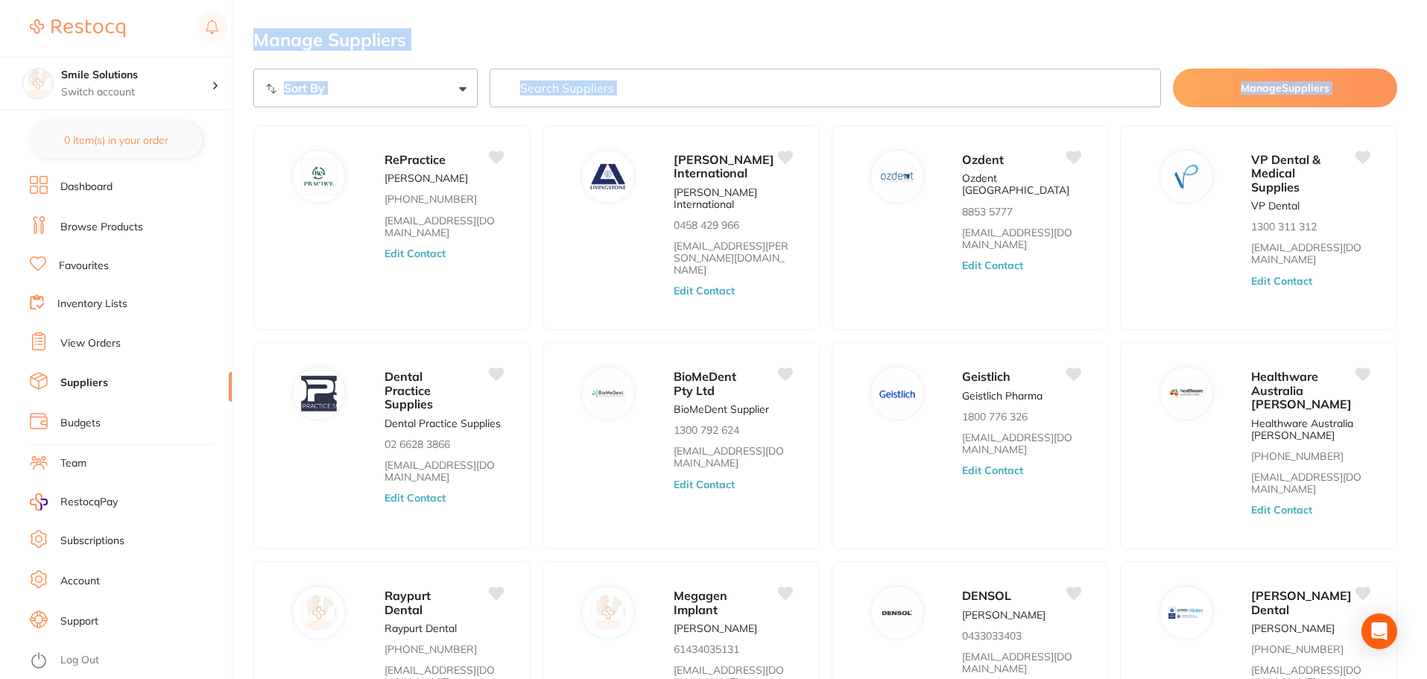
scroll to position [155, 0]
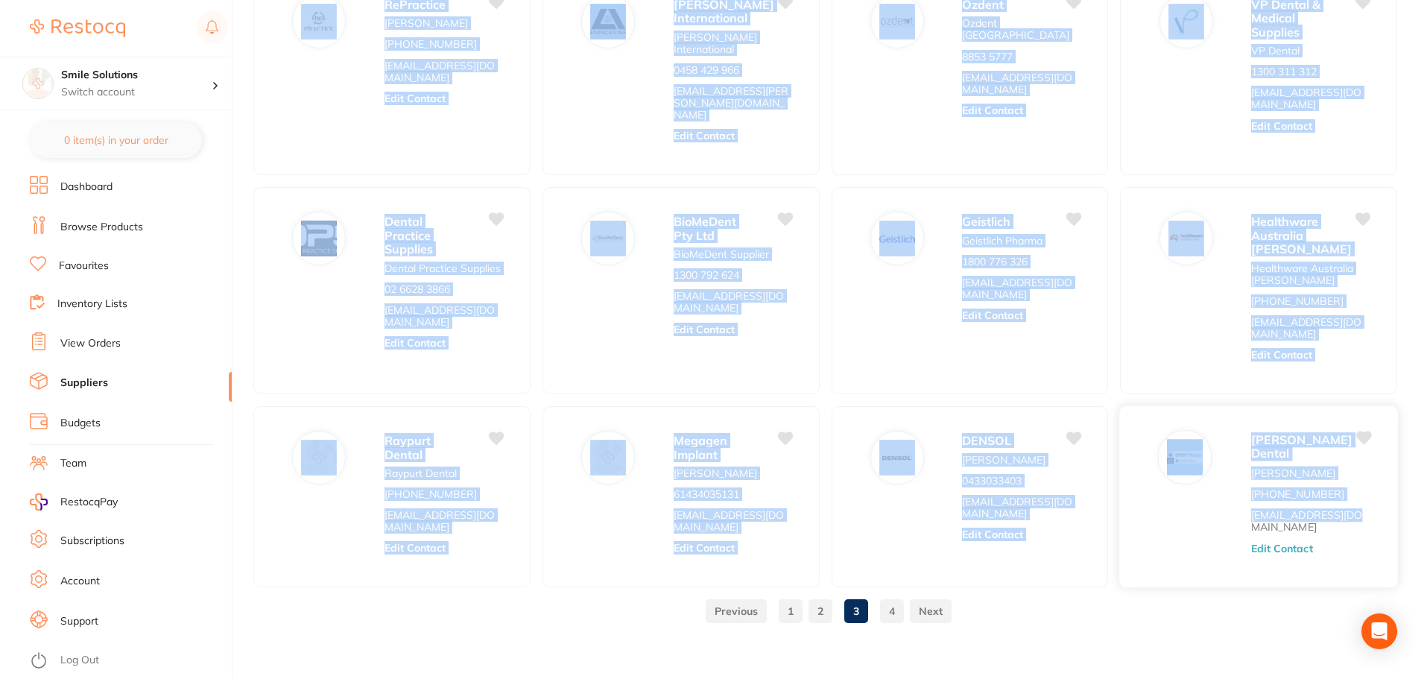
drag, startPoint x: 366, startPoint y: 156, endPoint x: 1351, endPoint y: 557, distance: 1064.0
click at [1351, 355] on ul "RePractice Amy Coote (03) 9131 9030 hello@repractice.com.au Edit Contact Living…" at bounding box center [825, 278] width 1144 height 617
copy ul "RePractice Amy Coote (03) 9131 9030 hello@repractice.com.au Edit Contact Living…"
click at [898, 355] on link "4" at bounding box center [892, 611] width 24 height 30
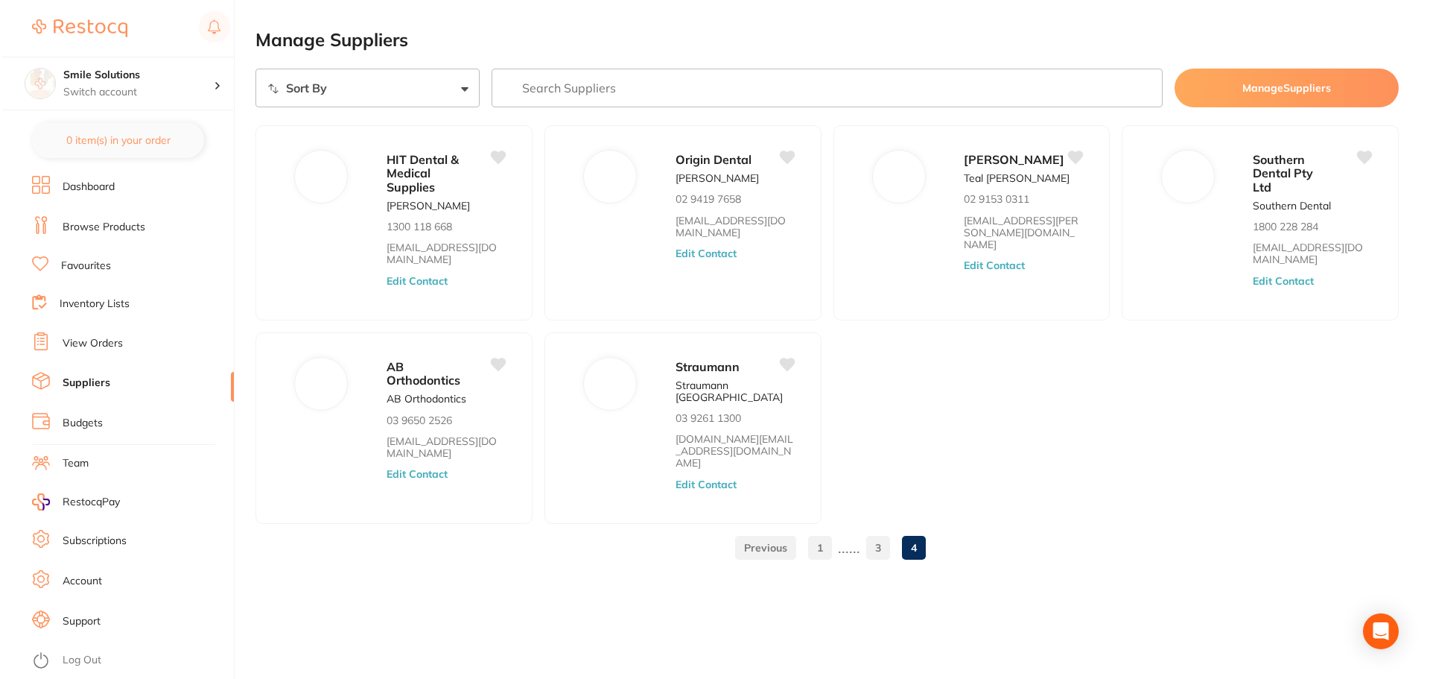
scroll to position [0, 0]
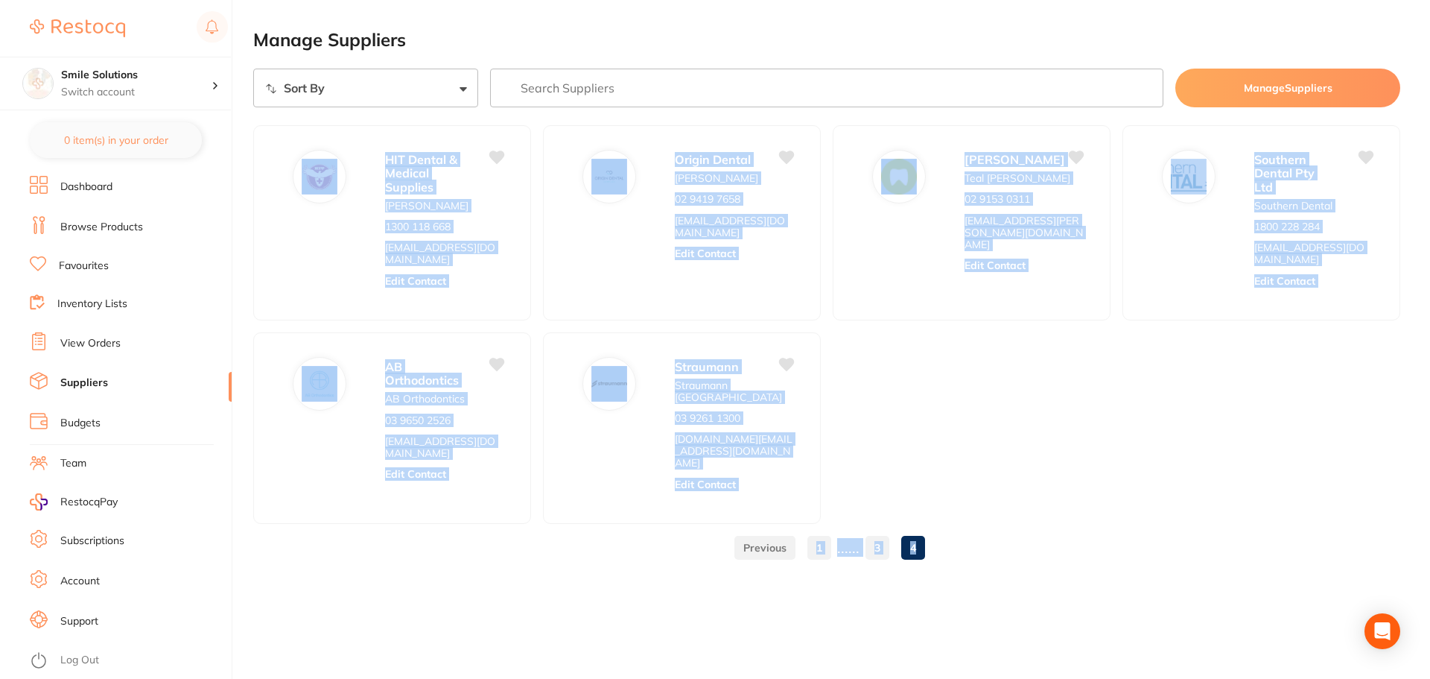
drag, startPoint x: 308, startPoint y: 141, endPoint x: 1200, endPoint y: 542, distance: 978.4
click at [1192, 355] on section "Sort By A-Z Z-A Manage Suppliers HIT Dental & Medical Supplies Ronald Gan 1300 …" at bounding box center [826, 320] width 1147 height 503
copy section "HIT Dental & Medical Supplies Ronald Gan 1300 118 668 contact@hitonlineshop.com…"
click at [1237, 84] on button "Manage Suppliers" at bounding box center [1288, 88] width 225 height 39
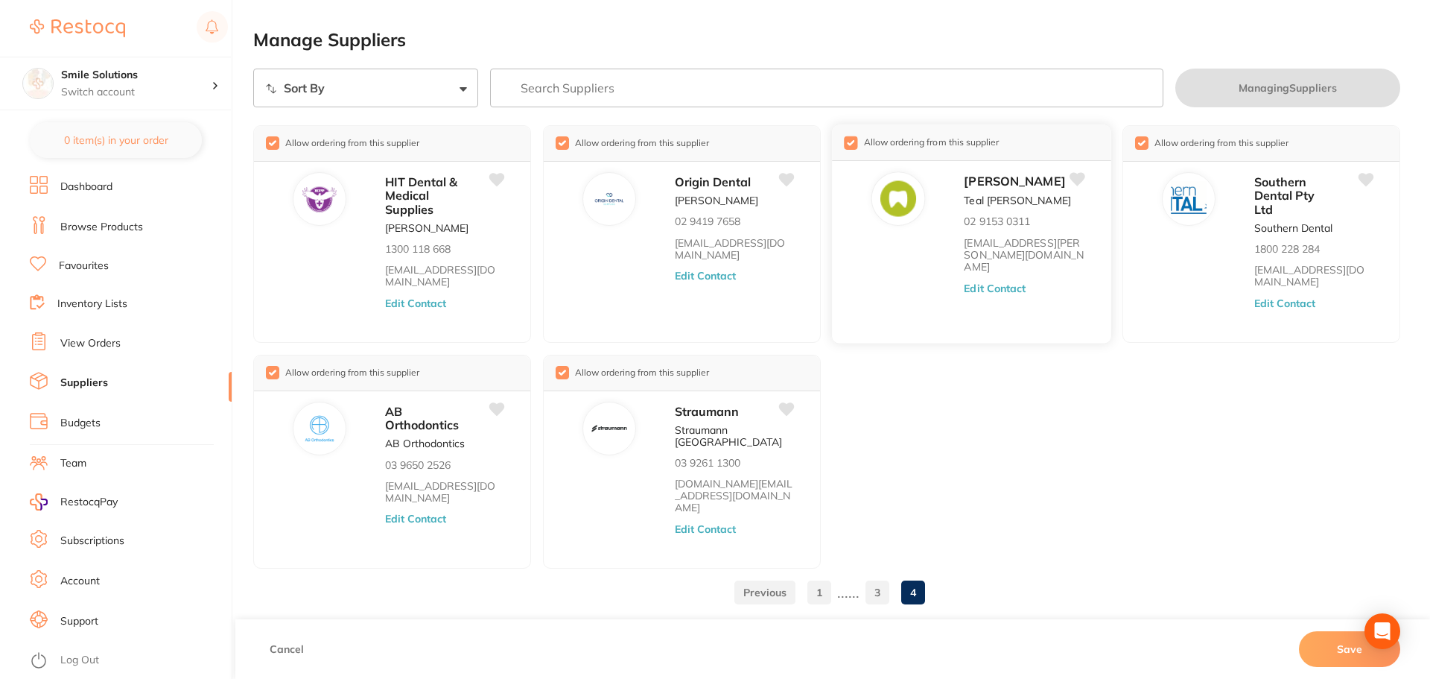
click at [841, 137] on div "Allow ordering from this supplier" at bounding box center [971, 143] width 279 height 36
click at [851, 142] on input "checkbox" at bounding box center [850, 142] width 13 height 13
click at [852, 142] on input "checkbox" at bounding box center [852, 142] width 13 height 13
click at [1138, 143] on input "checkbox" at bounding box center [1140, 142] width 13 height 13
click at [1141, 145] on input "checkbox" at bounding box center [1141, 142] width 13 height 13
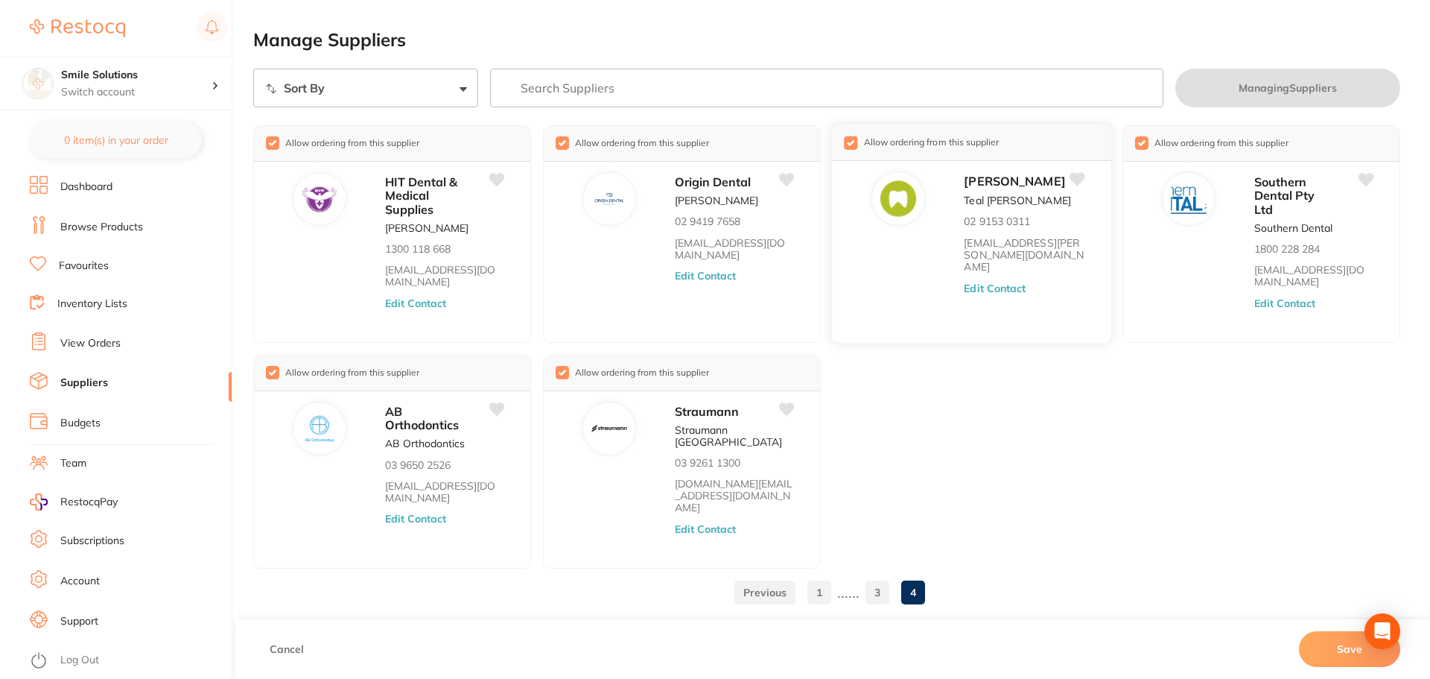
click at [857, 148] on input "checkbox" at bounding box center [850, 142] width 13 height 13
click at [856, 147] on input "checkbox" at bounding box center [850, 142] width 13 height 13
click at [1146, 142] on input "checkbox" at bounding box center [1140, 142] width 13 height 13
click at [1146, 142] on input "checkbox" at bounding box center [1141, 142] width 13 height 13
click at [854, 148] on input "checkbox" at bounding box center [850, 142] width 13 height 13
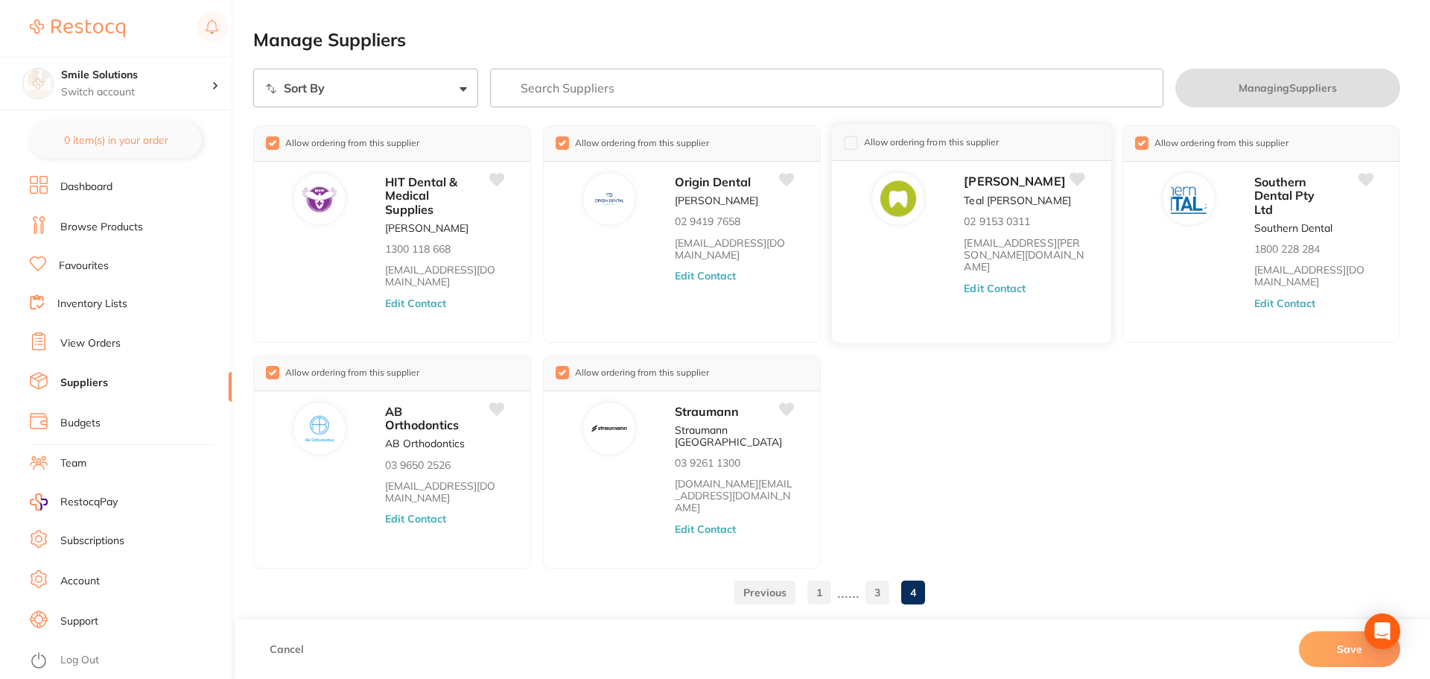
click at [852, 148] on input "checkbox" at bounding box center [850, 142] width 13 height 13
click at [1079, 177] on icon at bounding box center [1078, 178] width 16 height 13
click at [1077, 184] on icon at bounding box center [1078, 178] width 16 height 13
click at [1076, 183] on icon at bounding box center [1078, 178] width 16 height 13
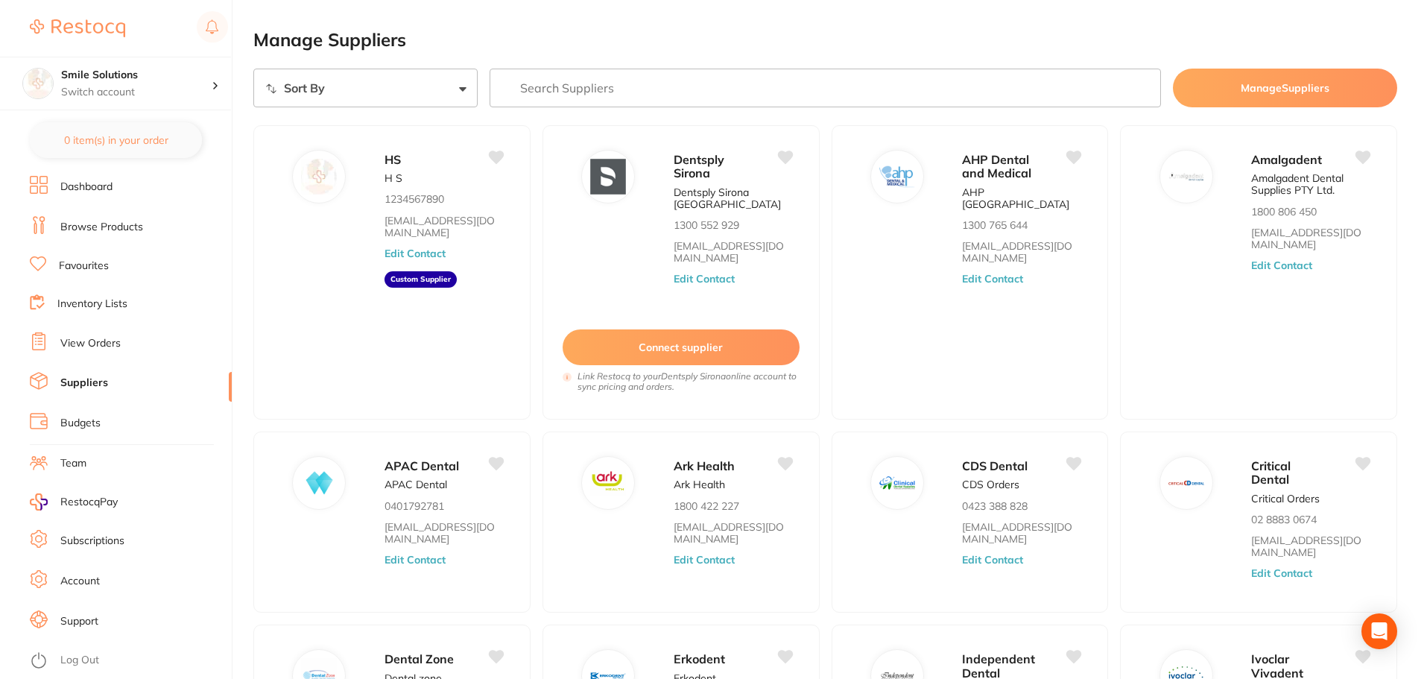
click at [438, 67] on main "Manage Suppliers Sort By A-Z Z-A Manage Suppliers HS H S 1234567890 [EMAIL_ADDR…" at bounding box center [839, 465] width 1173 height 931
click at [448, 83] on select "Sort By A-Z Z-A" at bounding box center [365, 88] width 224 height 39
click at [253, 69] on select "Sort By A-Z Z-A" at bounding box center [365, 88] width 224 height 39
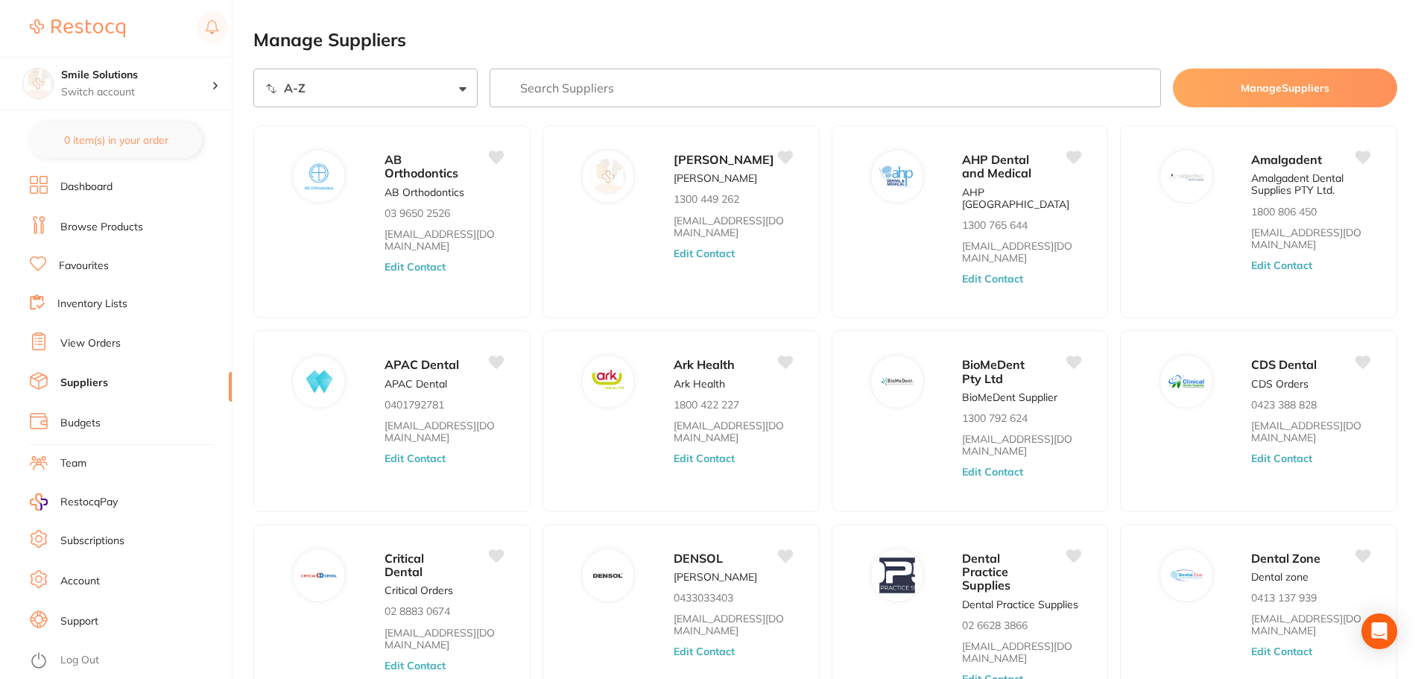
drag, startPoint x: 454, startPoint y: 79, endPoint x: 454, endPoint y: 93, distance: 14.2
click at [454, 79] on select "Sort By A-Z Z-A" at bounding box center [365, 88] width 224 height 39
select select "searchable_suppliers/sort/name:desc"
click at [253, 69] on select "Sort By A-Z Z-A" at bounding box center [365, 88] width 224 height 39
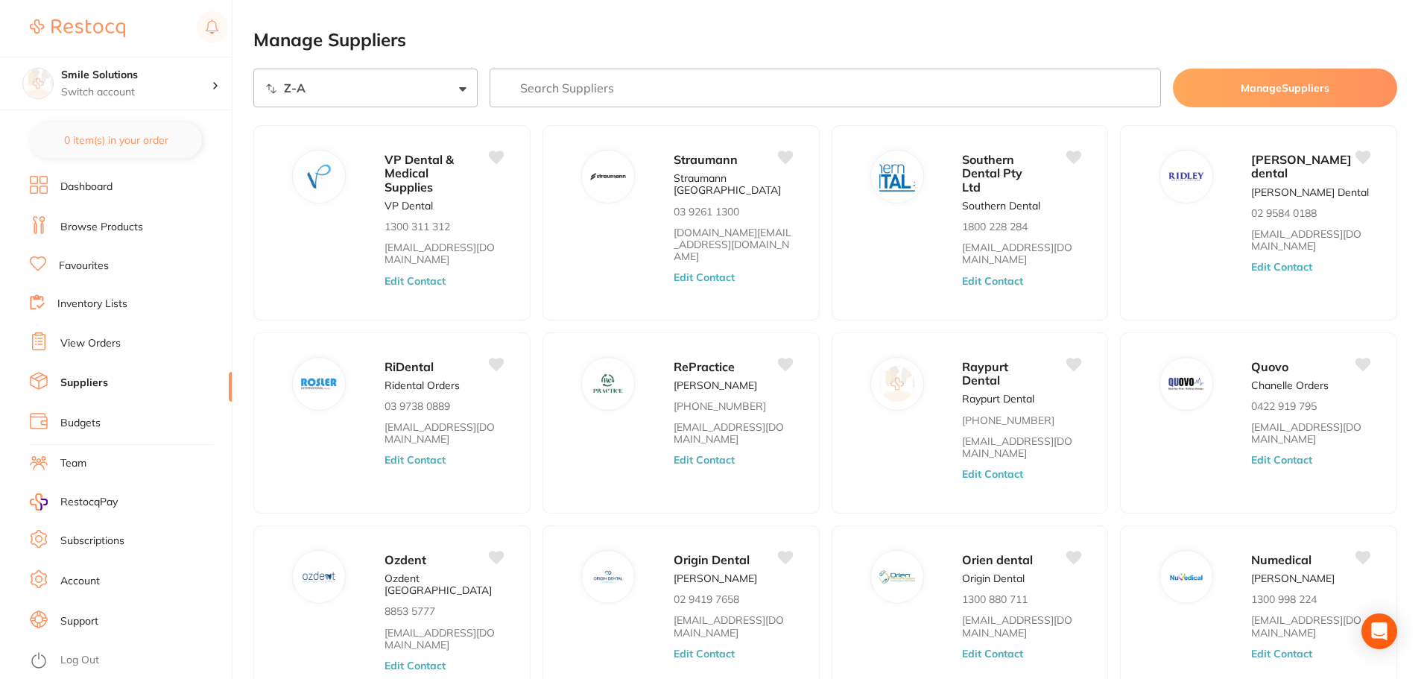
click at [442, 81] on select "Sort By A-Z Z-A" at bounding box center [365, 88] width 224 height 39
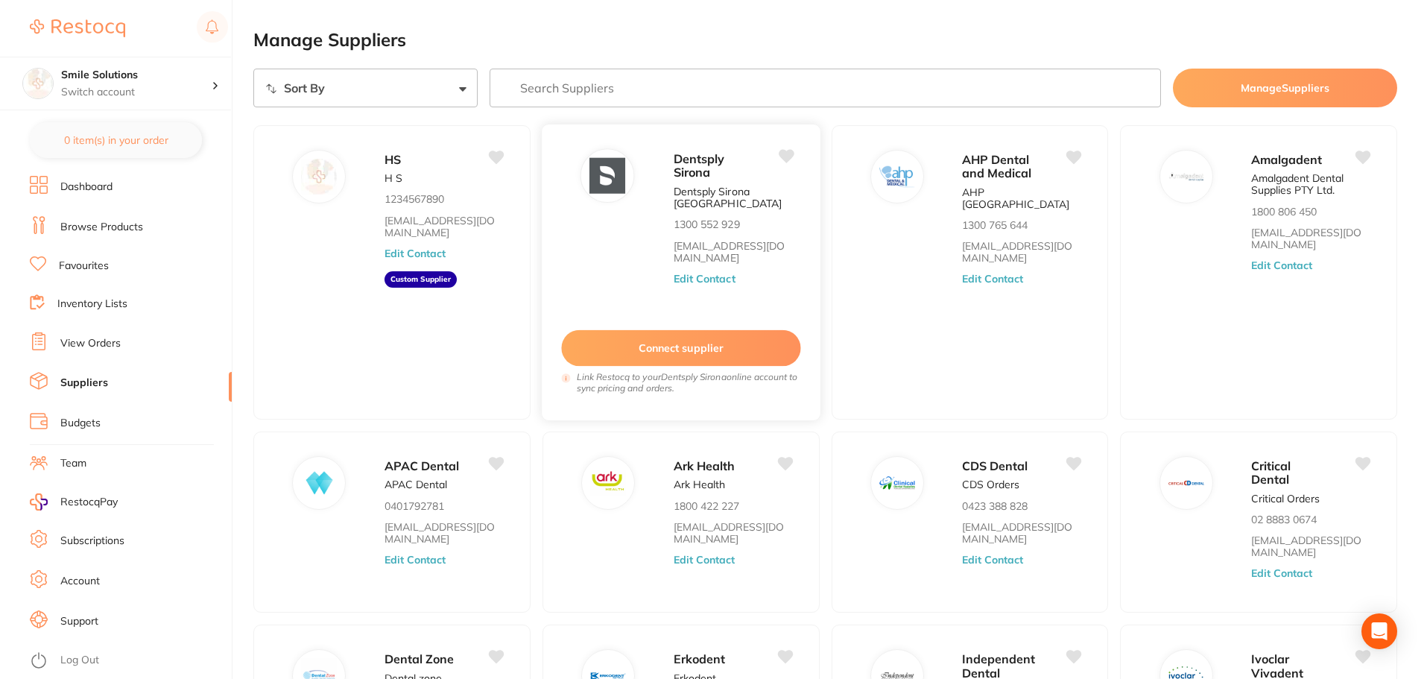
click at [785, 155] on icon at bounding box center [787, 156] width 16 height 13
click at [784, 160] on icon at bounding box center [787, 156] width 16 height 13
click at [66, 192] on link "Dashboard" at bounding box center [86, 187] width 52 height 15
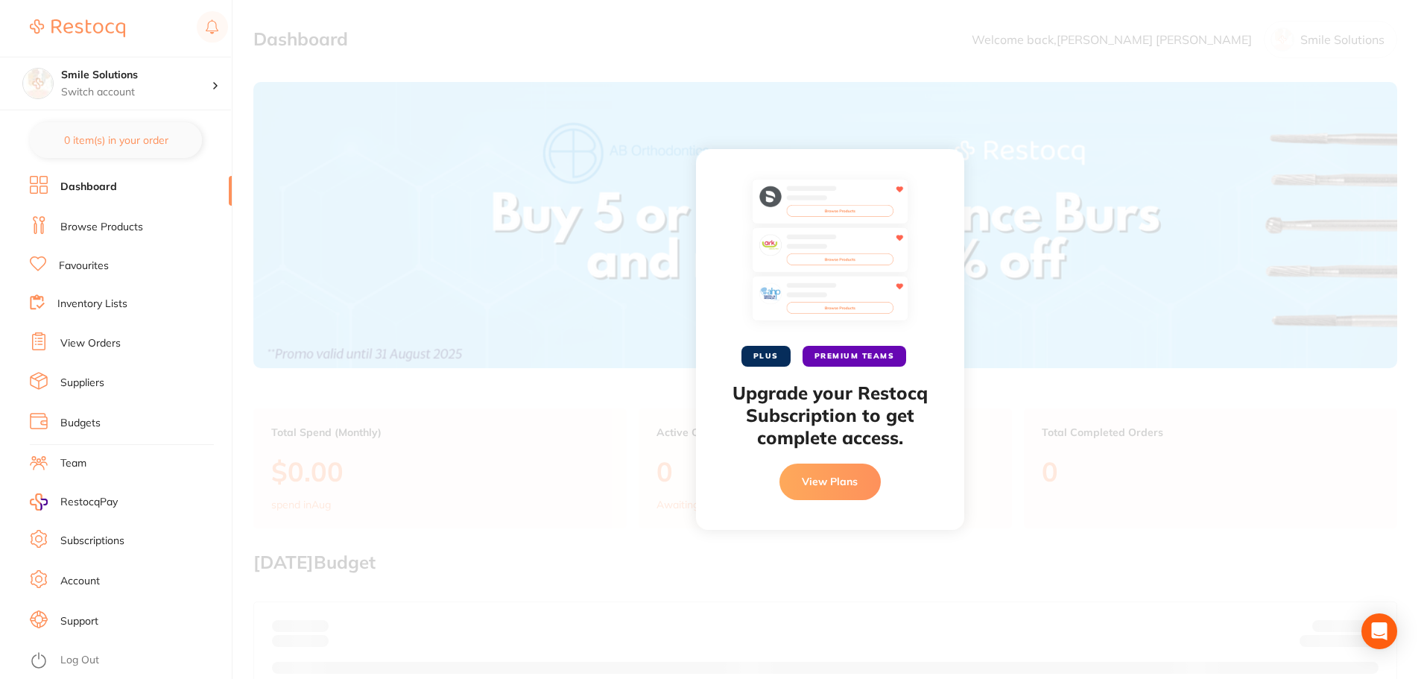
click at [810, 474] on button "View Plans" at bounding box center [829, 481] width 101 height 36
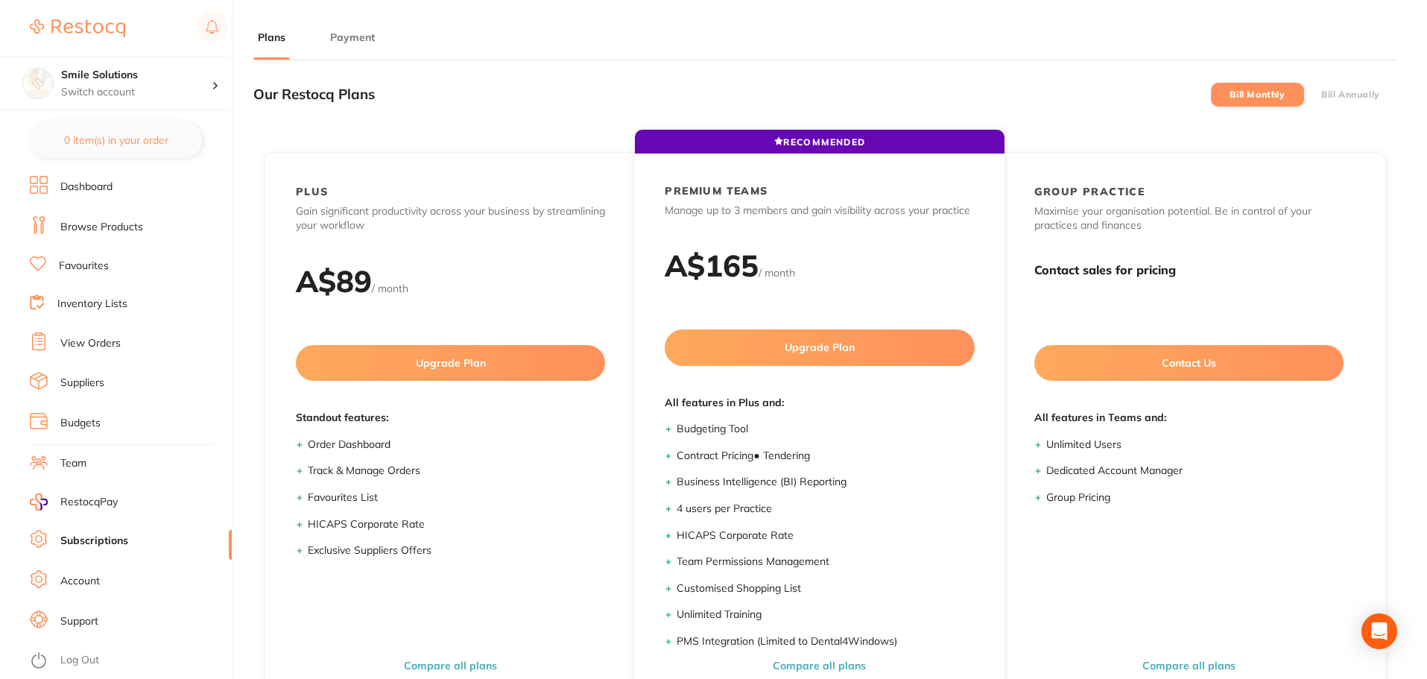
click at [107, 234] on link "Browse Products" at bounding box center [101, 227] width 83 height 15
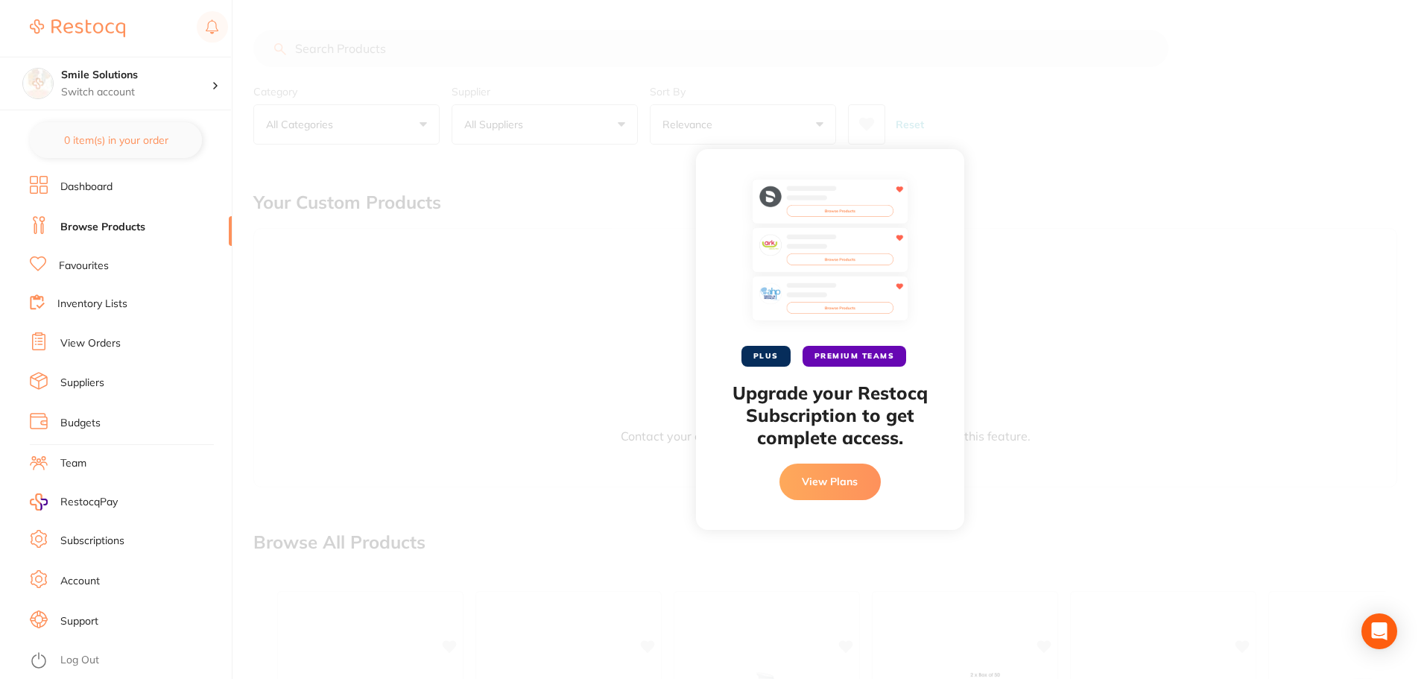
click at [136, 194] on li "Dashboard" at bounding box center [131, 187] width 202 height 22
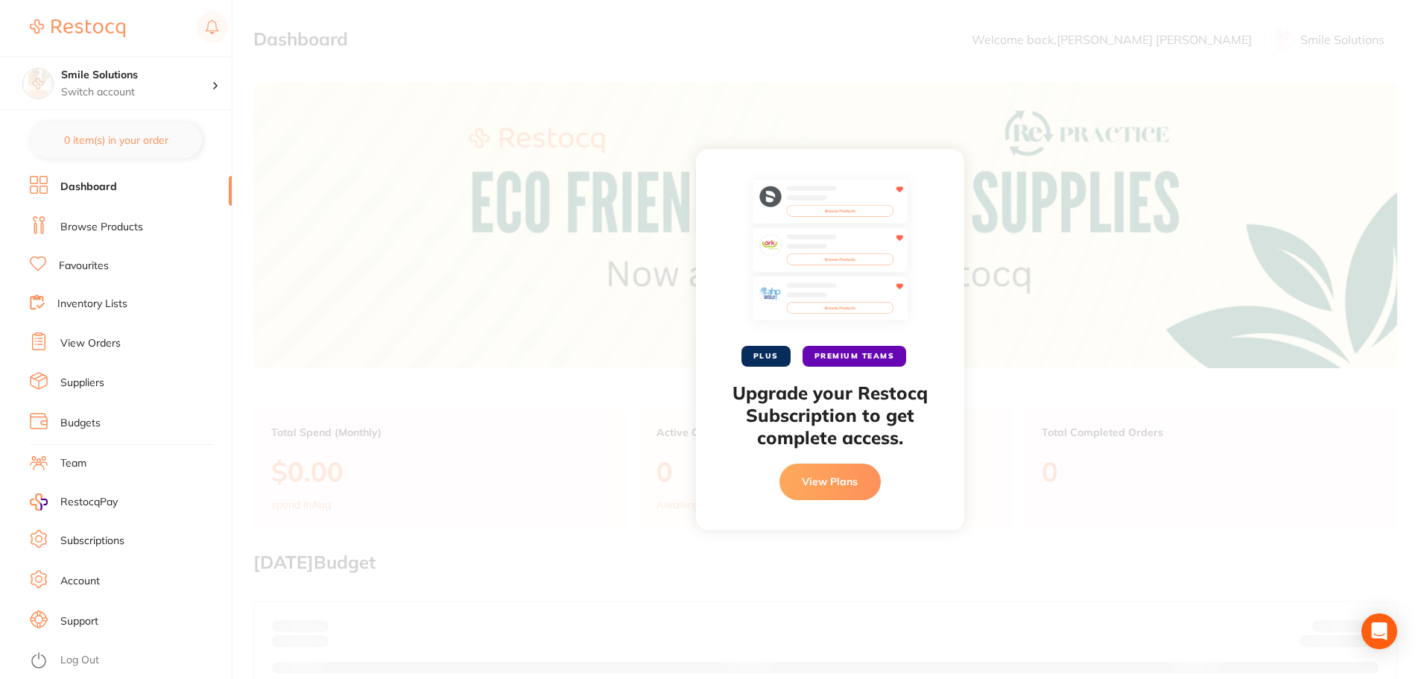
click at [856, 476] on button "View Plans" at bounding box center [829, 481] width 101 height 36
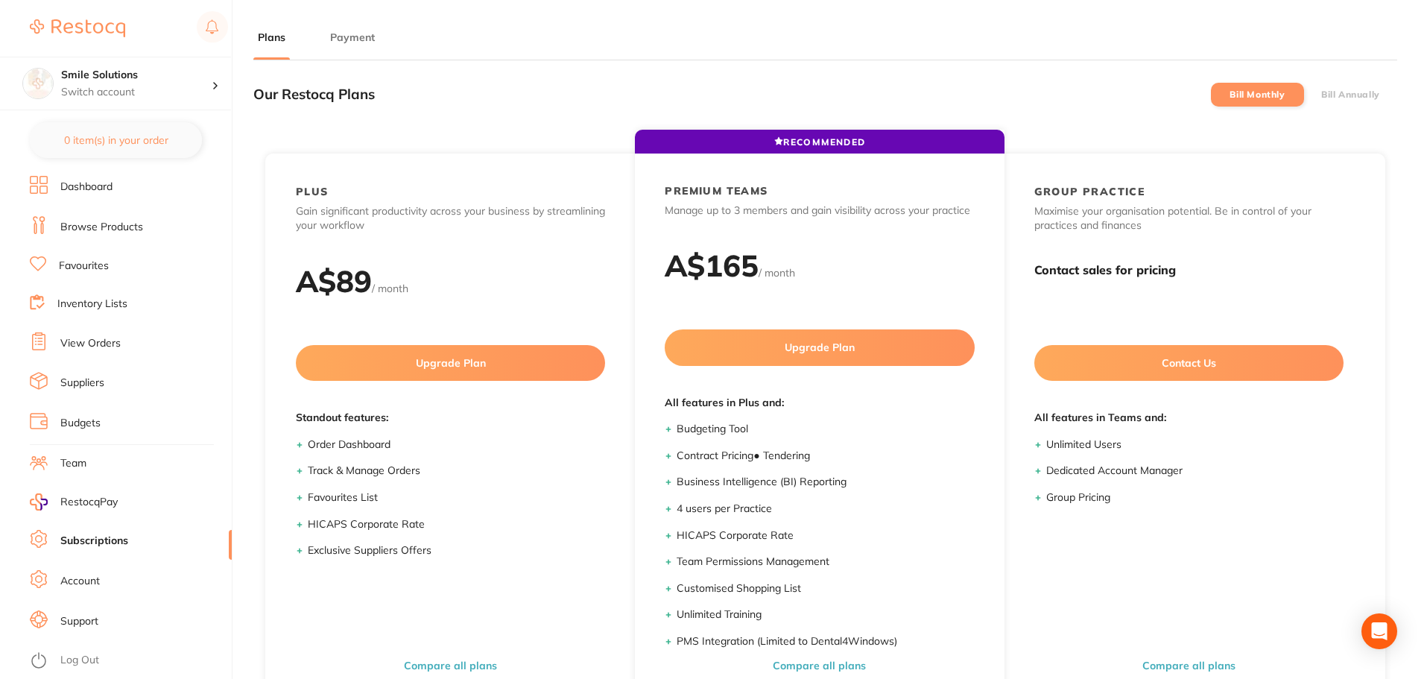
click at [114, 220] on link "Browse Products" at bounding box center [101, 227] width 83 height 15
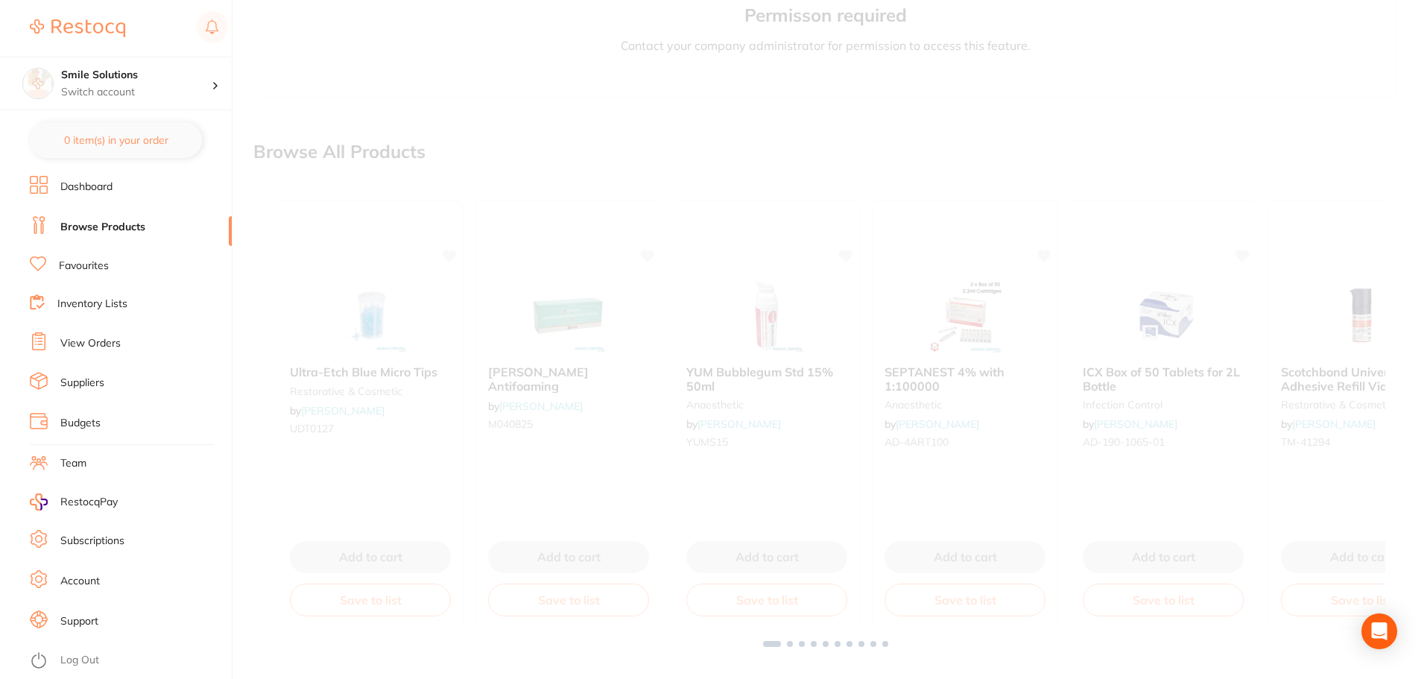
scroll to position [400, 0]
click at [703, 311] on div at bounding box center [829, 339] width 1194 height 679
click at [810, 337] on div at bounding box center [829, 339] width 1194 height 679
click at [523, 309] on div at bounding box center [829, 339] width 1194 height 679
click at [515, 309] on div at bounding box center [829, 339] width 1194 height 679
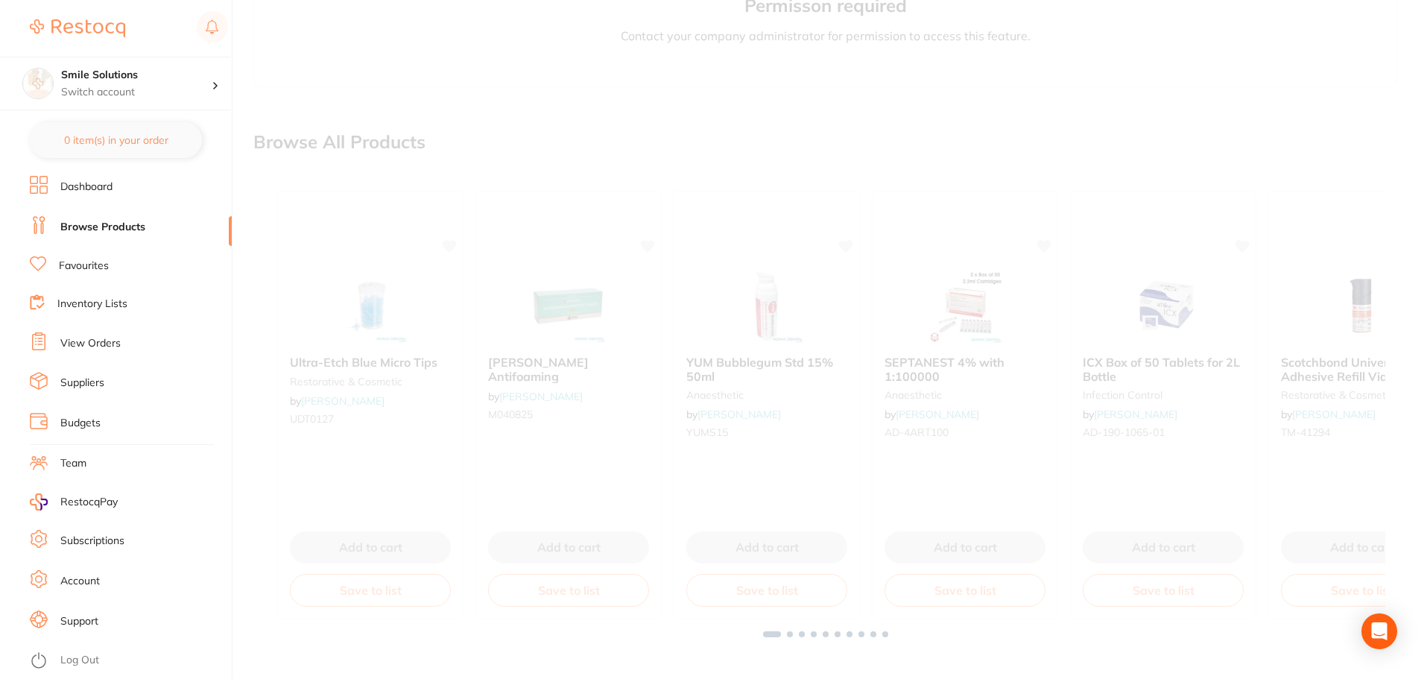
click at [515, 309] on div at bounding box center [829, 339] width 1194 height 679
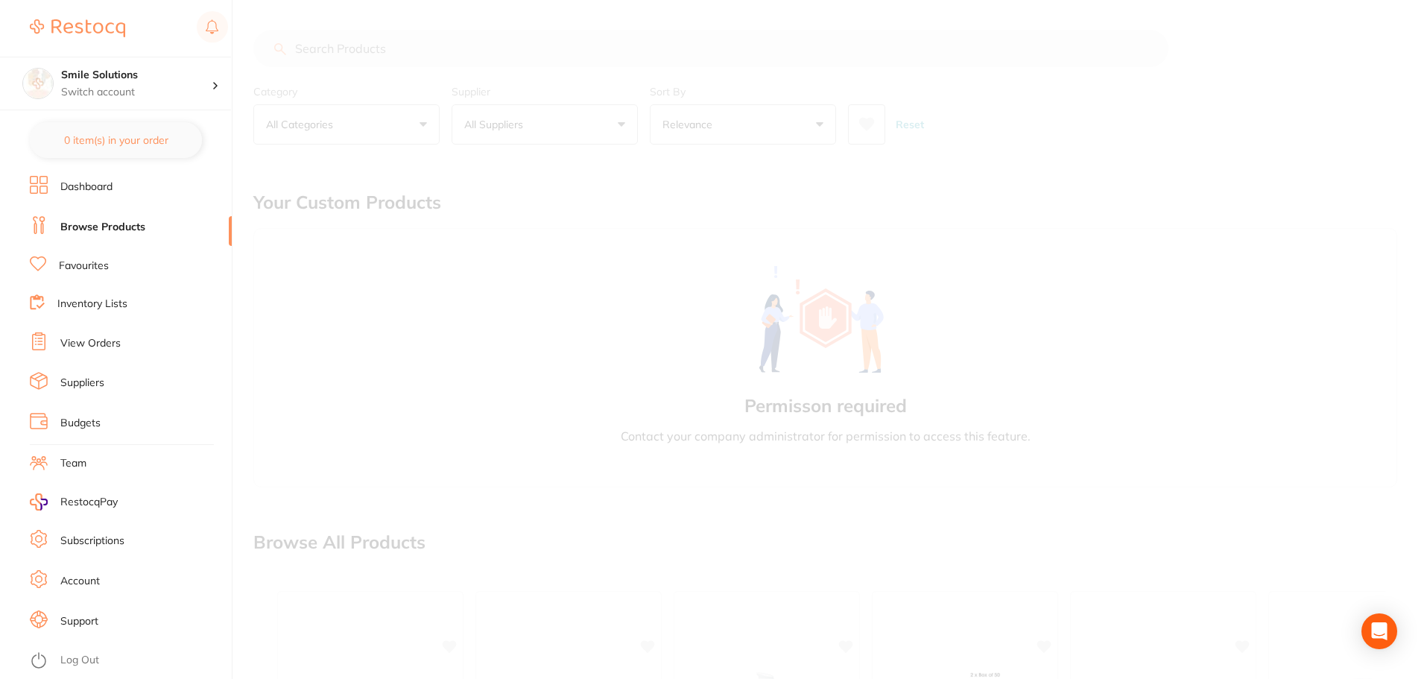
scroll to position [298, 0]
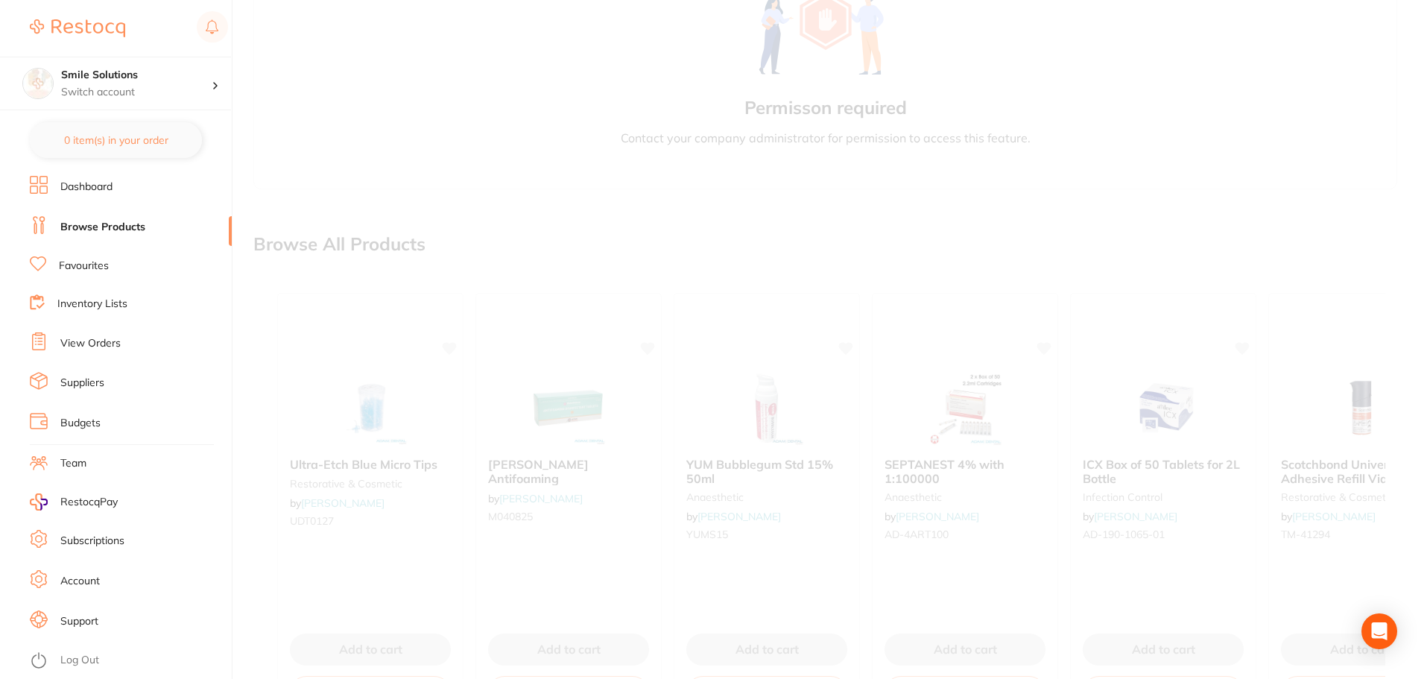
click at [162, 234] on li "Browse Products" at bounding box center [131, 227] width 202 height 22
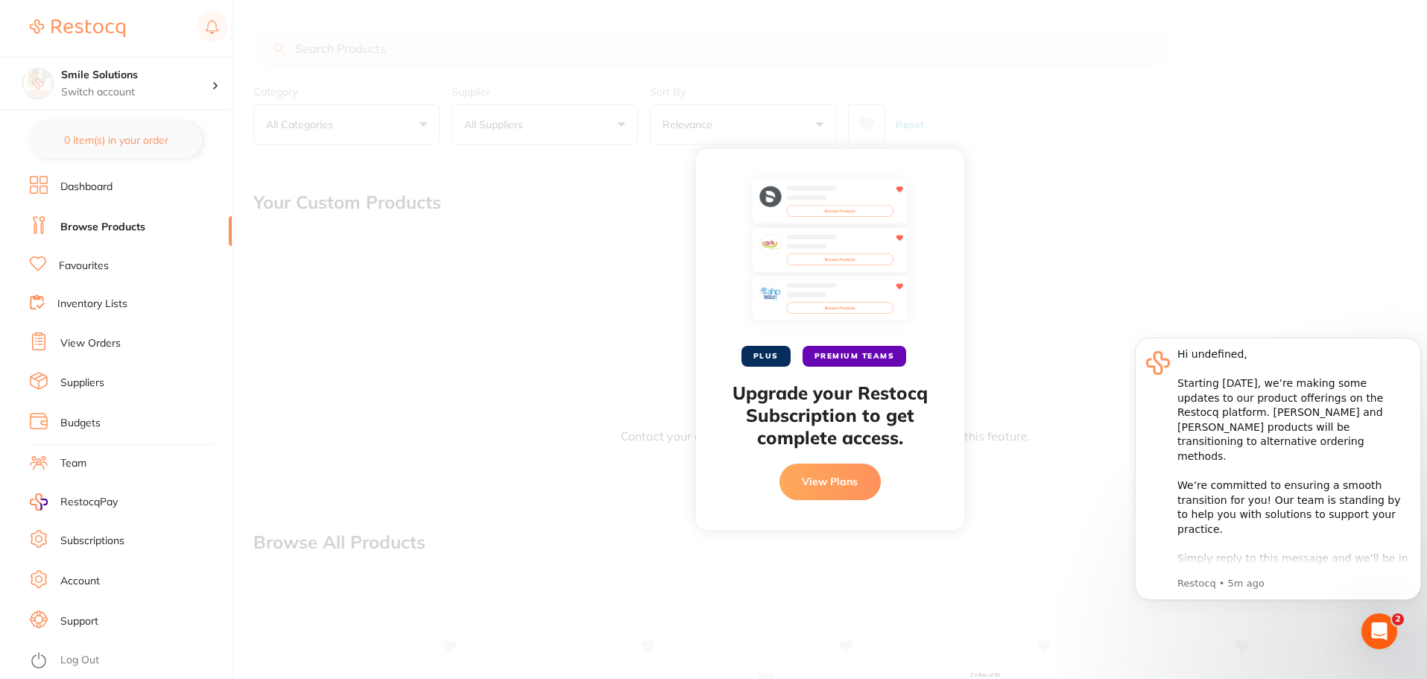
click at [110, 259] on li "Favourites" at bounding box center [131, 266] width 202 height 20
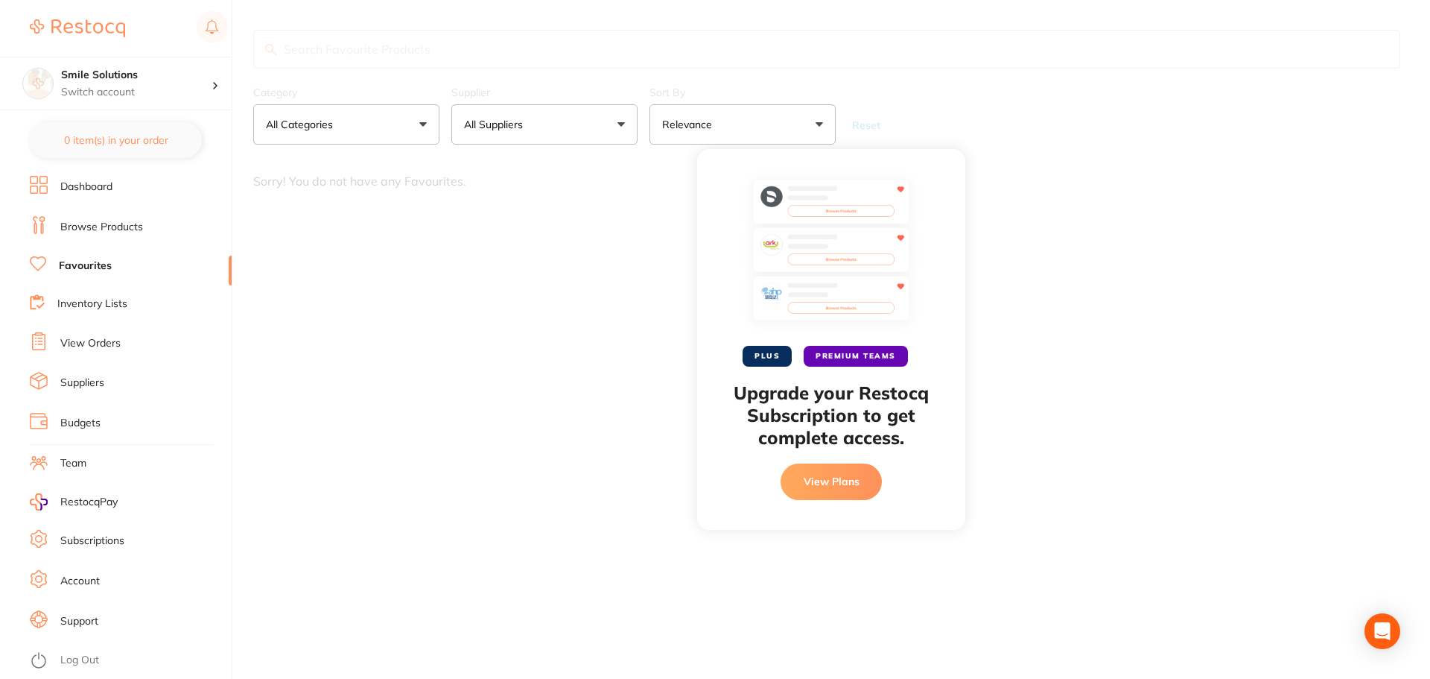
click at [133, 293] on ul "Dashboard Browse Products Favourites Inventory Lists View Orders Suppliers Budg…" at bounding box center [131, 433] width 202 height 514
click at [133, 299] on li "Inventory Lists" at bounding box center [131, 304] width 202 height 20
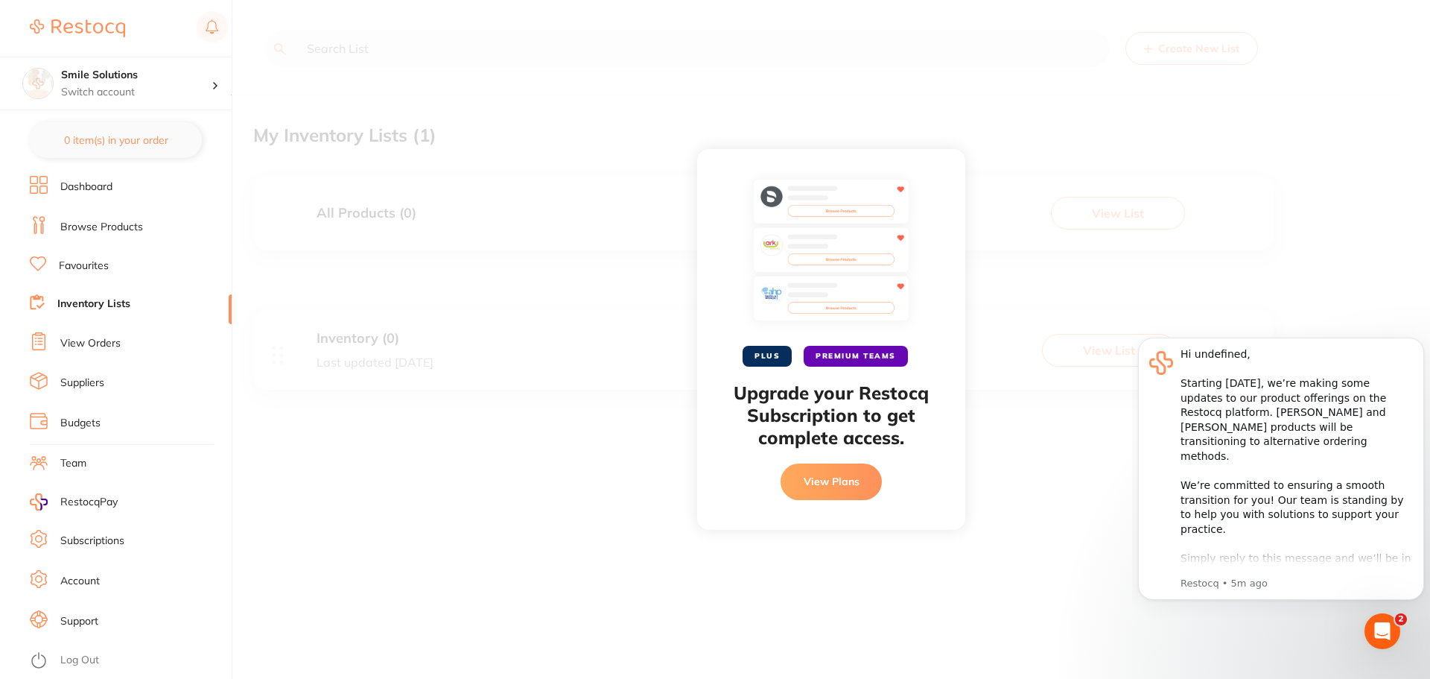
click at [121, 194] on li "Dashboard" at bounding box center [131, 187] width 202 height 22
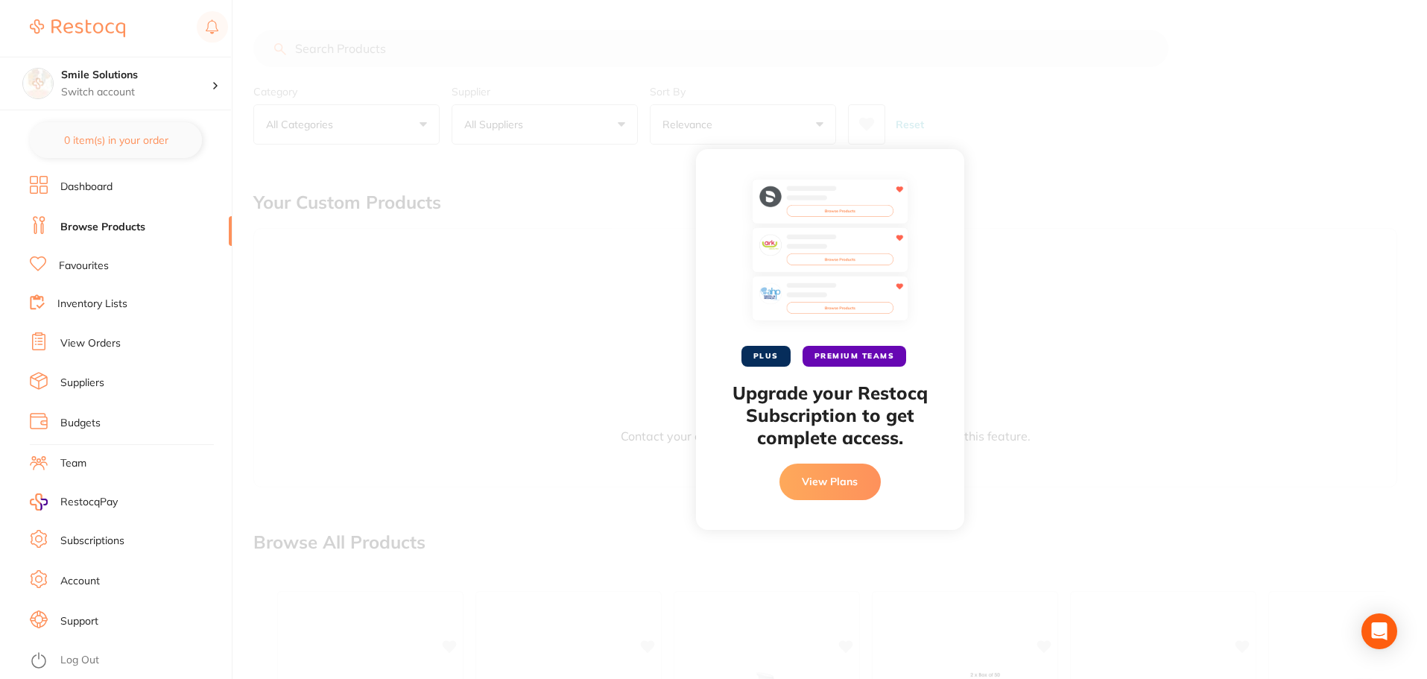
click at [101, 312] on li "Inventory Lists" at bounding box center [131, 304] width 202 height 20
click at [102, 340] on link "View Orders" at bounding box center [90, 343] width 60 height 15
click at [101, 385] on link "Suppliers" at bounding box center [82, 382] width 44 height 15
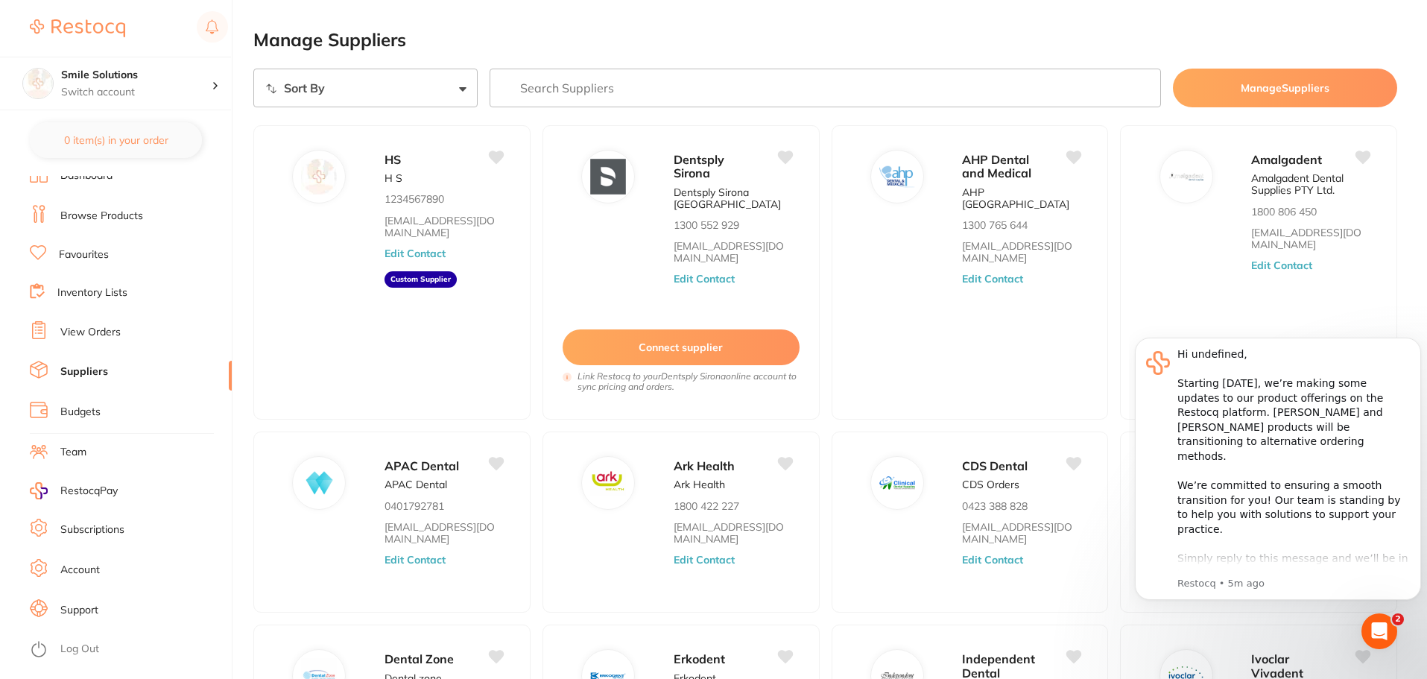
click at [104, 404] on li "Budgets" at bounding box center [131, 412] width 202 height 22
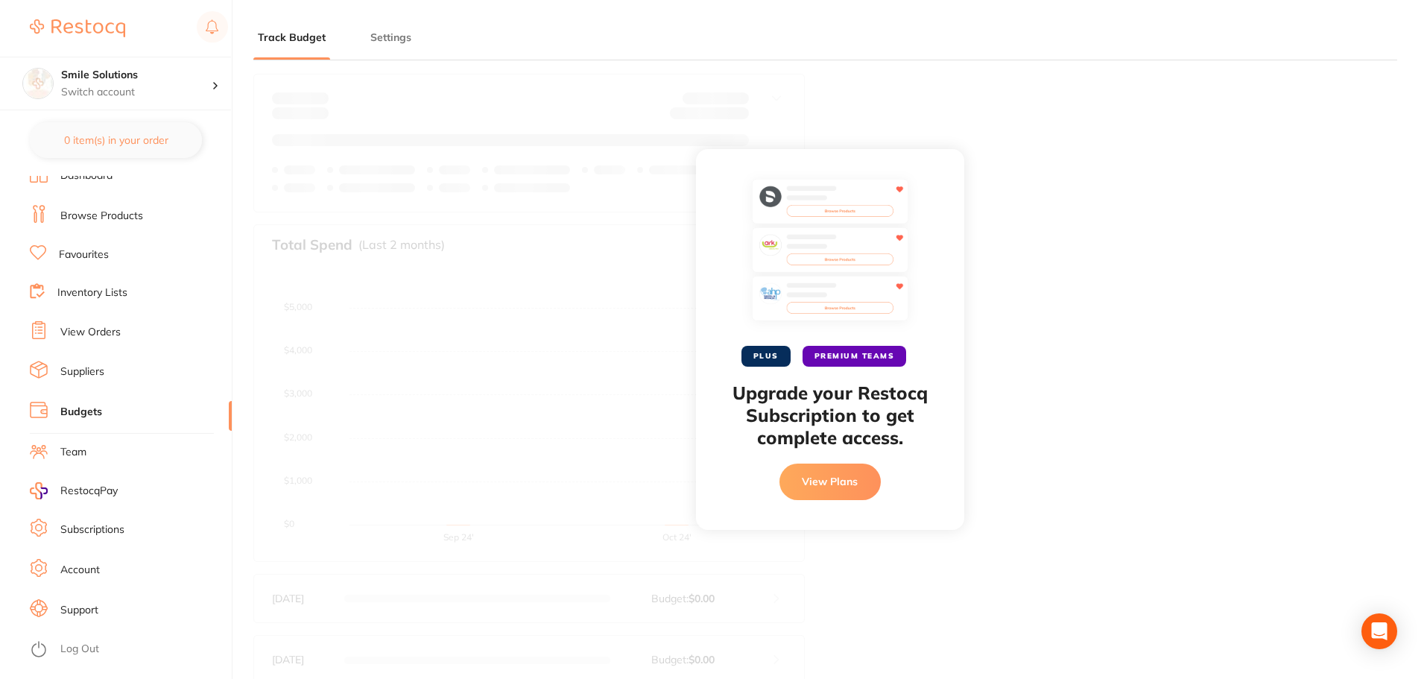
scroll to position [149, 0]
click at [121, 452] on li "Team" at bounding box center [131, 452] width 202 height 22
click at [104, 486] on span "RestocqPay" at bounding box center [88, 491] width 57 height 15
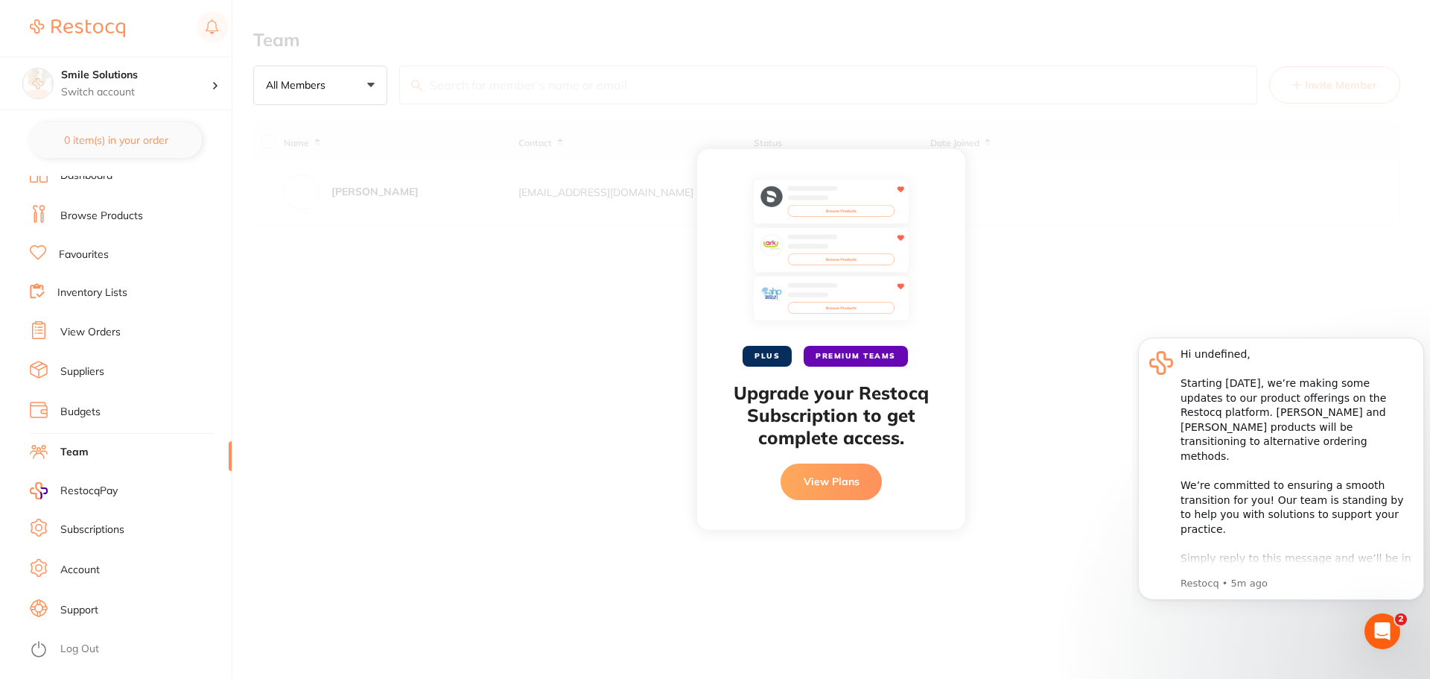
click at [90, 522] on li "Subscriptions" at bounding box center [131, 530] width 202 height 22
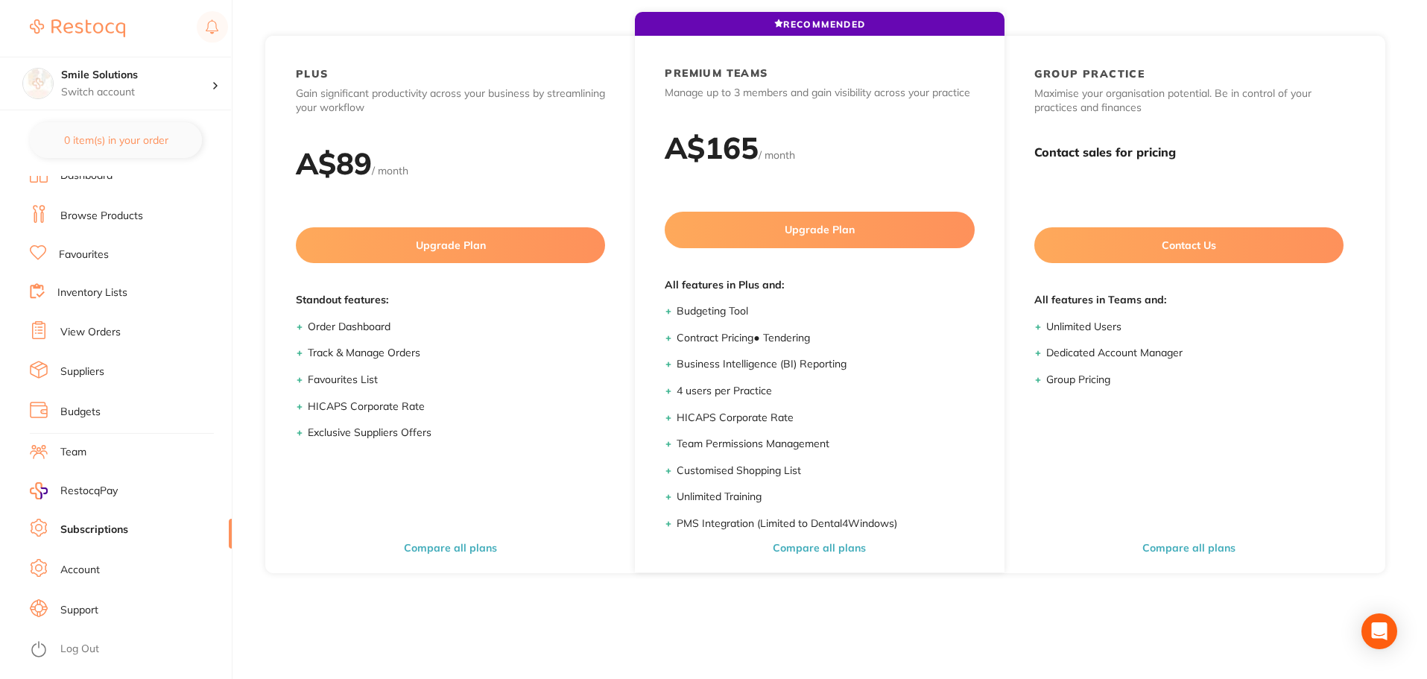
scroll to position [200, 0]
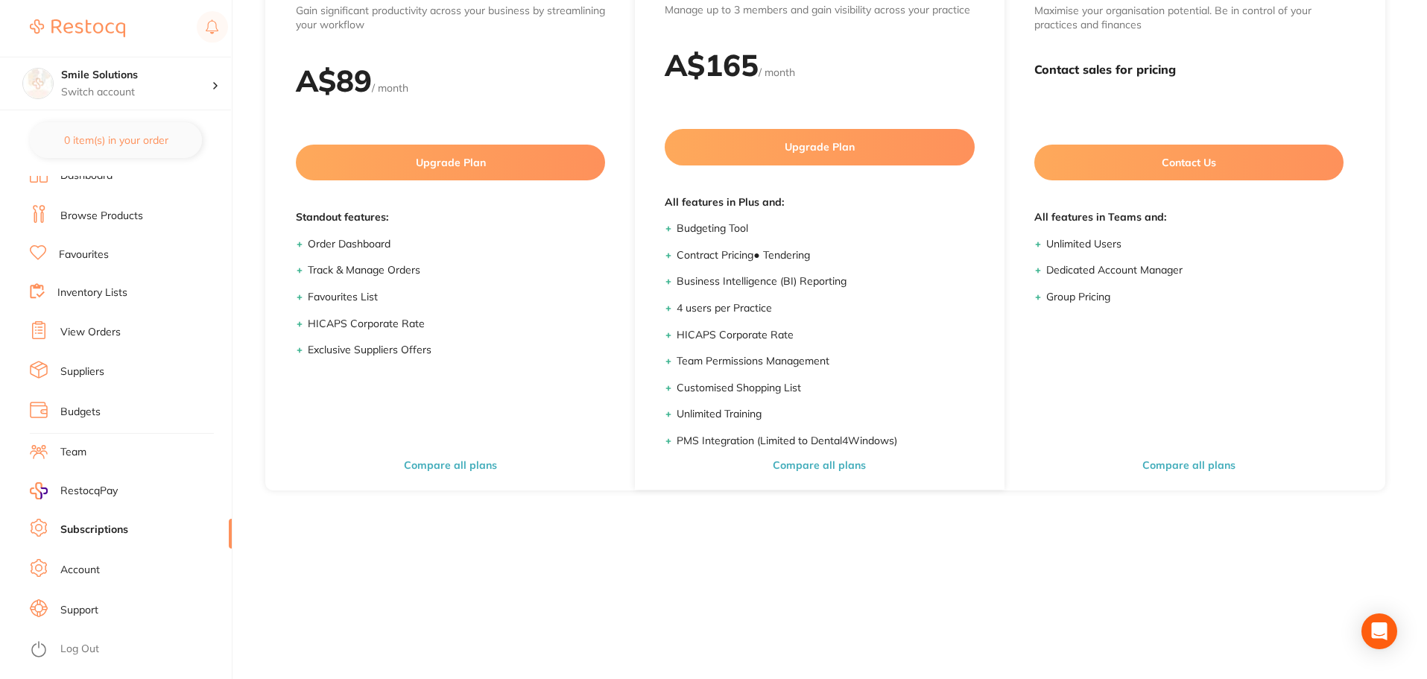
click at [80, 569] on link "Account" at bounding box center [79, 569] width 39 height 15
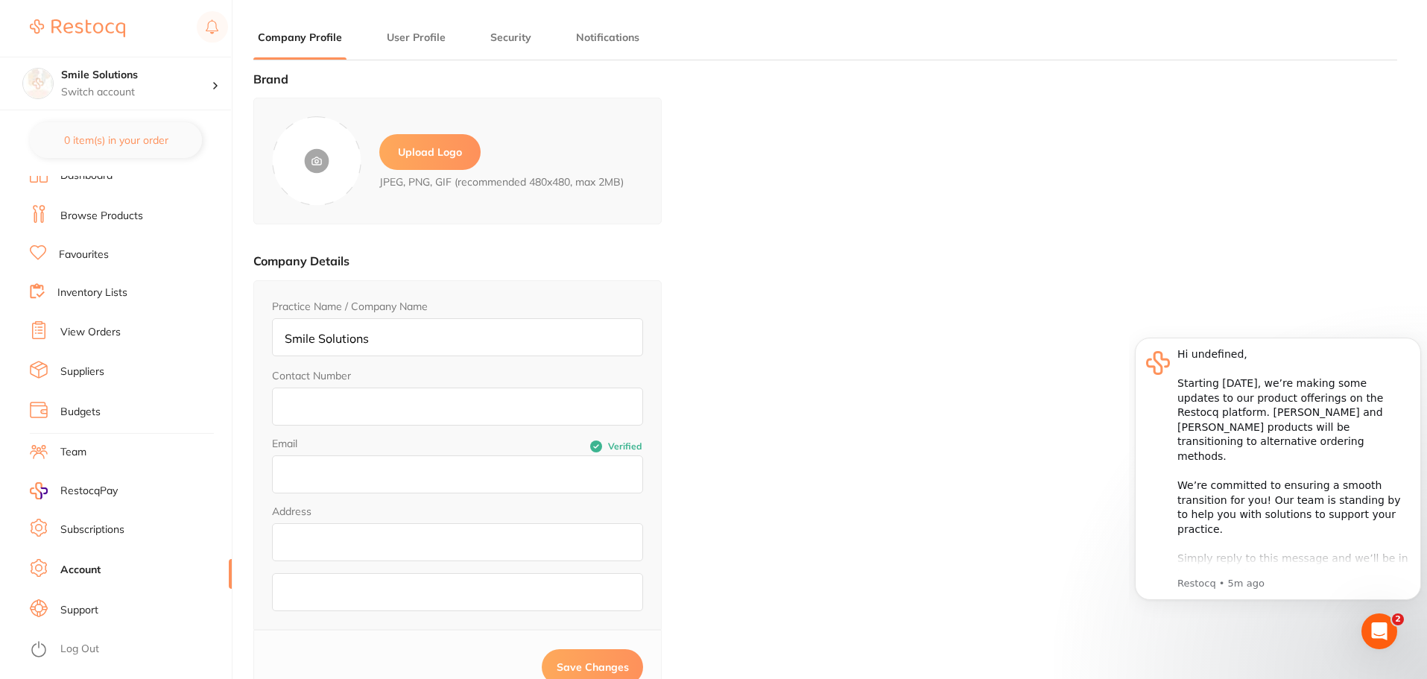
type input "[PERSON_NAME]"
type input "null"
type input "[EMAIL_ADDRESS][DOMAIN_NAME]"
drag, startPoint x: 484, startPoint y: 45, endPoint x: 402, endPoint y: 45, distance: 81.2
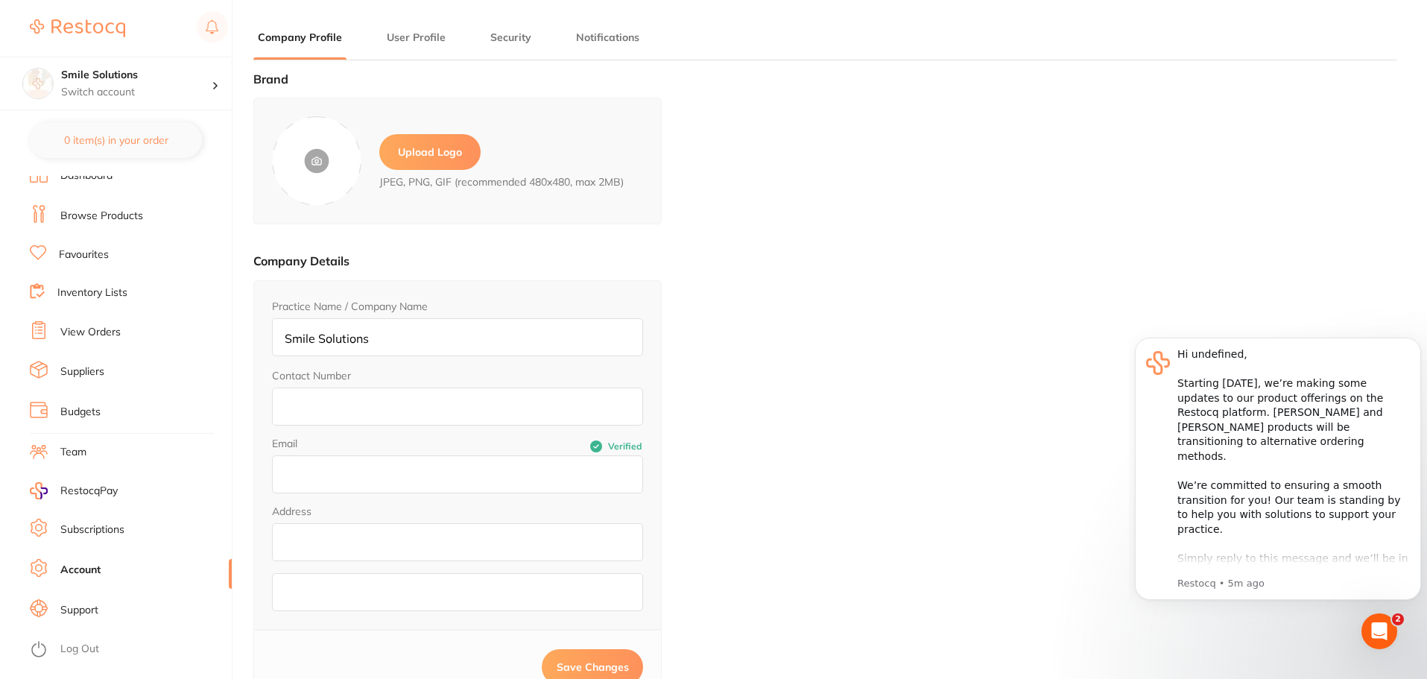
click at [457, 48] on ul "Company Profile User Profile Security Notifications" at bounding box center [825, 45] width 1144 height 31
click at [371, 39] on ul "Company Profile User Profile Security Notifications" at bounding box center [825, 45] width 1144 height 31
click at [437, 42] on button "User Profile" at bounding box center [416, 38] width 68 height 14
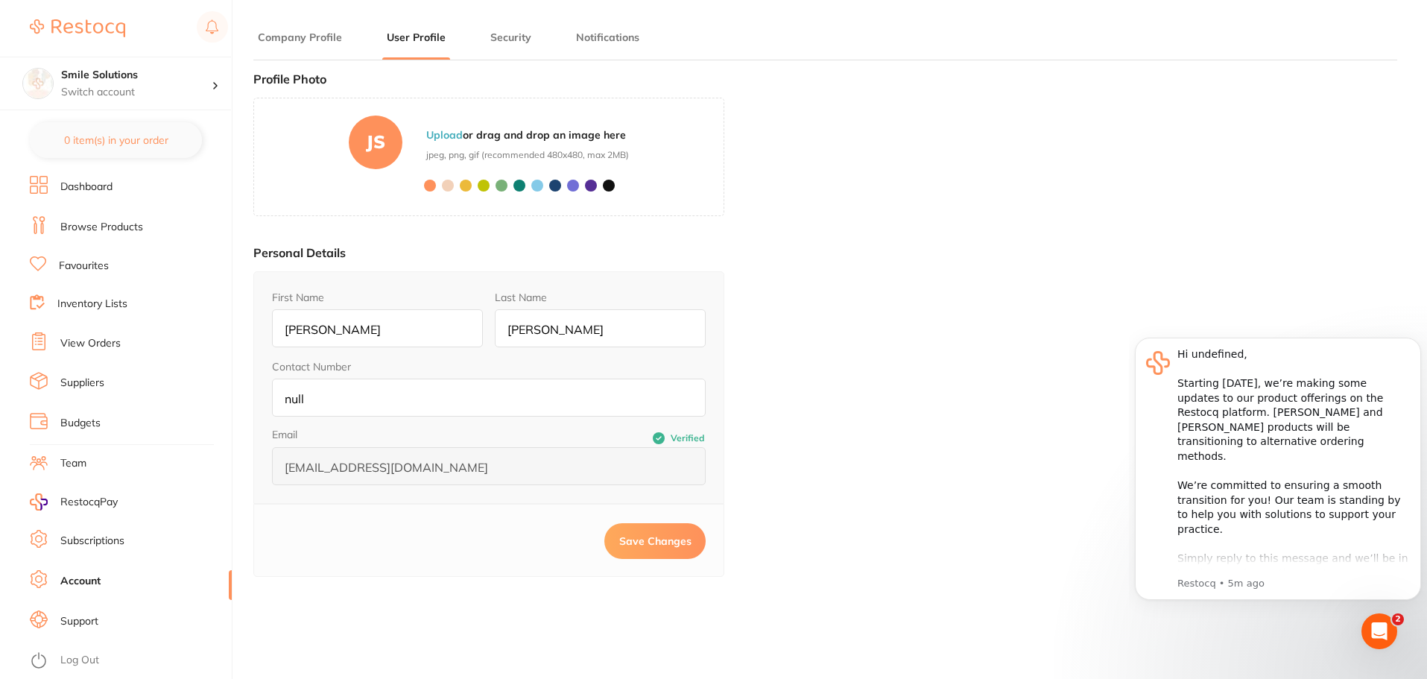
click at [137, 192] on li "Dashboard" at bounding box center [131, 187] width 202 height 22
